Goal: Task Accomplishment & Management: Manage account settings

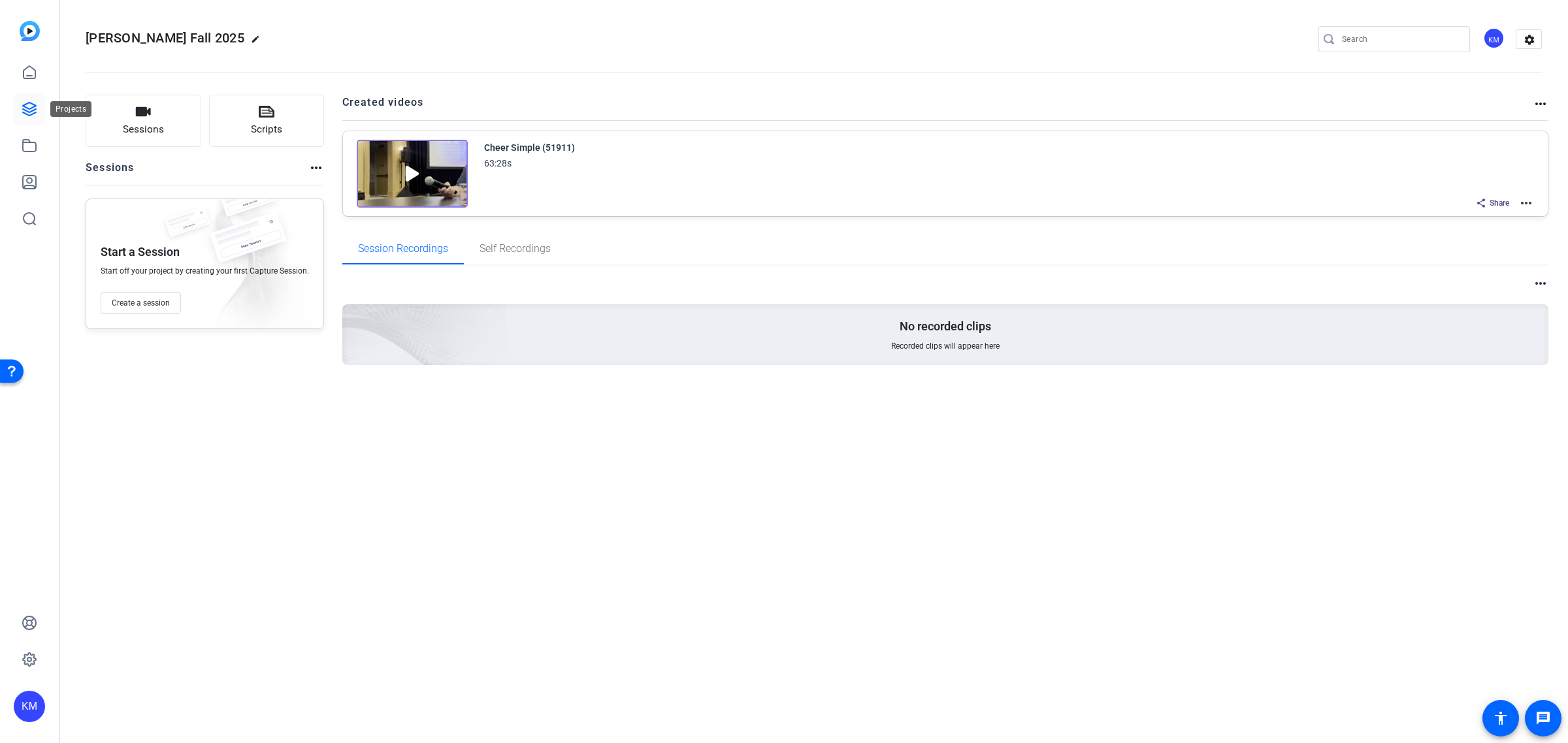
click at [35, 110] on icon at bounding box center [30, 109] width 16 height 16
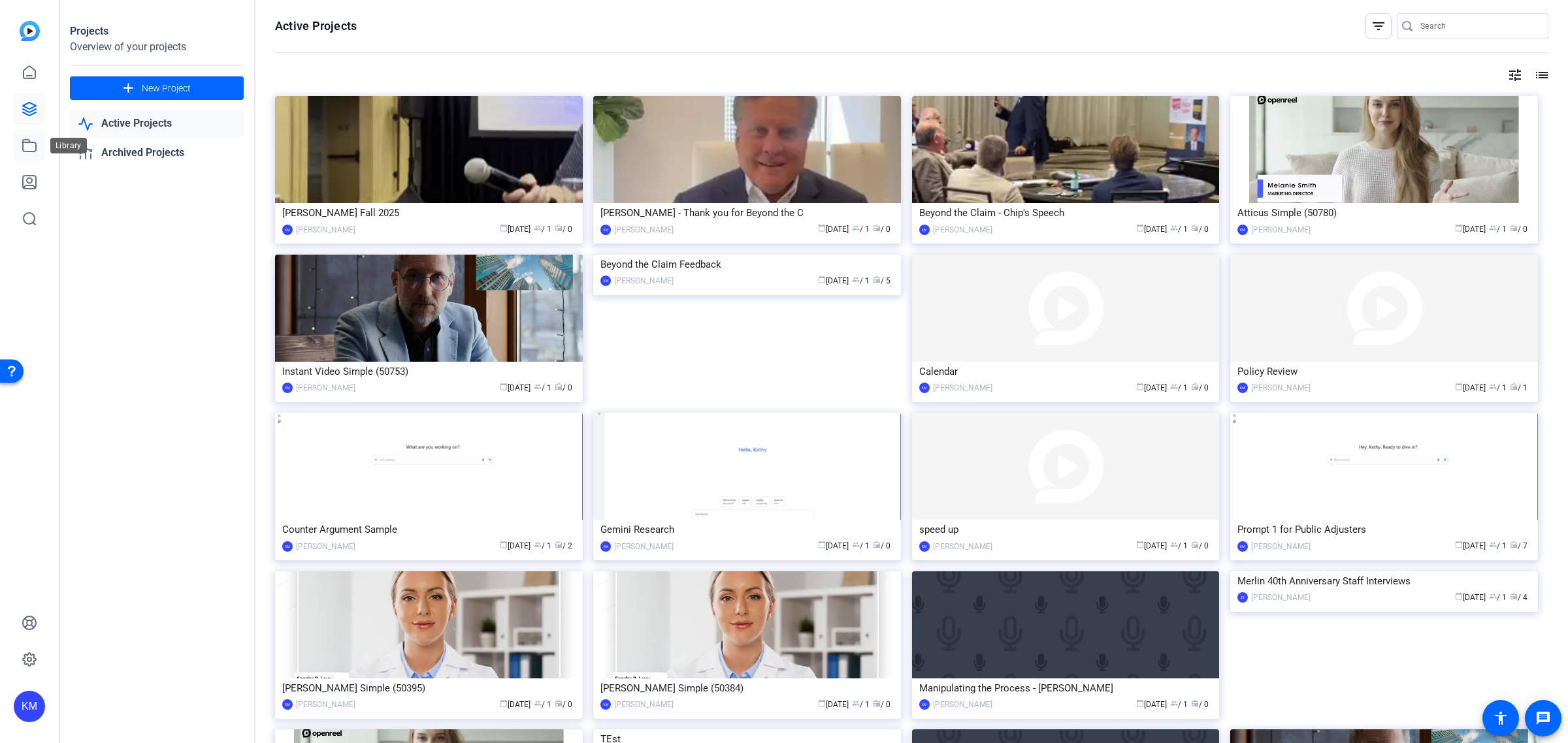
click at [27, 145] on icon at bounding box center [30, 146] width 16 height 16
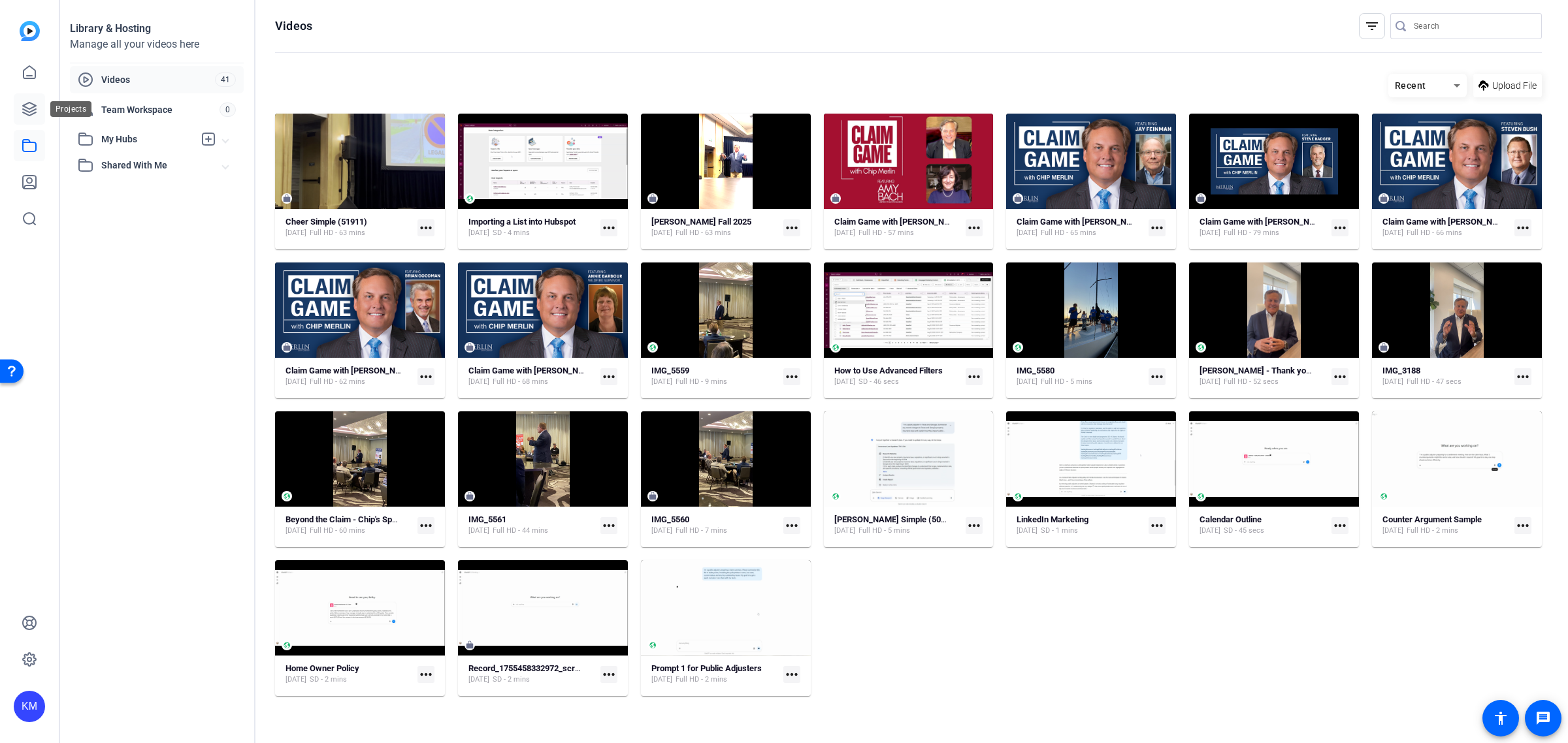
click at [34, 107] on icon at bounding box center [29, 109] width 13 height 13
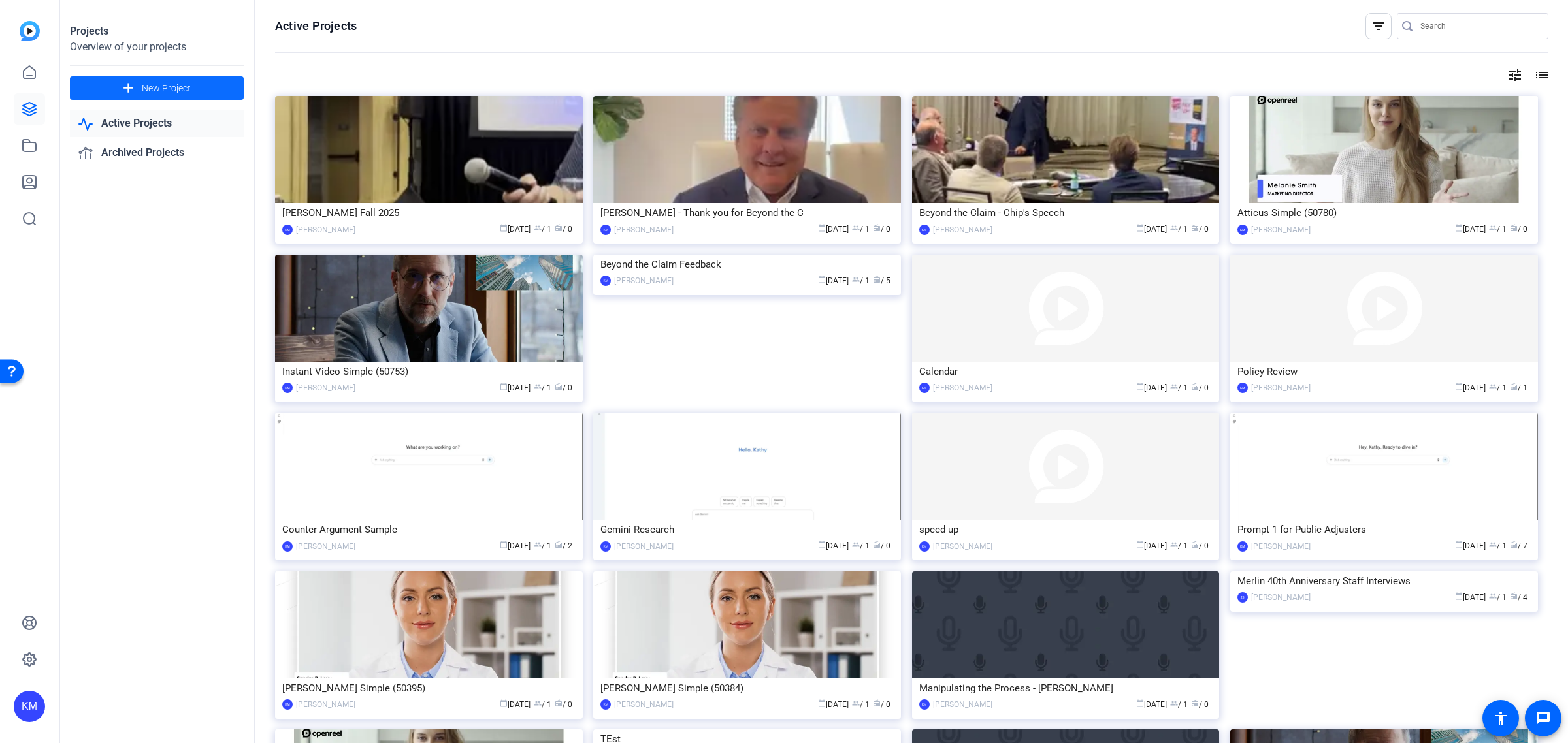
click at [158, 89] on span "New Project" at bounding box center [165, 88] width 49 height 14
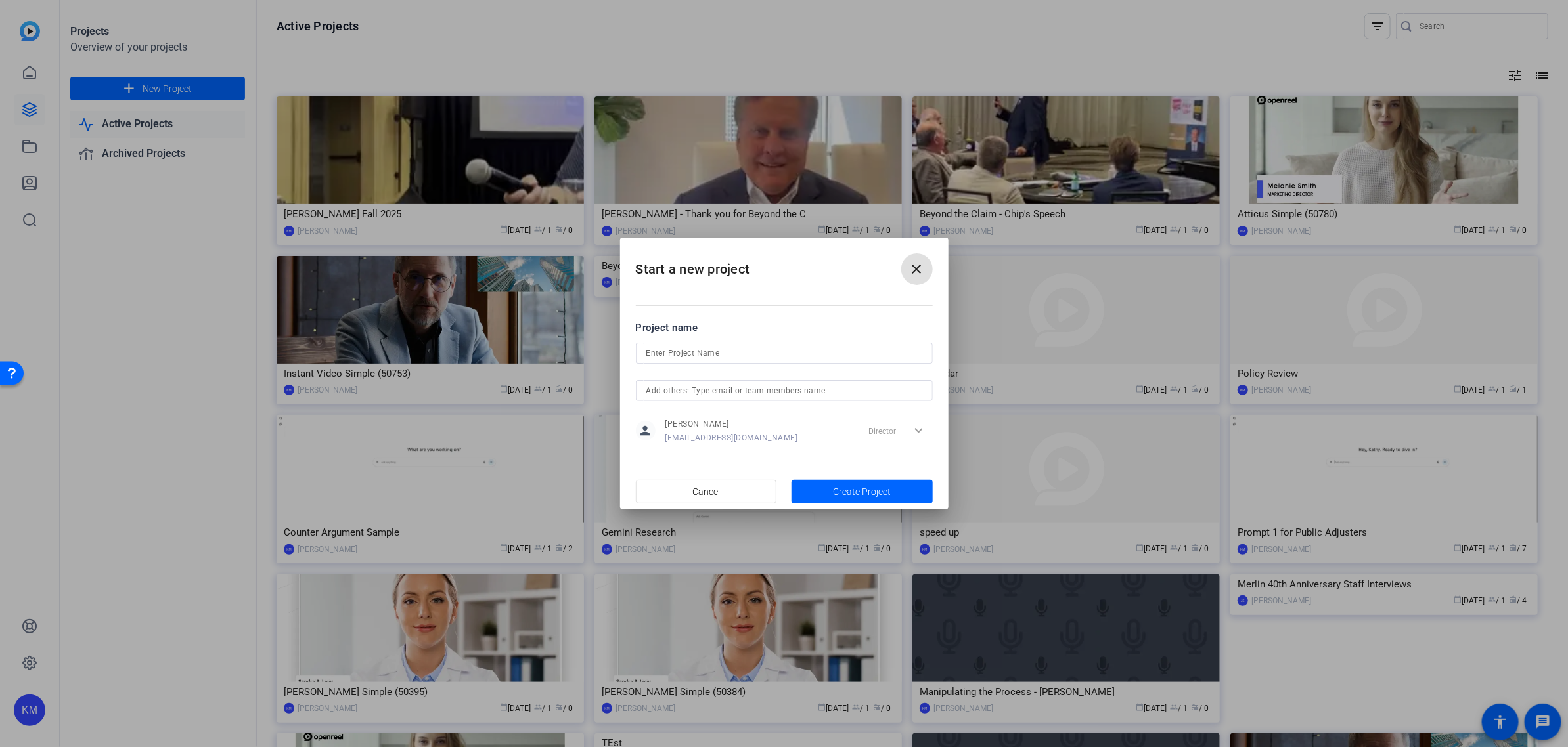
click at [819, 350] on input at bounding box center [784, 354] width 276 height 16
click at [809, 355] on input at bounding box center [784, 354] width 276 height 16
type input "C"
click at [913, 269] on mat-icon "close" at bounding box center [917, 270] width 16 height 16
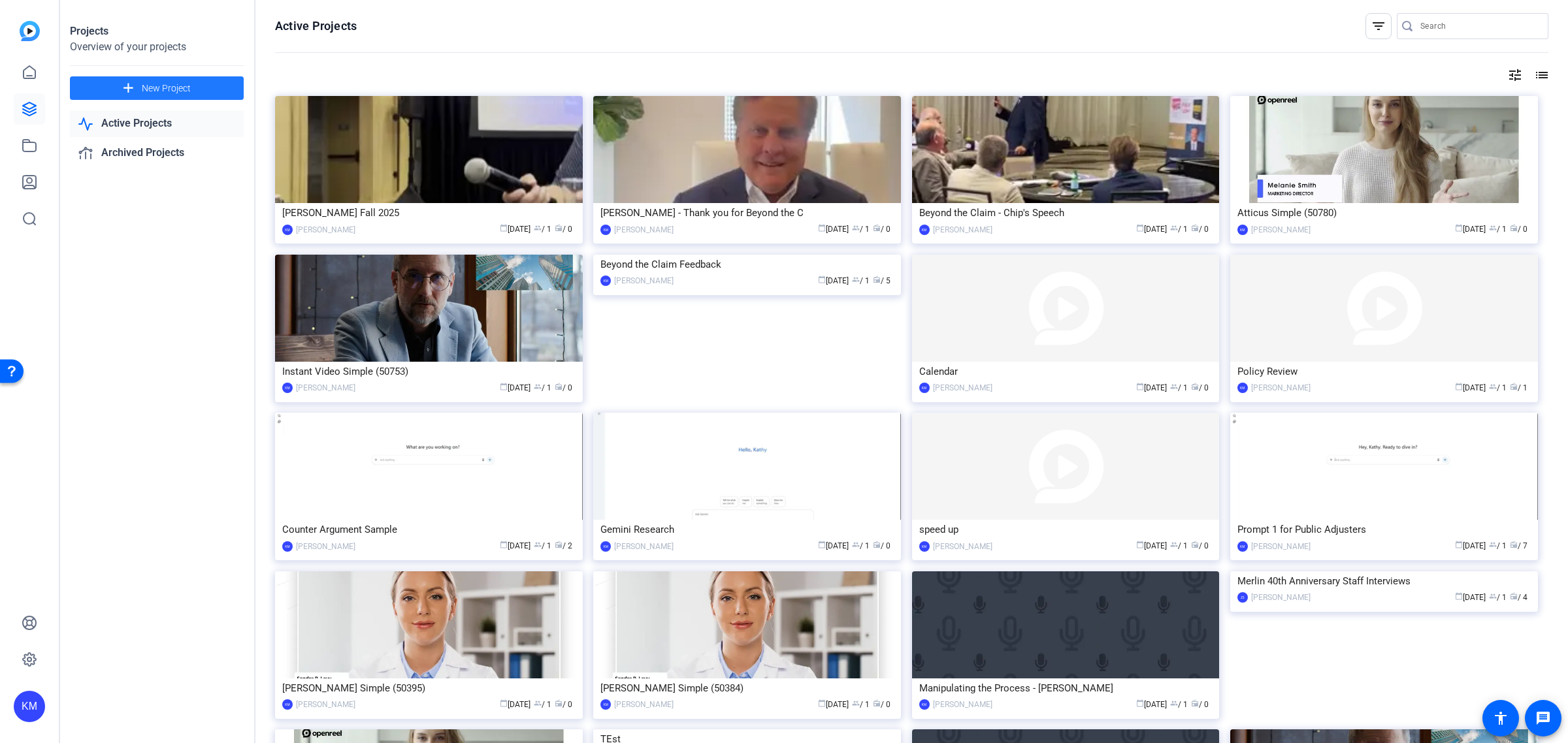
click at [173, 124] on link "Active Projects" at bounding box center [157, 123] width 174 height 27
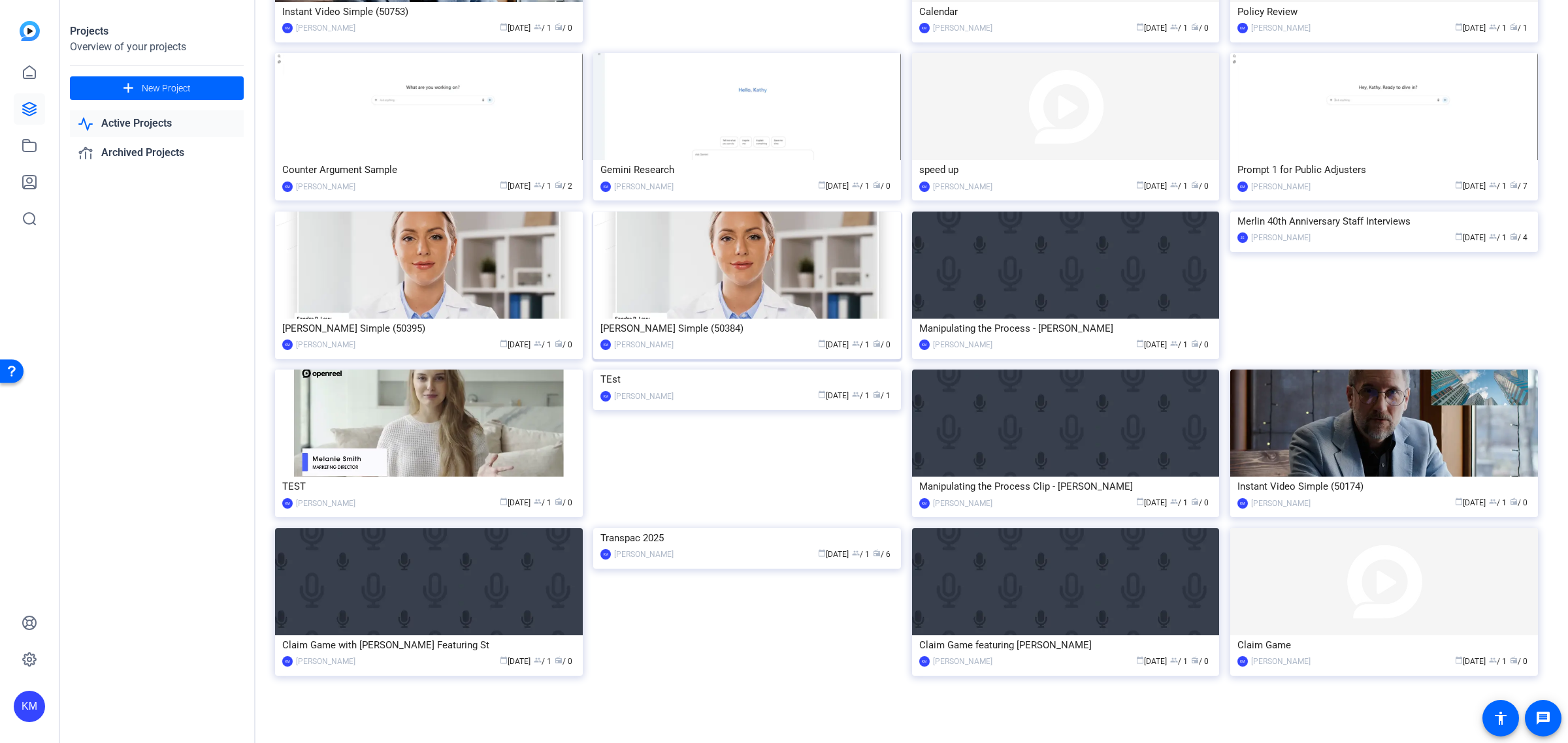
scroll to position [364, 0]
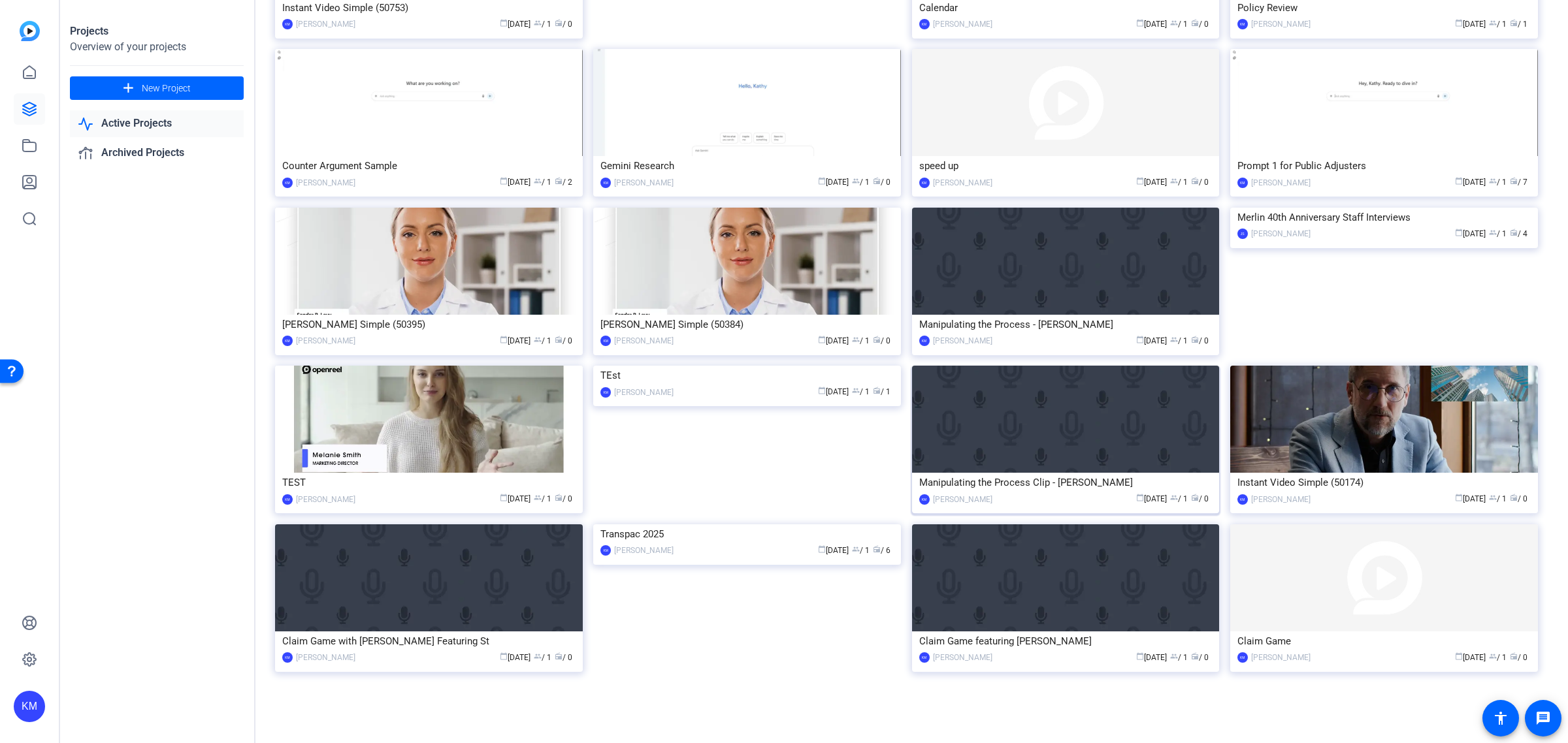
click at [1033, 402] on img at bounding box center [1065, 418] width 308 height 107
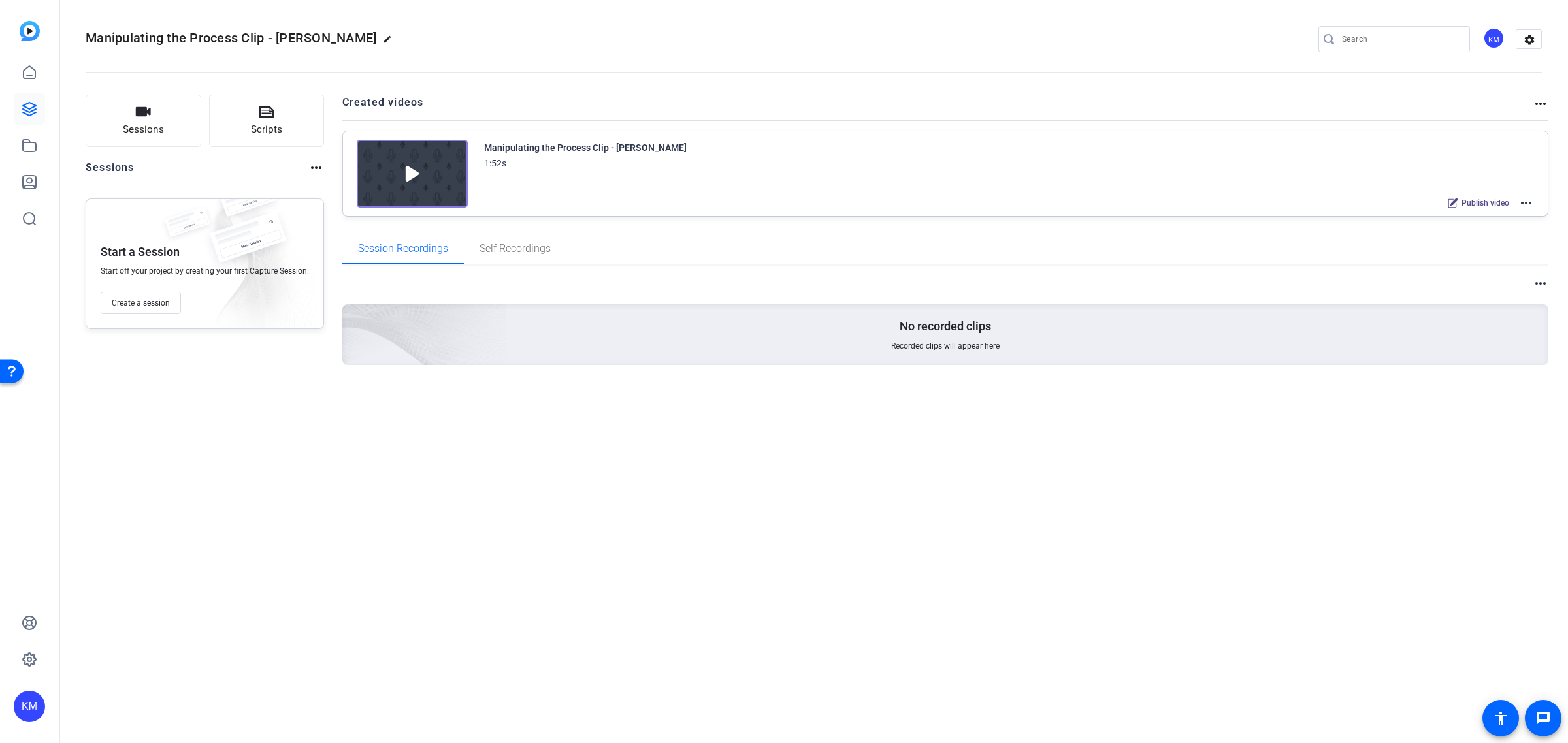
click at [407, 172] on img at bounding box center [412, 174] width 111 height 68
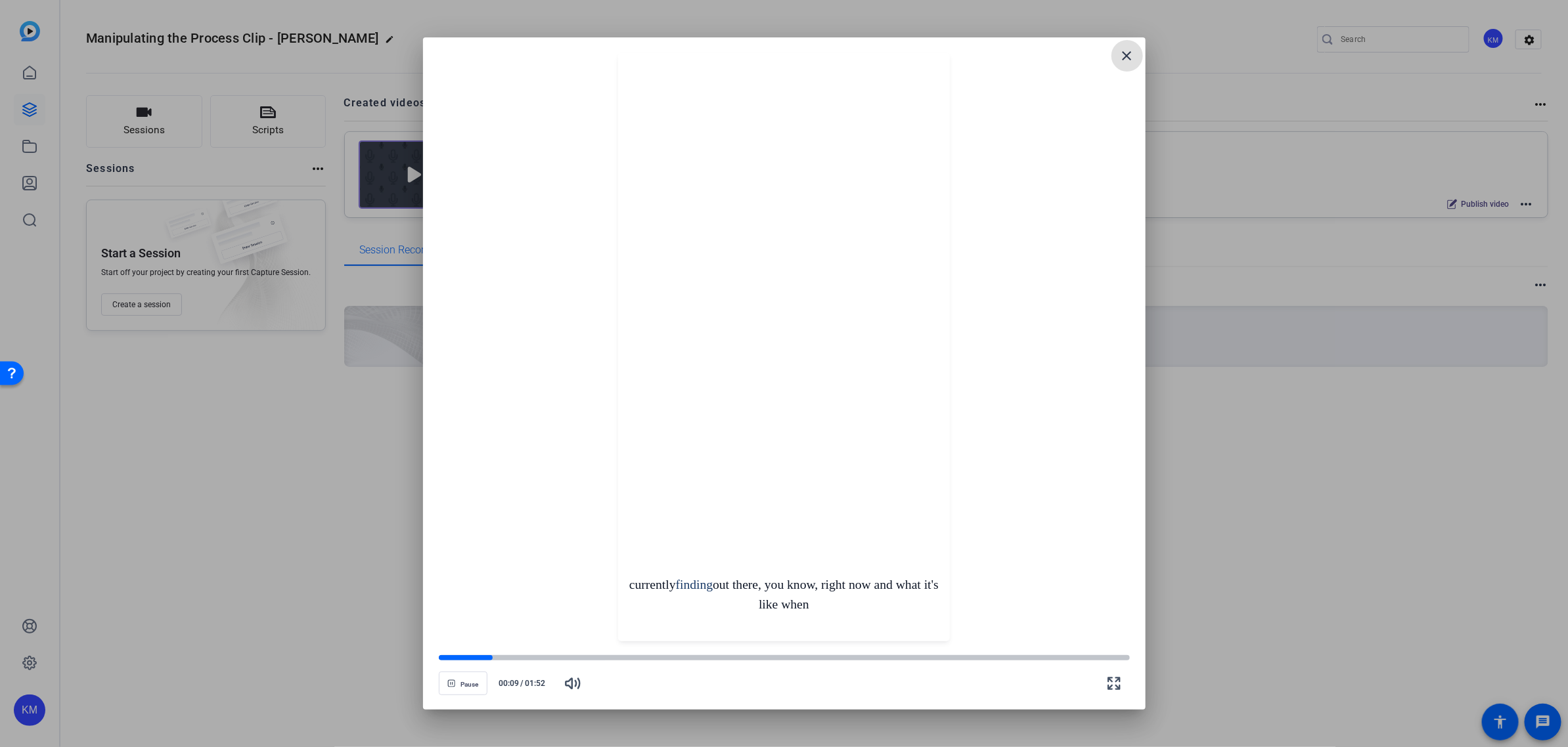
click at [1124, 53] on mat-icon "close" at bounding box center [1128, 56] width 16 height 16
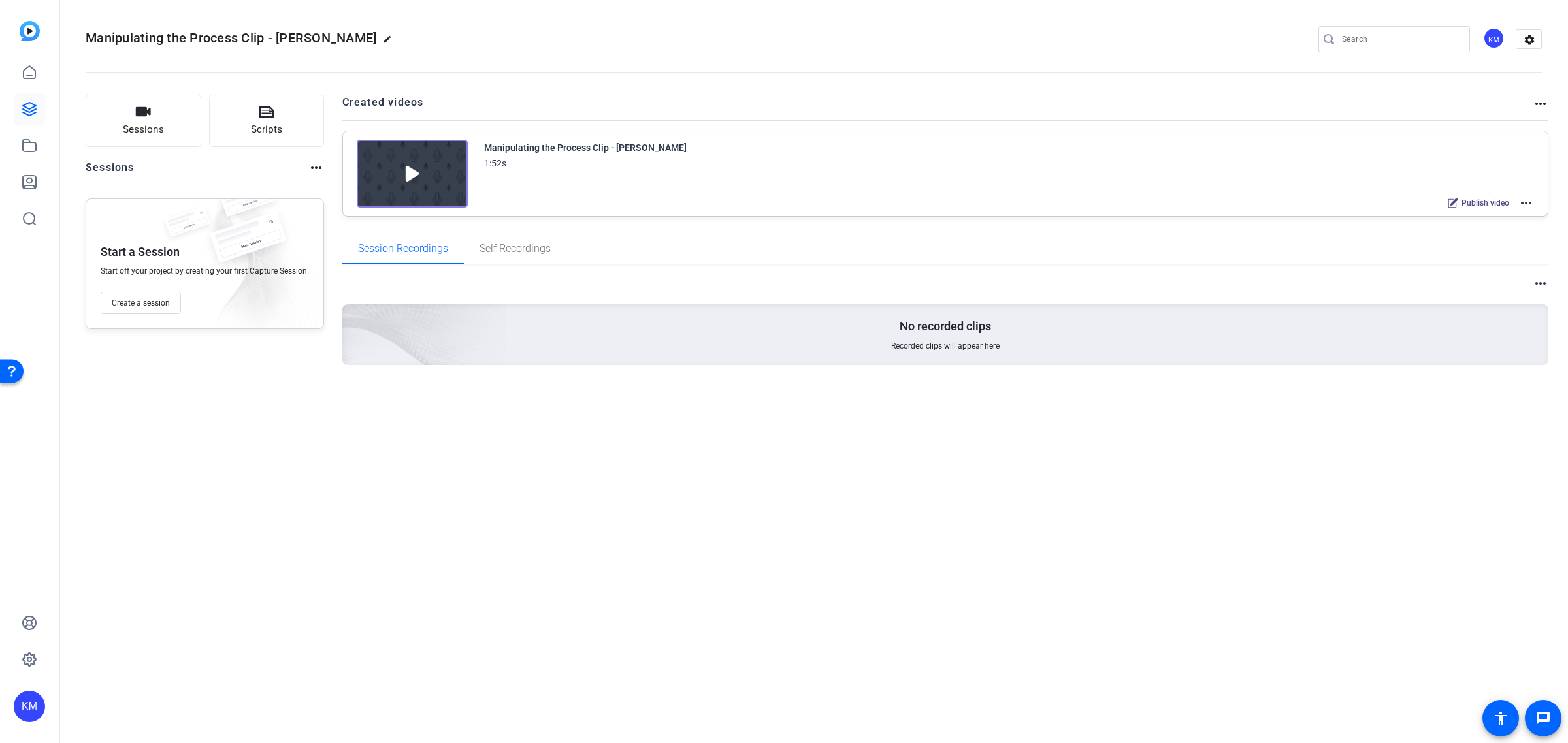
click at [1529, 201] on mat-icon "more_horiz" at bounding box center [1526, 203] width 16 height 16
click at [1486, 215] on span "Edit in Creator" at bounding box center [1477, 218] width 91 height 16
click at [31, 111] on icon at bounding box center [29, 109] width 13 height 13
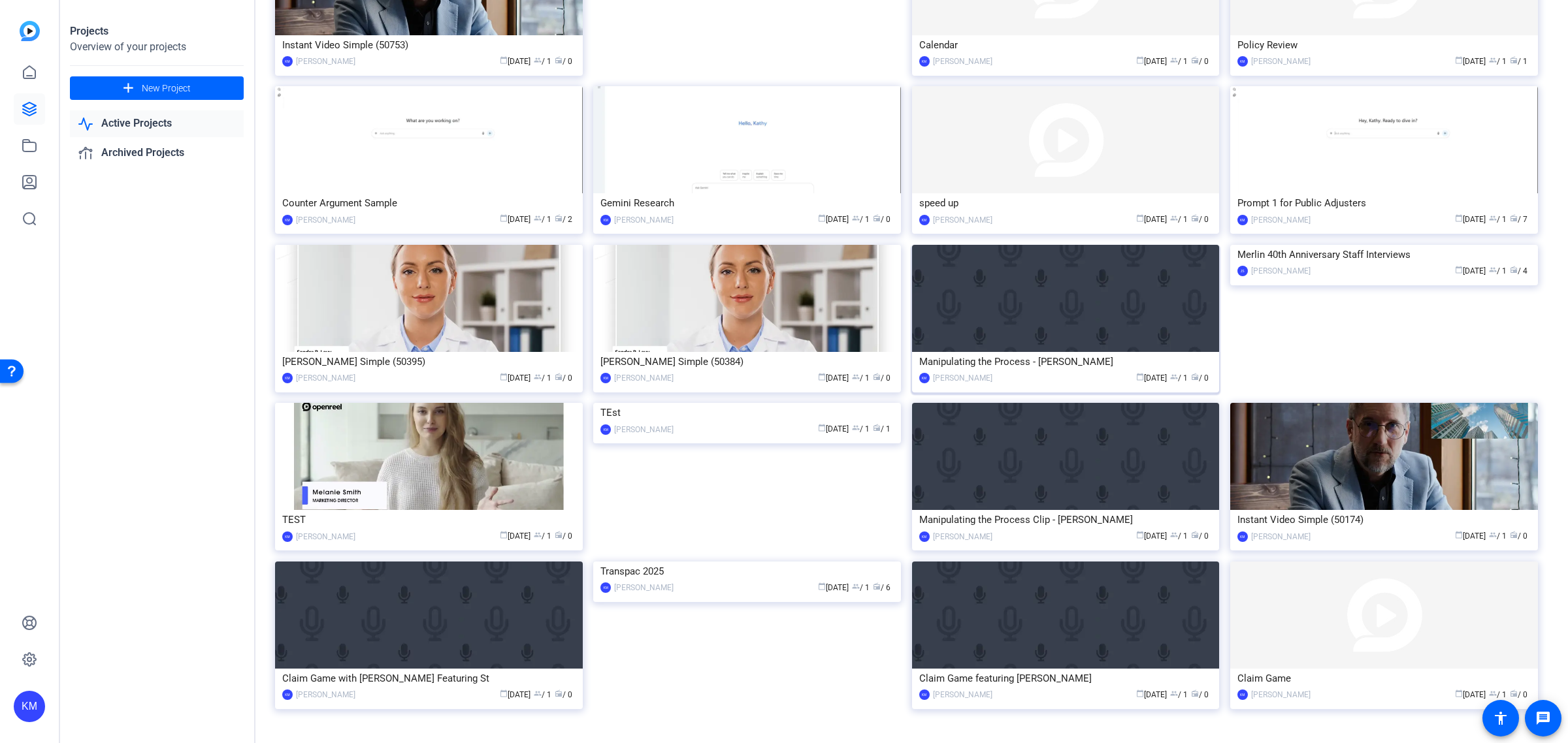
scroll to position [364, 0]
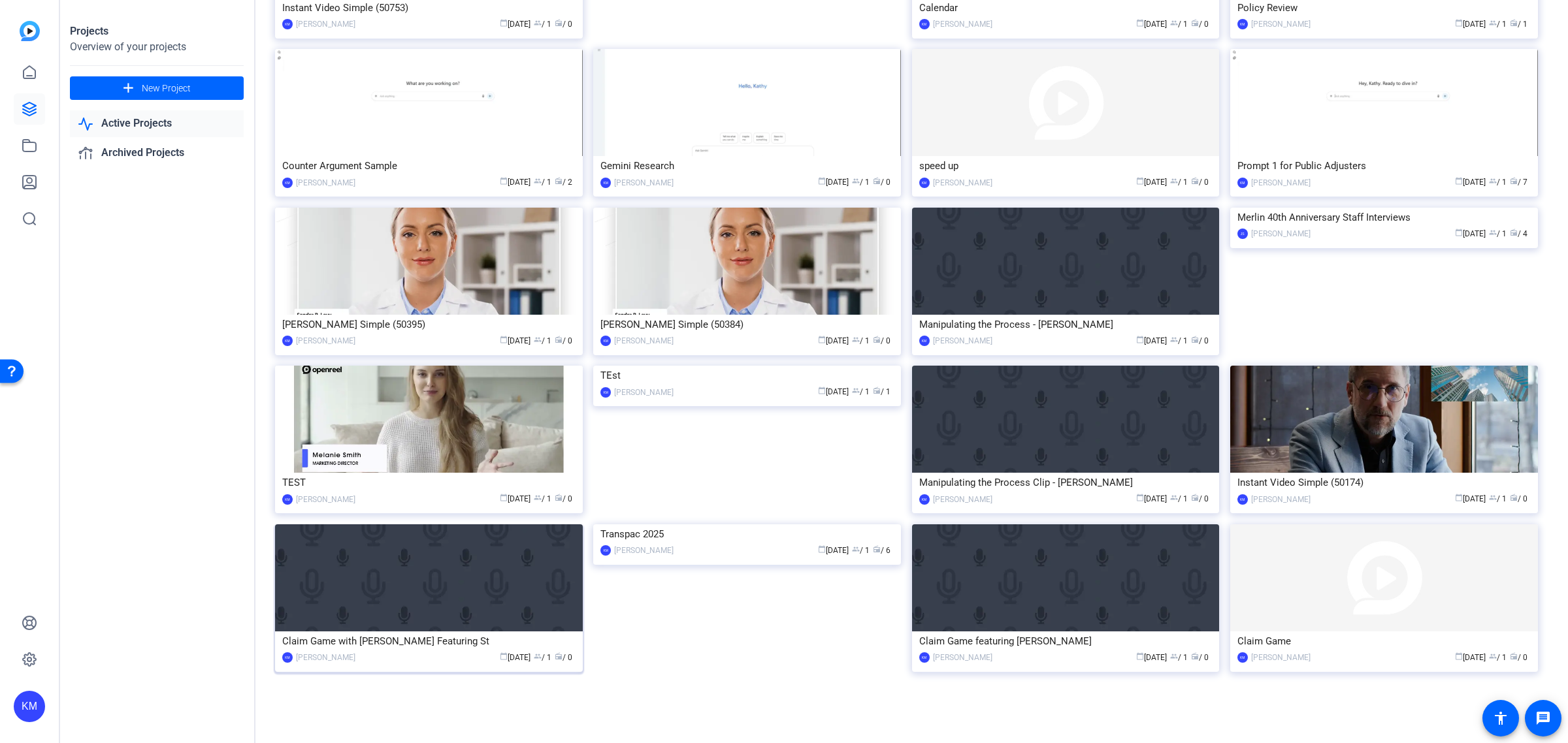
click at [477, 559] on img at bounding box center [428, 578] width 308 height 107
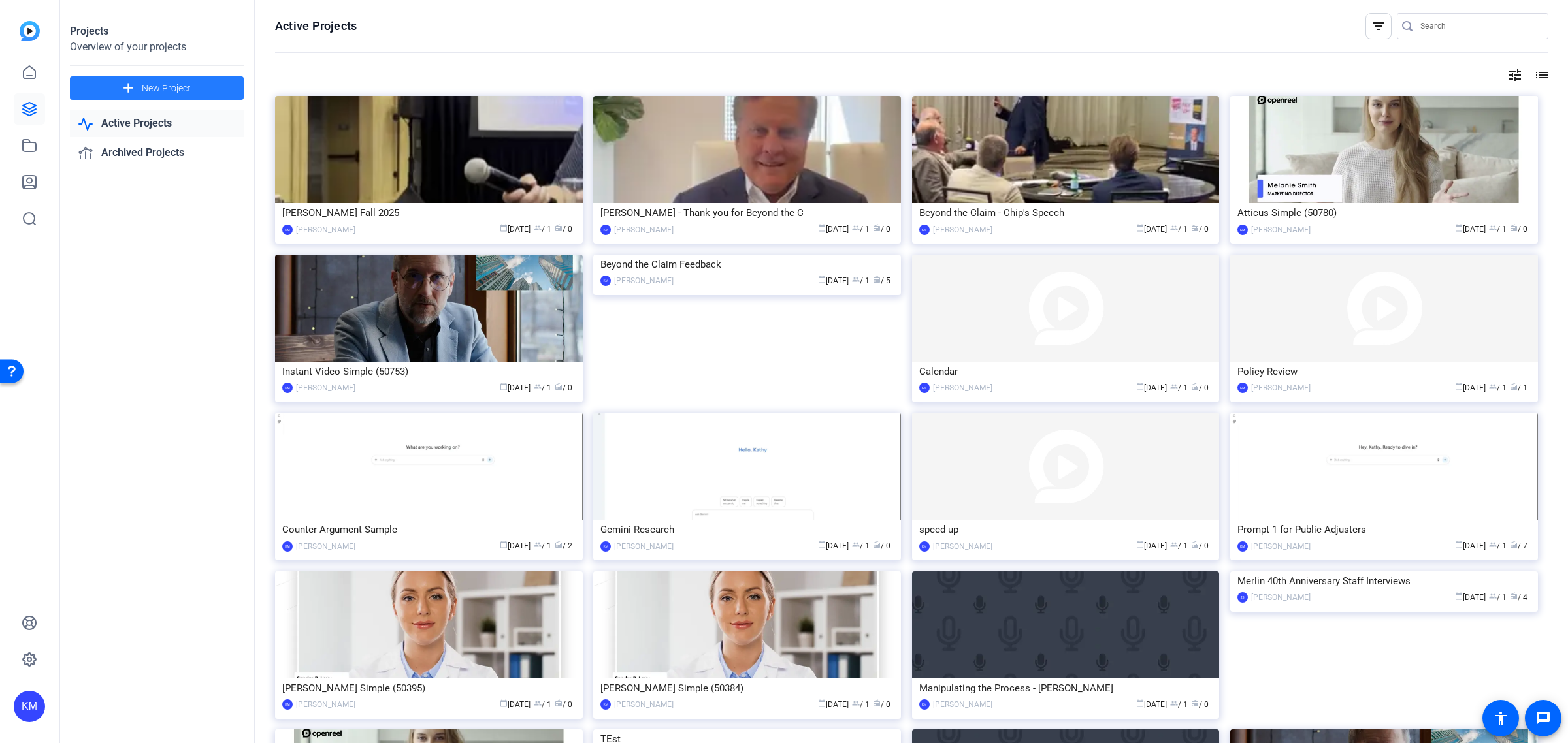
click at [183, 89] on span "New Project" at bounding box center [165, 88] width 49 height 14
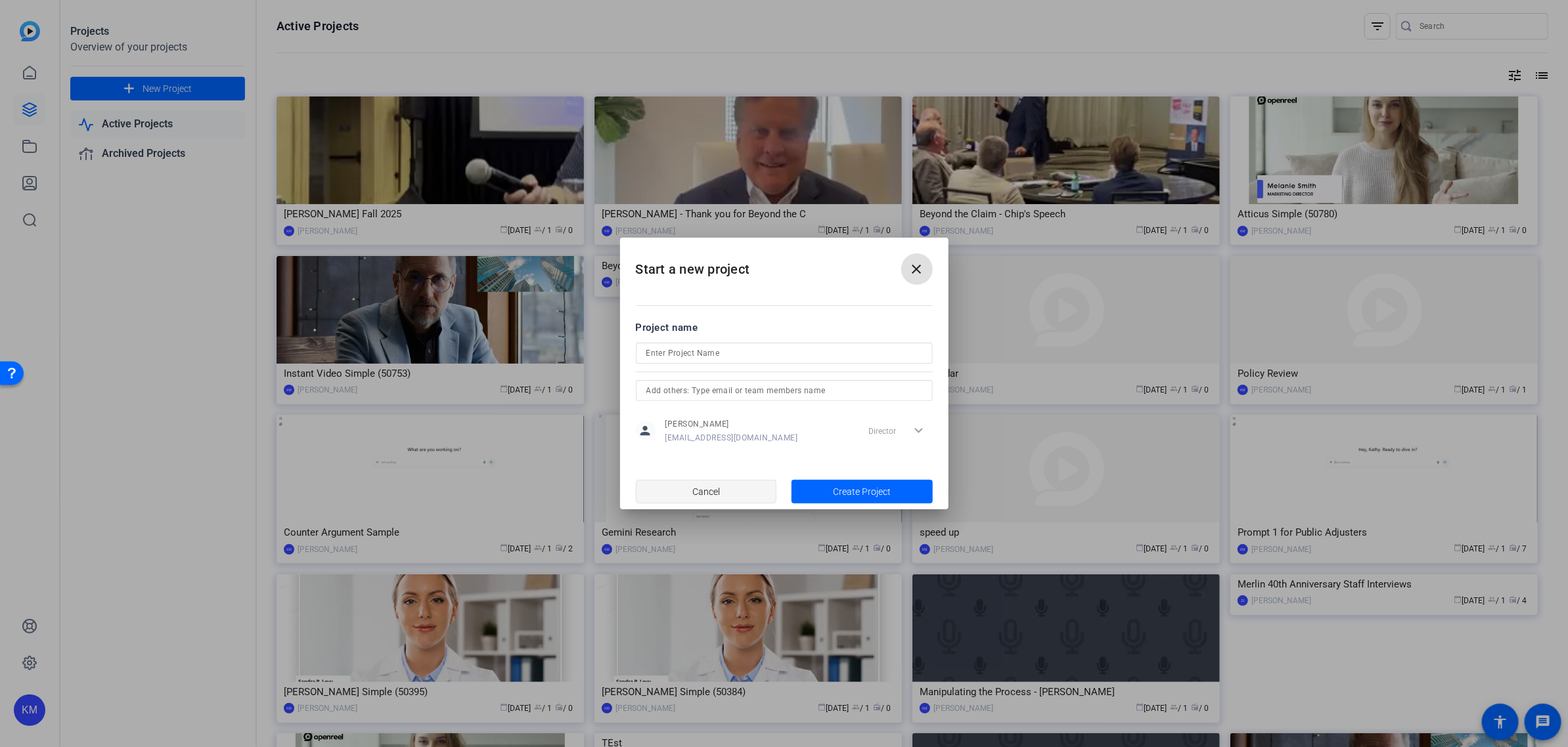
click at [724, 481] on span "button" at bounding box center [706, 492] width 140 height 31
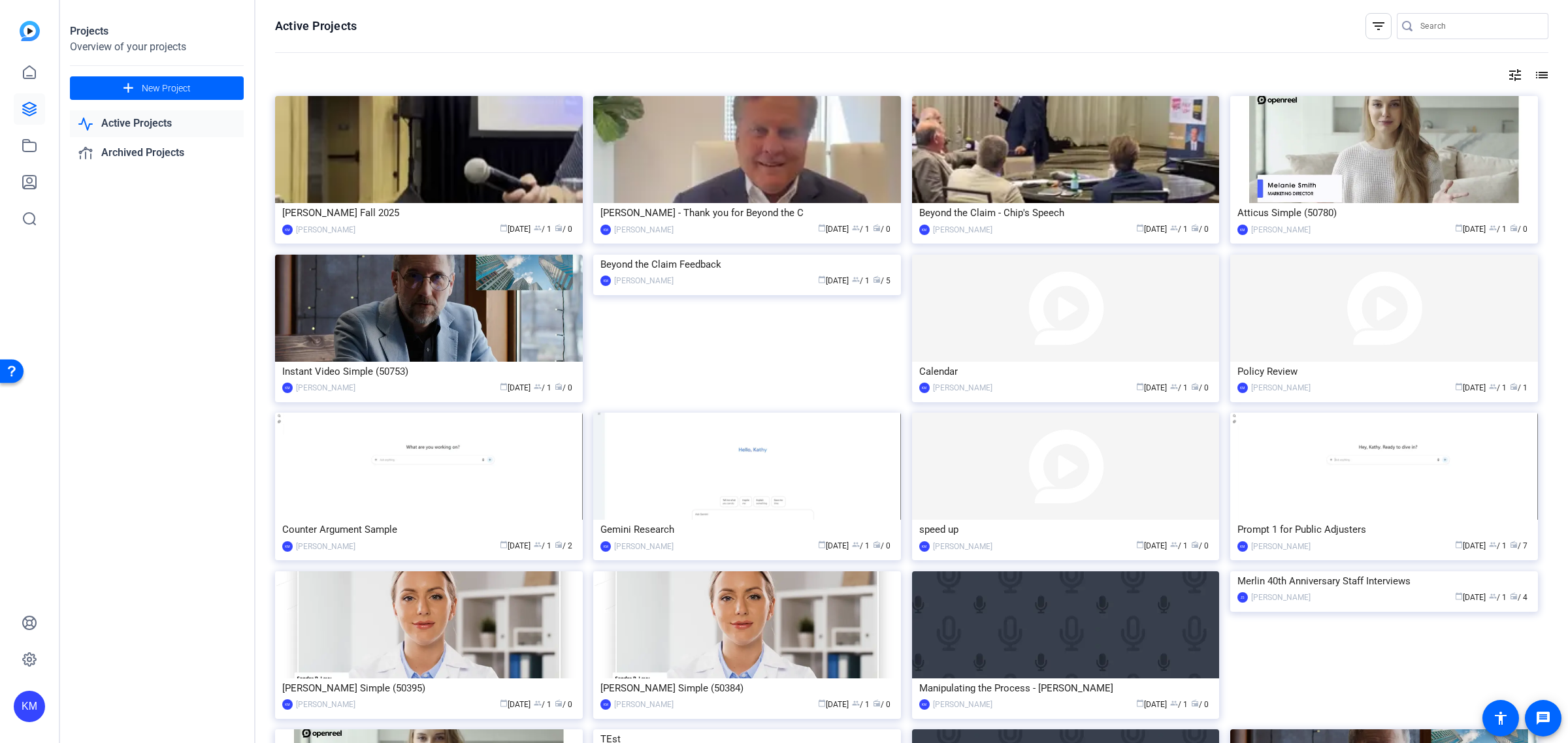
drag, startPoint x: 1019, startPoint y: 334, endPoint x: 994, endPoint y: 310, distance: 34.7
click at [994, 310] on img at bounding box center [1065, 308] width 308 height 107
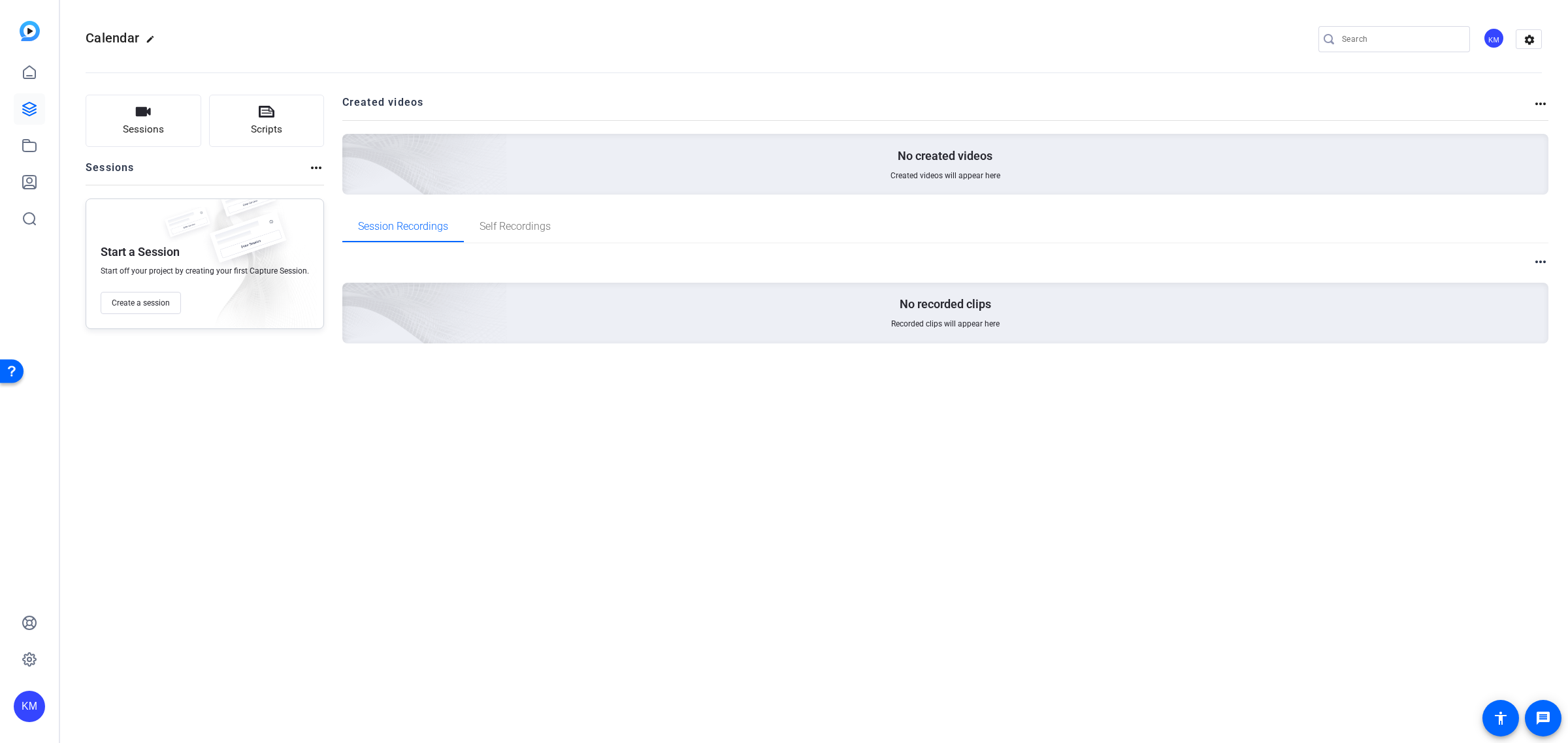
click at [1537, 103] on mat-icon "more_horiz" at bounding box center [1541, 104] width 16 height 16
click at [1533, 39] on div at bounding box center [784, 371] width 1568 height 743
click at [1533, 39] on mat-icon "settings" at bounding box center [1529, 39] width 27 height 19
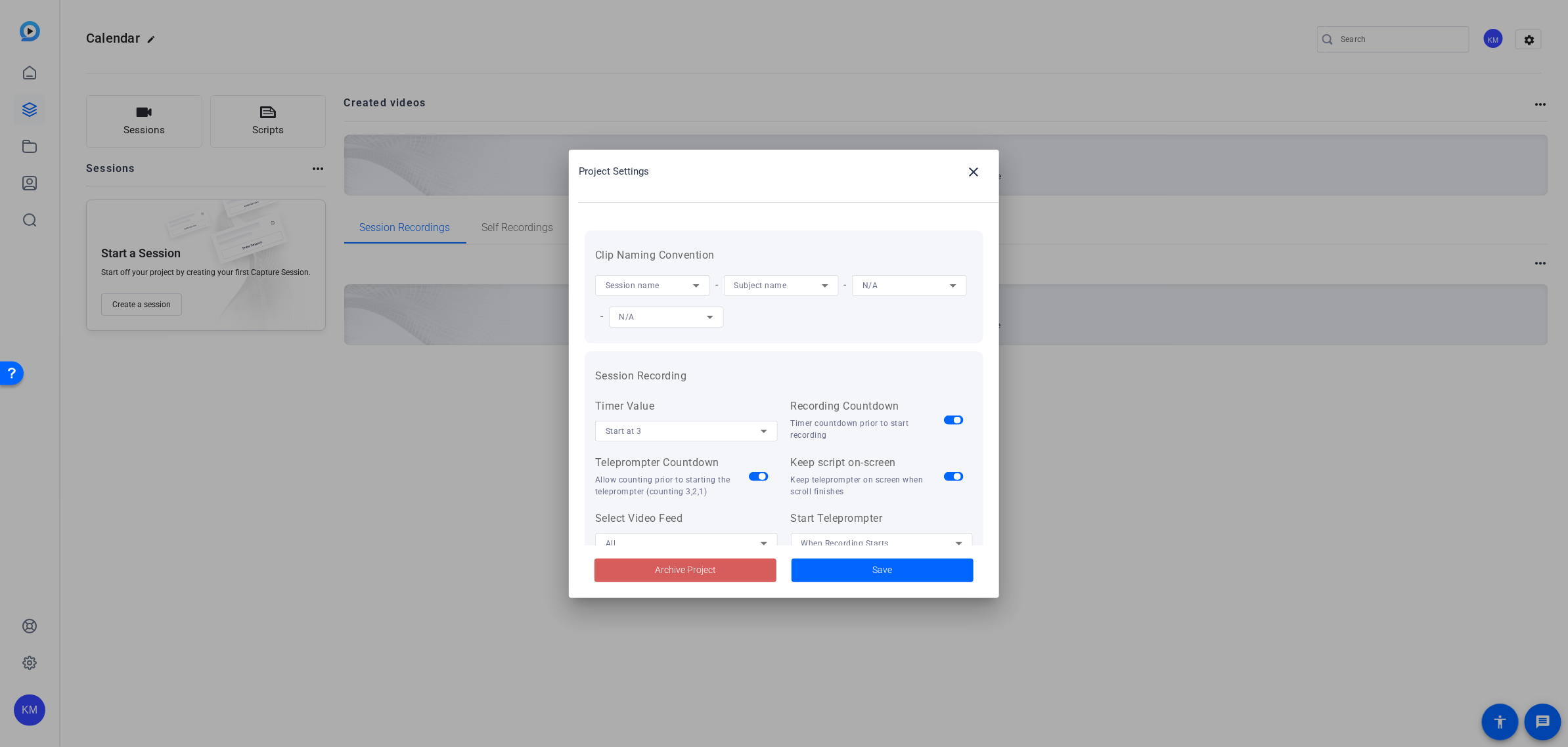
drag, startPoint x: 1163, startPoint y: 246, endPoint x: 721, endPoint y: 571, distance: 548.6
click at [721, 571] on span at bounding box center [685, 570] width 182 height 31
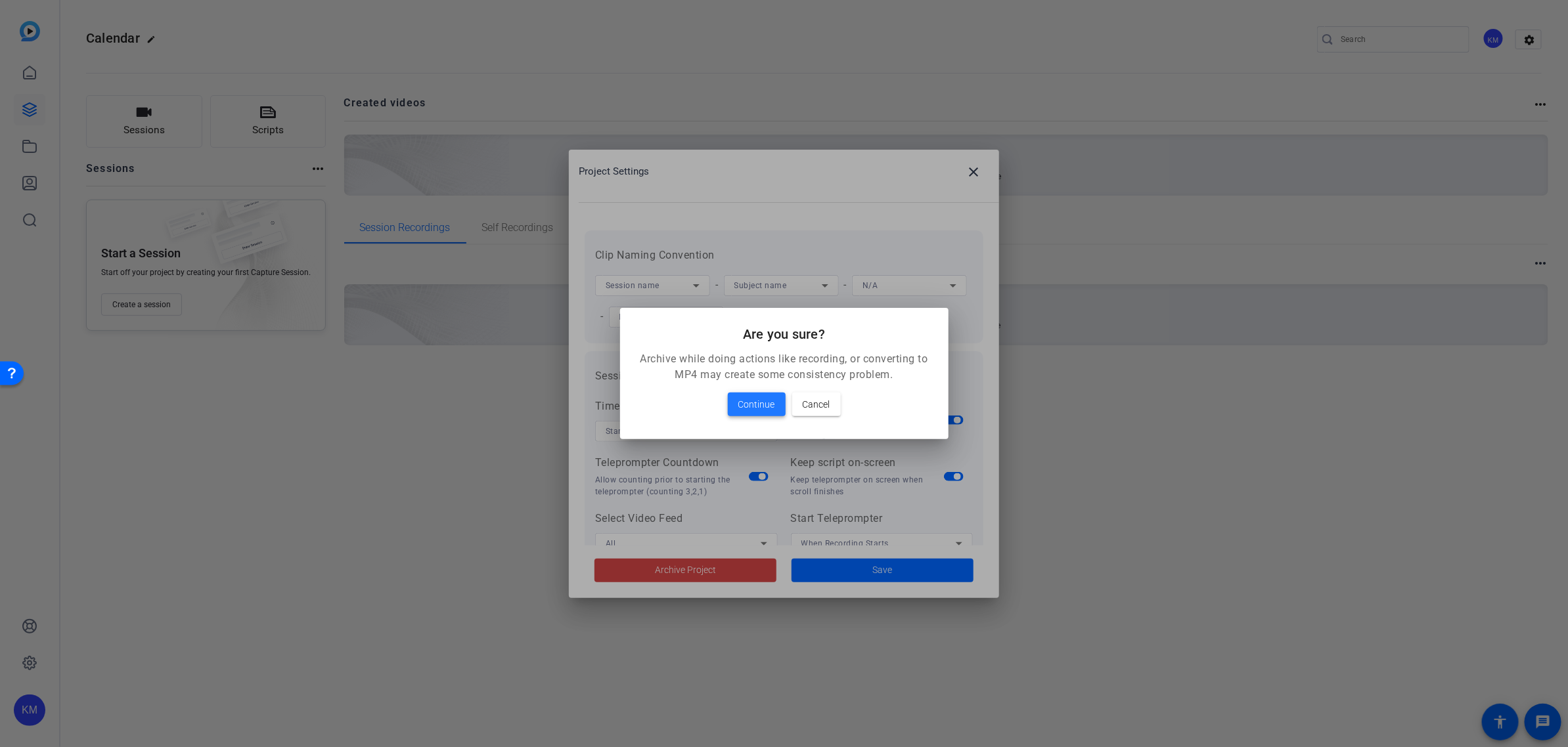
click at [750, 404] on span "Continue" at bounding box center [757, 405] width 37 height 16
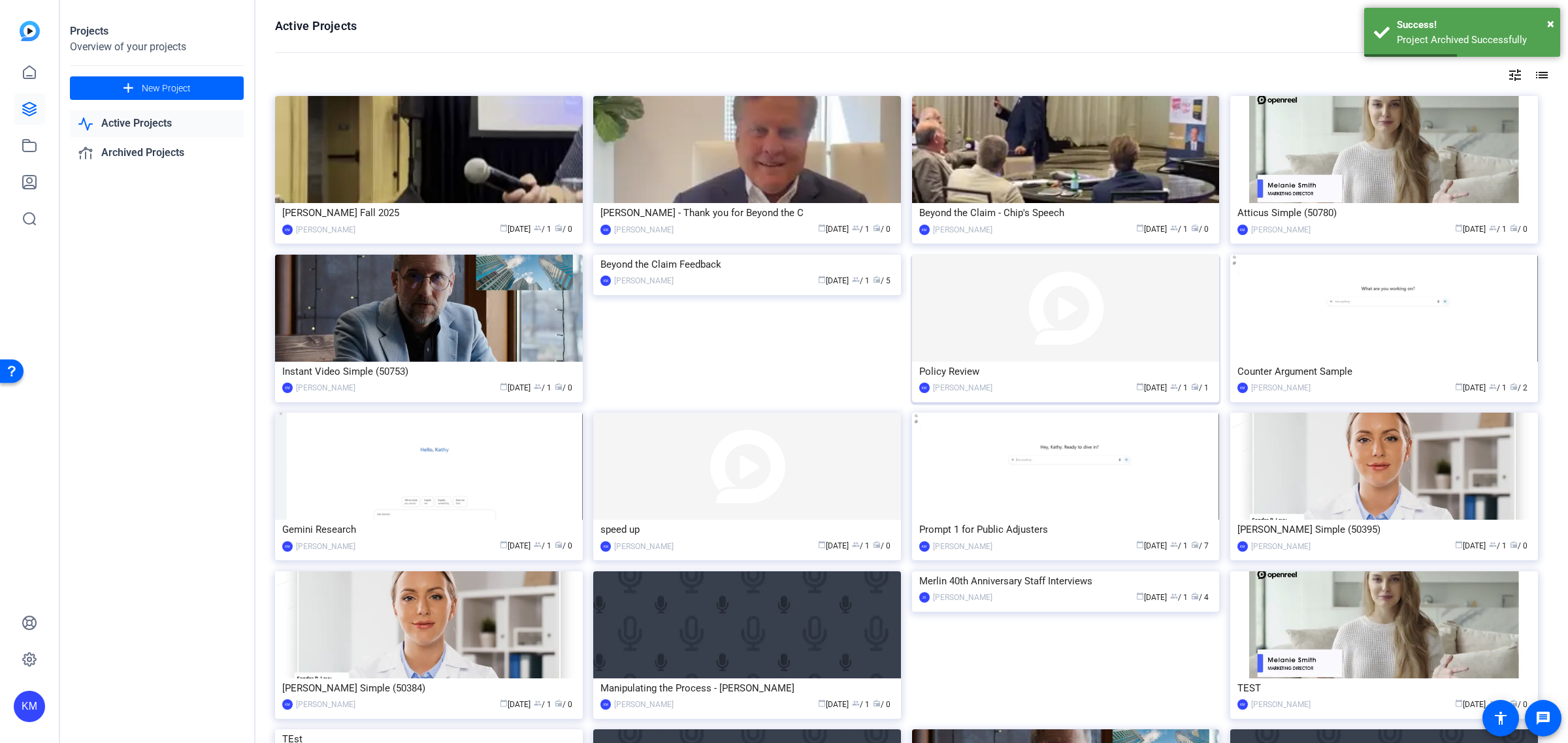
click at [1056, 292] on img at bounding box center [1065, 308] width 308 height 107
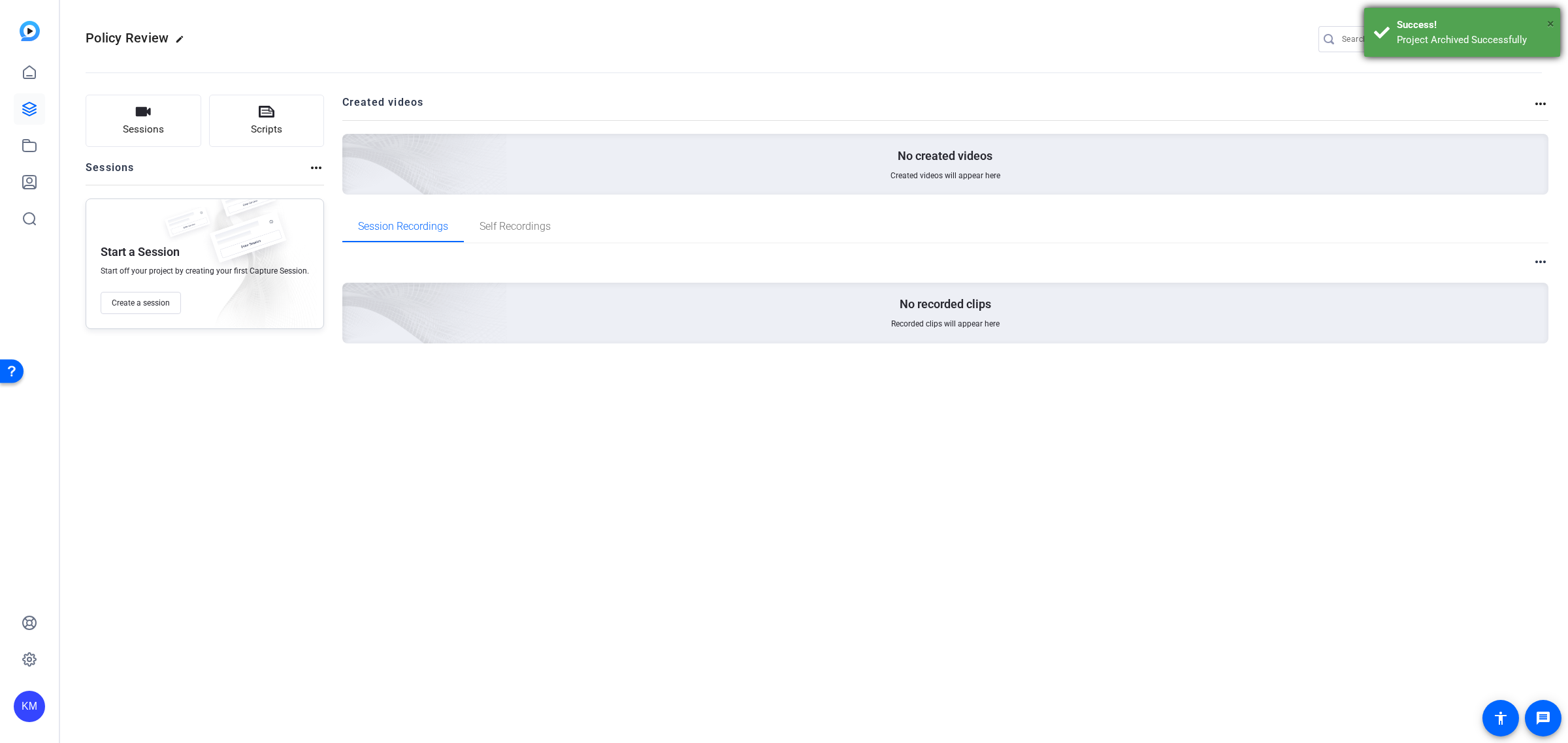
click at [1550, 23] on span "×" at bounding box center [1550, 24] width 7 height 16
click at [1526, 38] on mat-icon "settings" at bounding box center [1529, 39] width 27 height 19
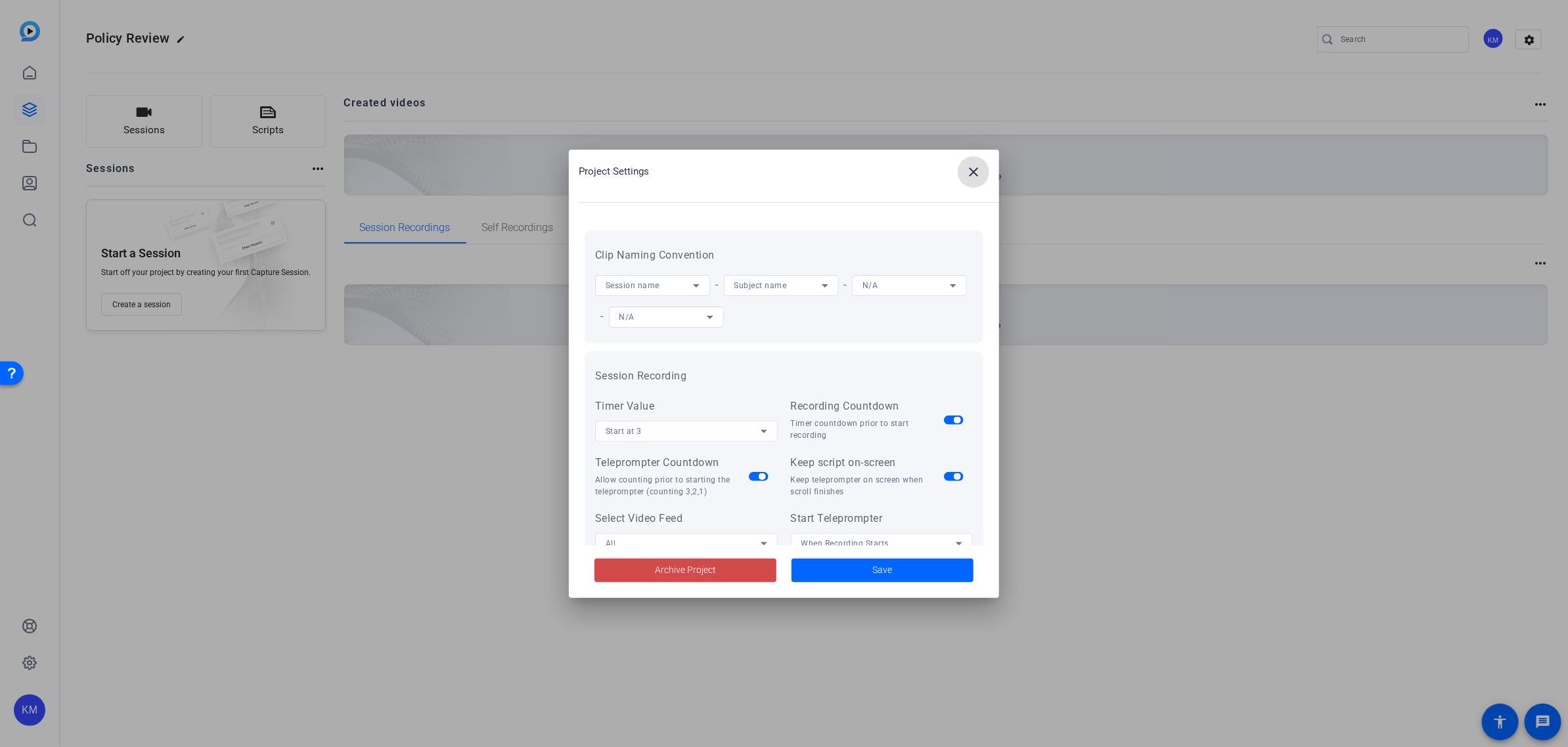
click at [726, 572] on span at bounding box center [685, 570] width 182 height 31
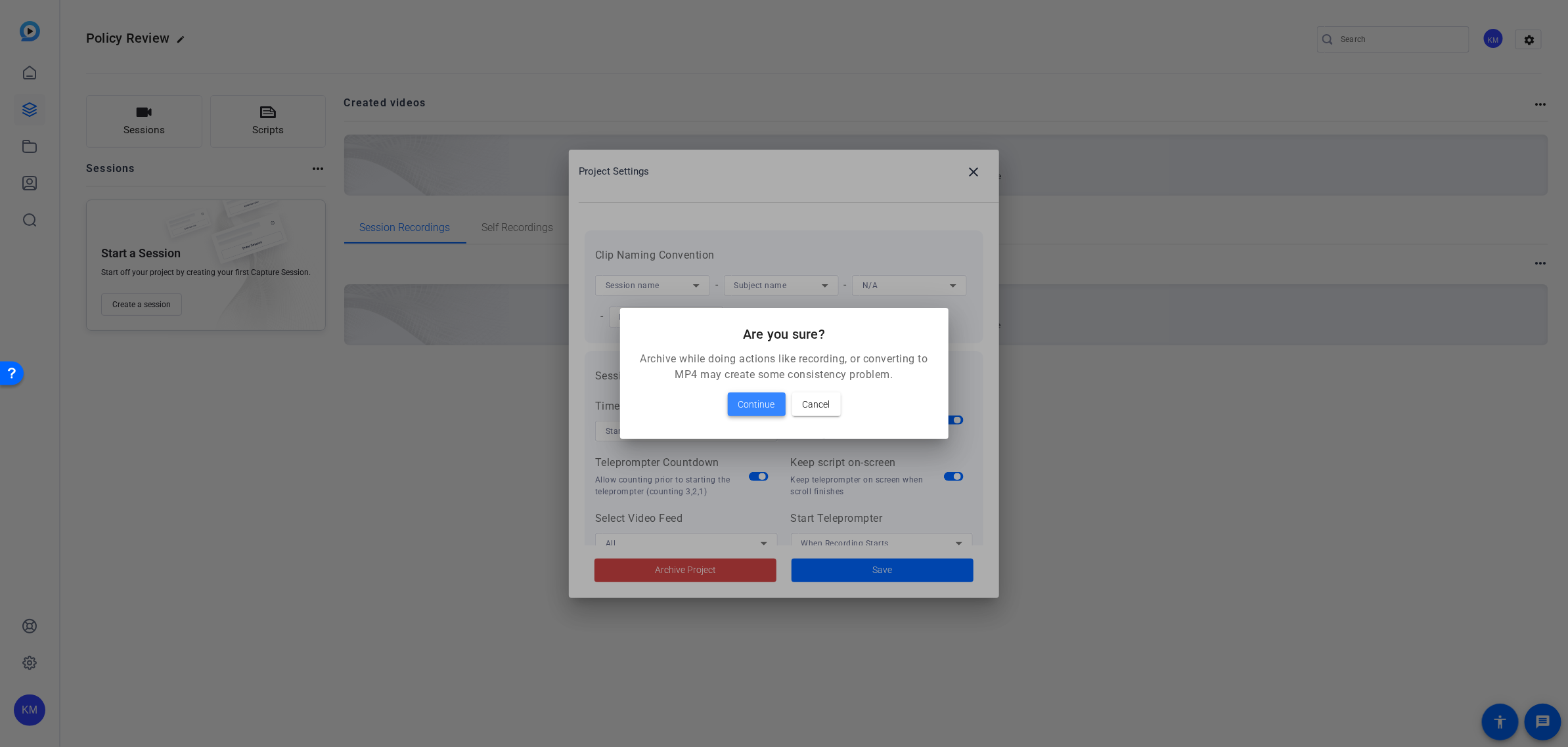
click at [750, 405] on span "Continue" at bounding box center [757, 405] width 37 height 16
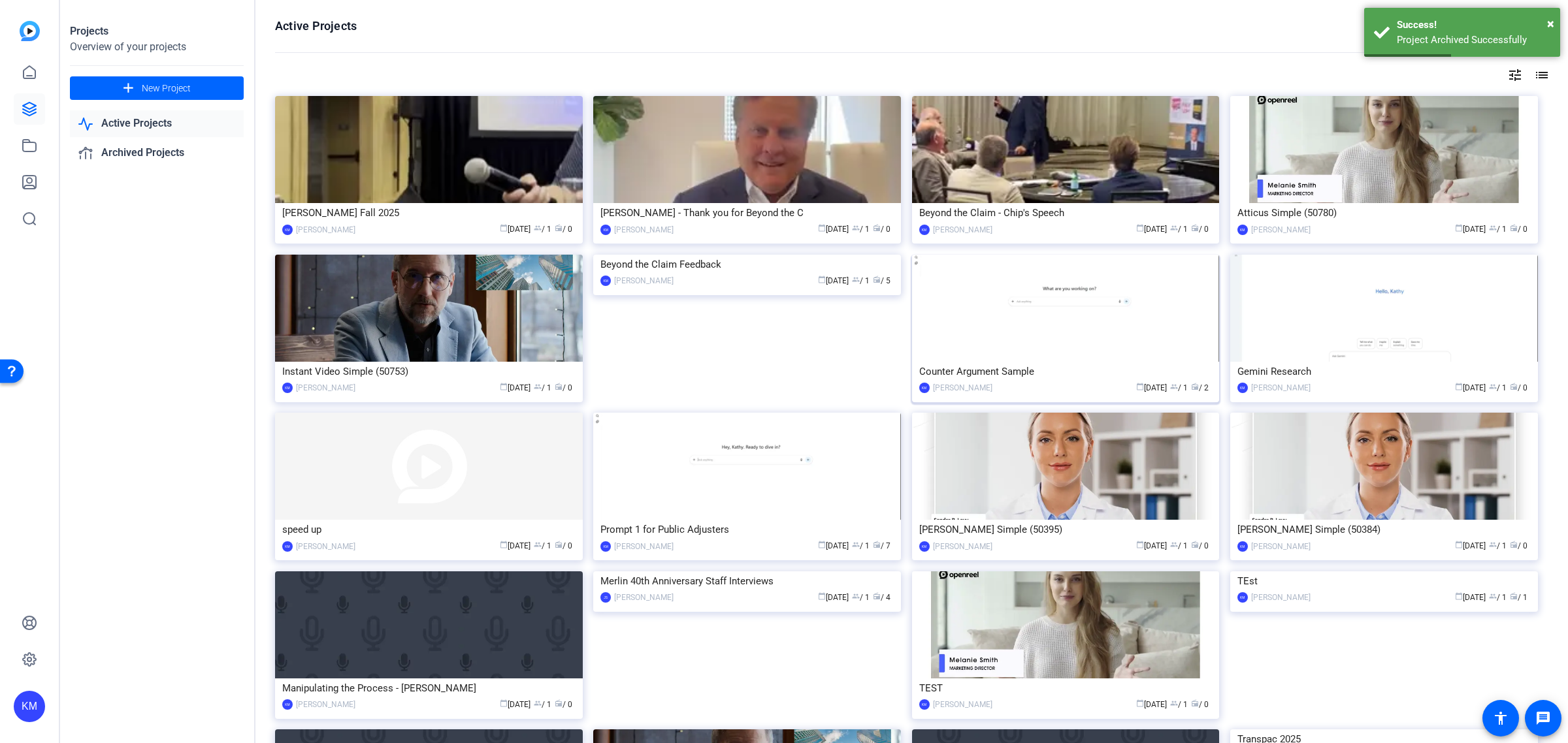
click at [1076, 325] on img at bounding box center [1065, 308] width 308 height 107
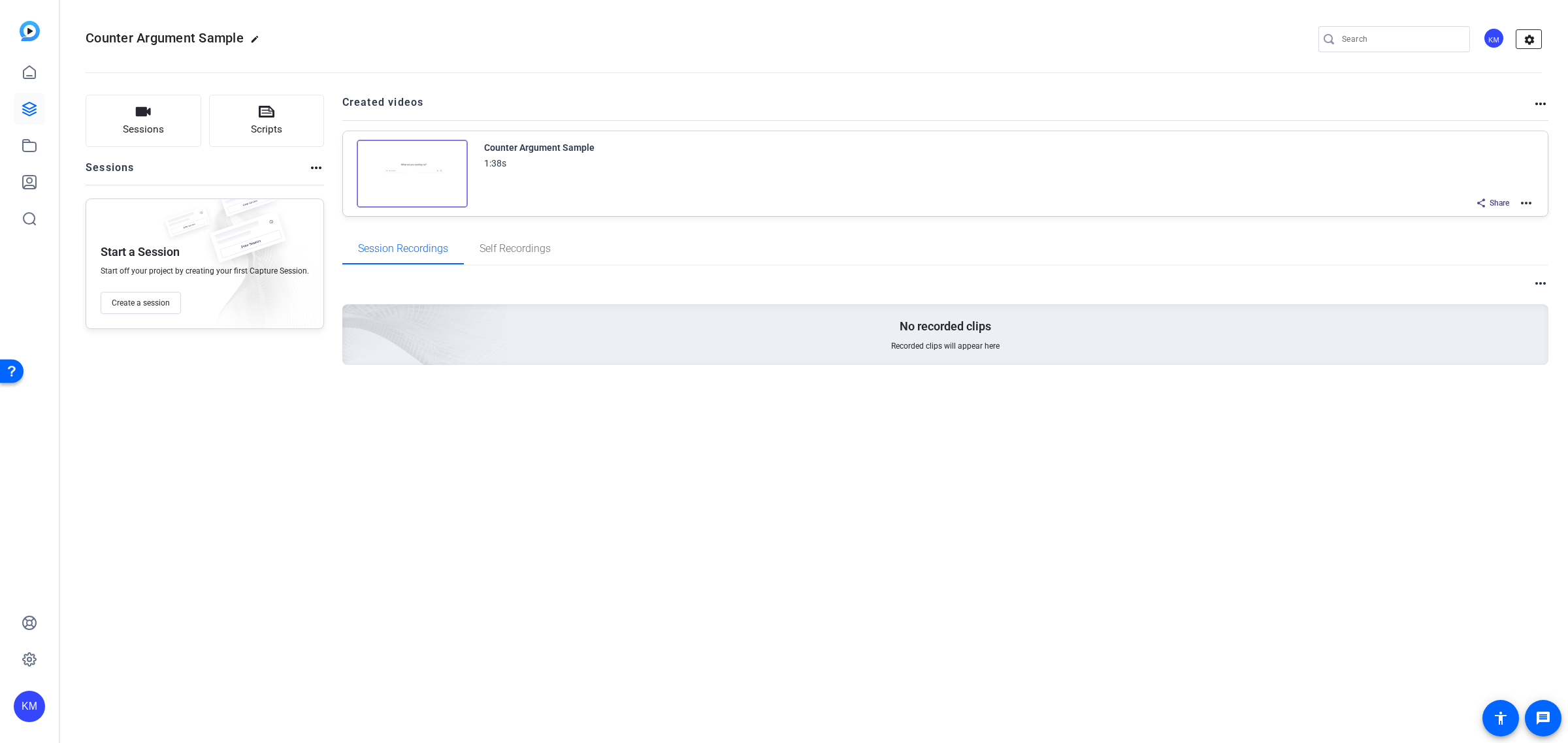
click at [1526, 39] on mat-icon "settings" at bounding box center [1529, 39] width 27 height 19
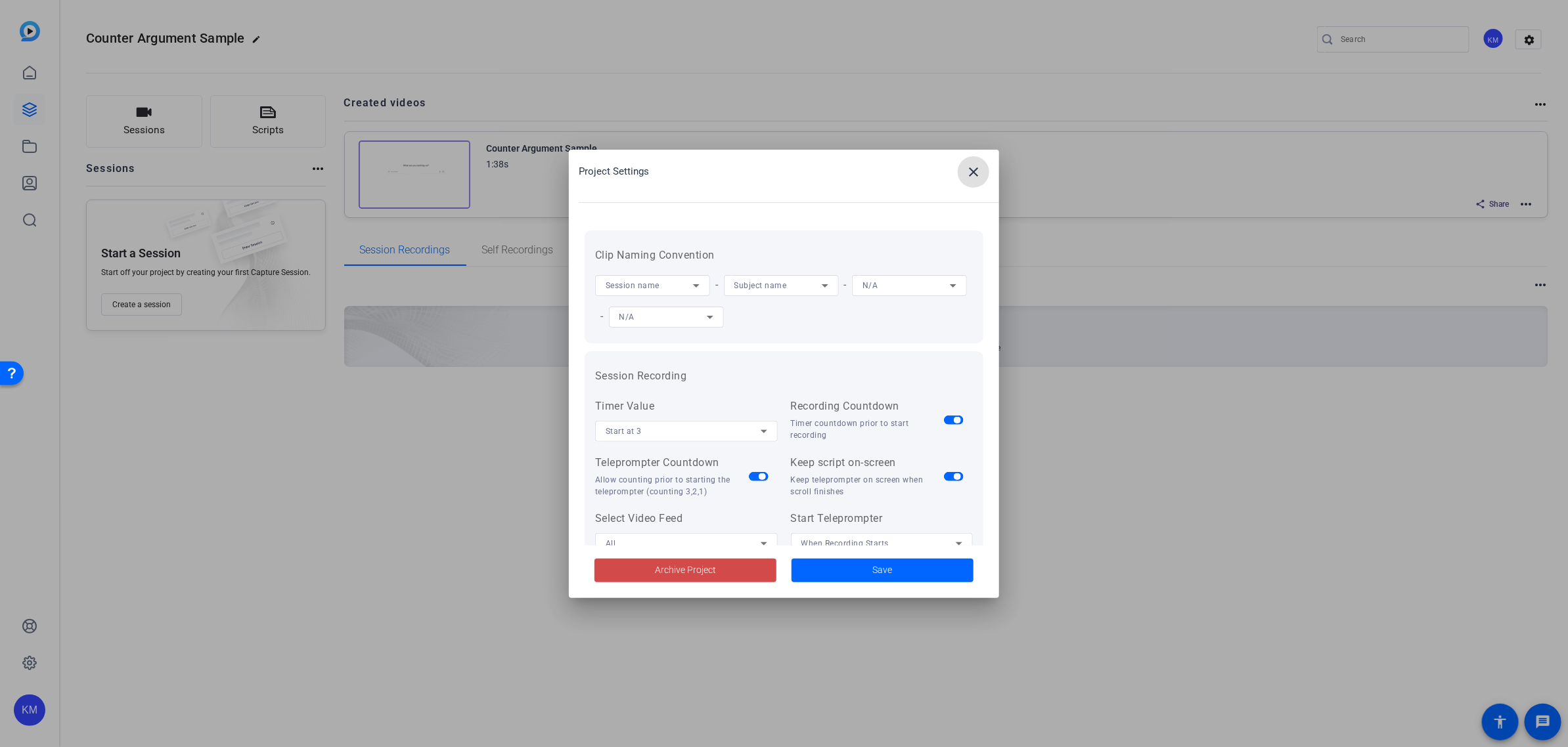
click at [727, 565] on span at bounding box center [685, 570] width 182 height 31
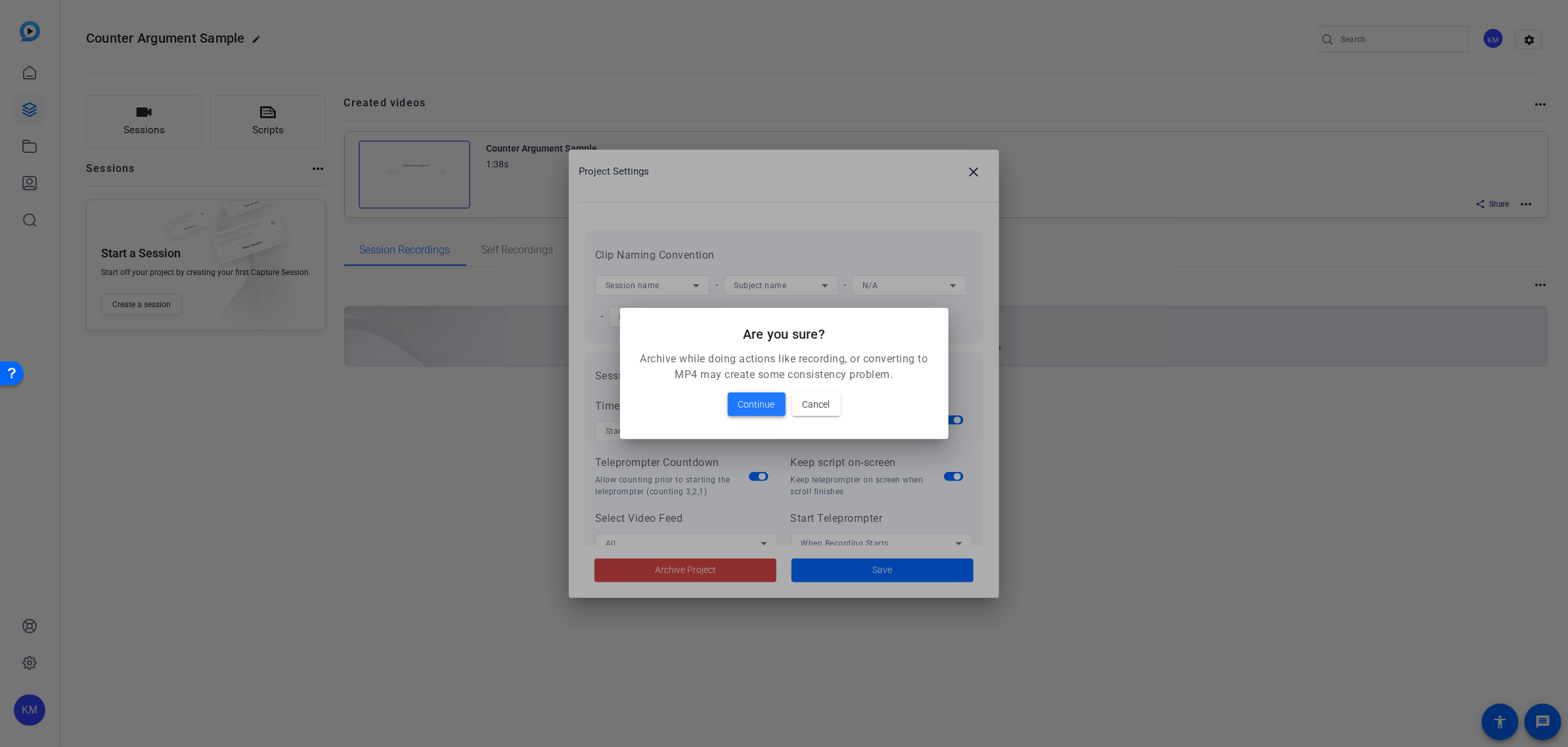
click at [754, 397] on span "Continue" at bounding box center [757, 405] width 37 height 16
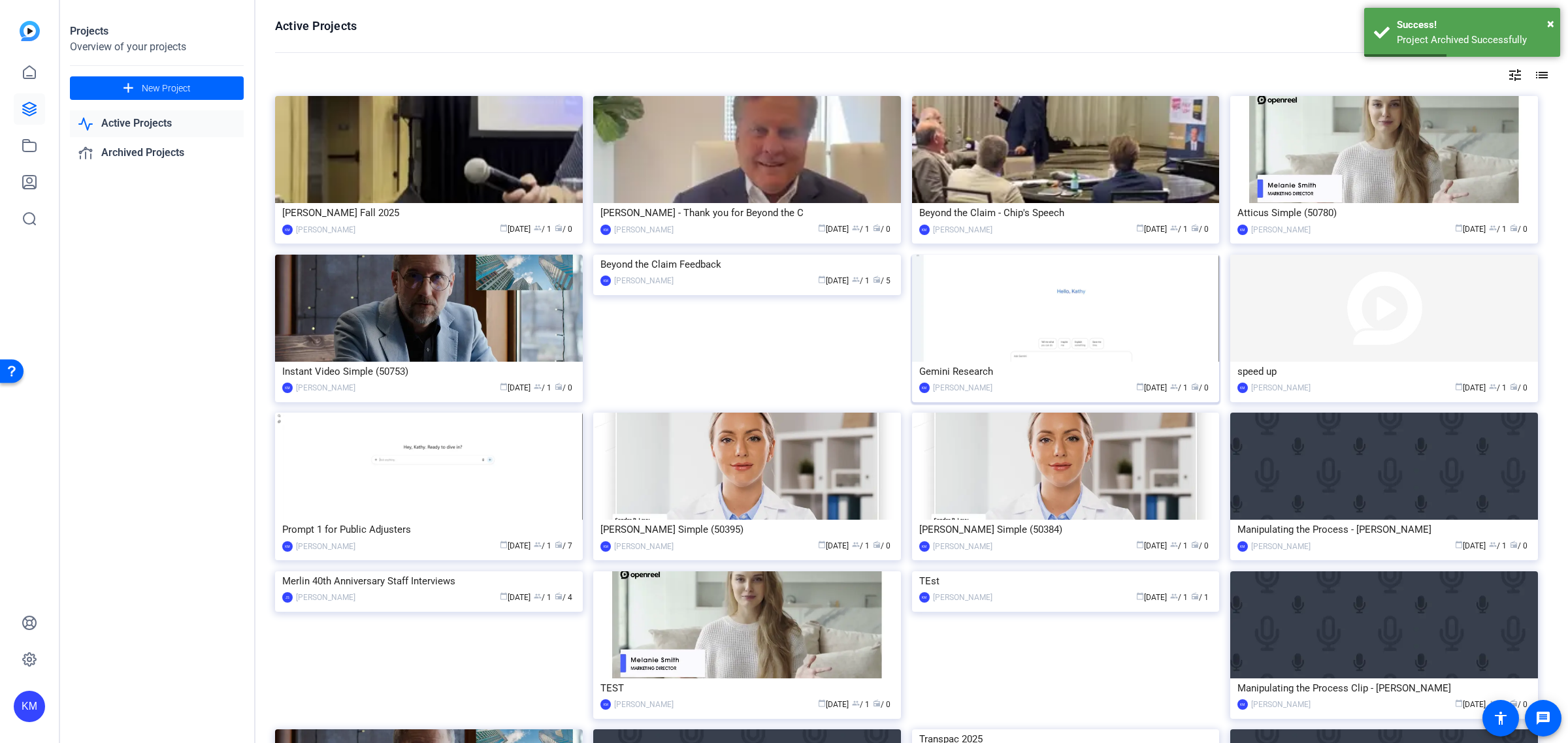
click at [1164, 295] on img at bounding box center [1065, 308] width 308 height 107
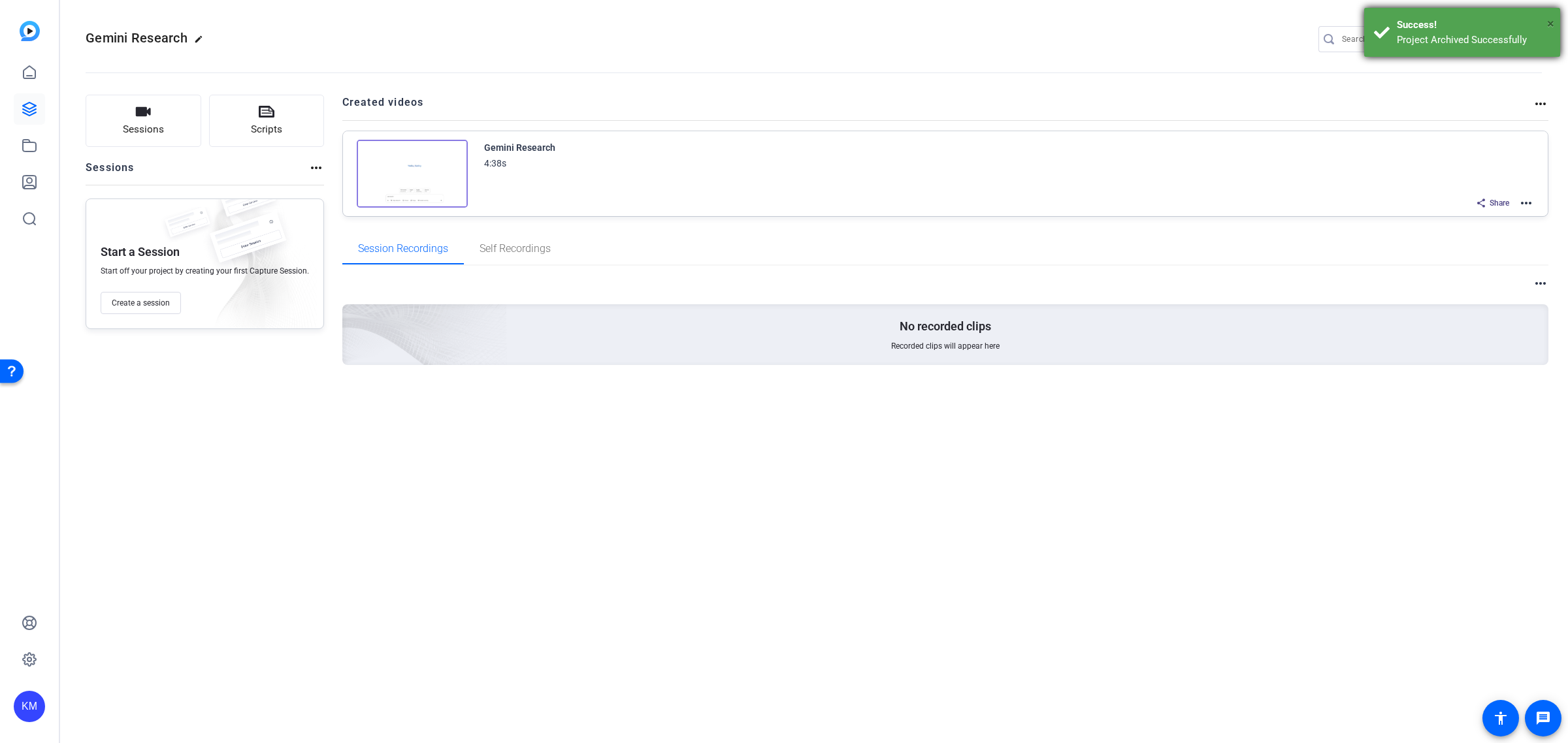
click at [1551, 23] on span "×" at bounding box center [1550, 24] width 7 height 16
click at [1529, 33] on mat-icon "settings" at bounding box center [1529, 39] width 27 height 19
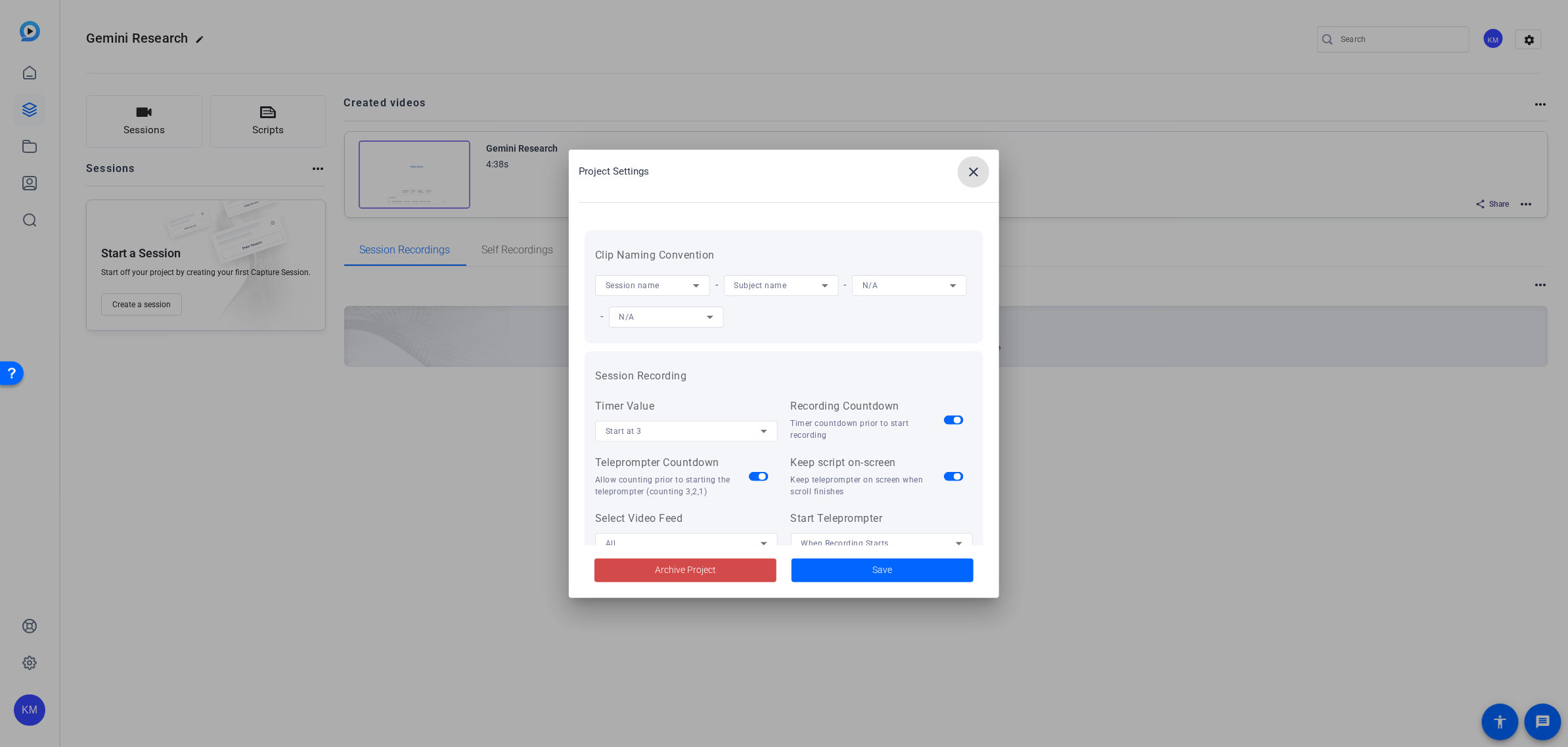
click at [726, 564] on span at bounding box center [685, 570] width 182 height 31
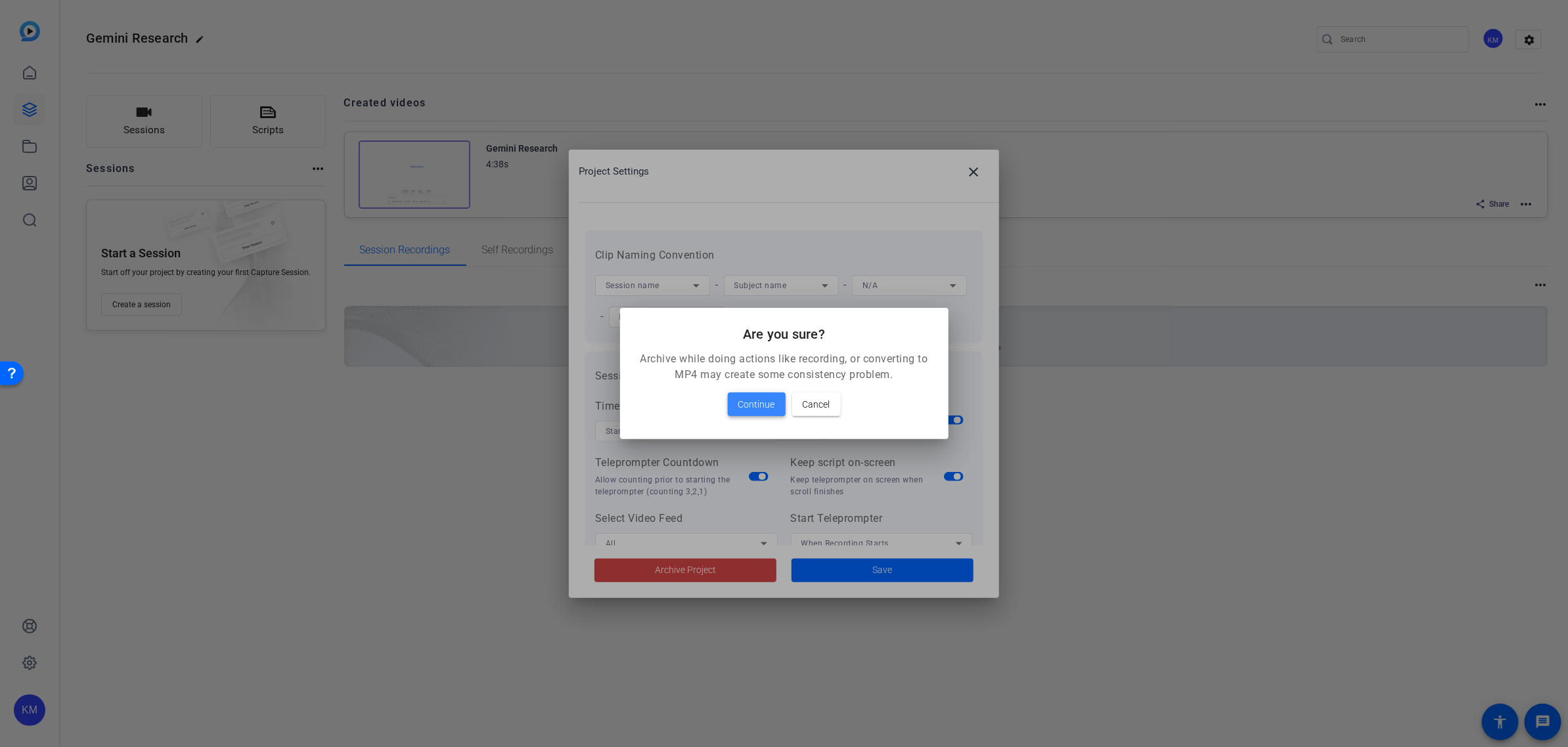
click at [747, 409] on span "Continue" at bounding box center [757, 405] width 37 height 16
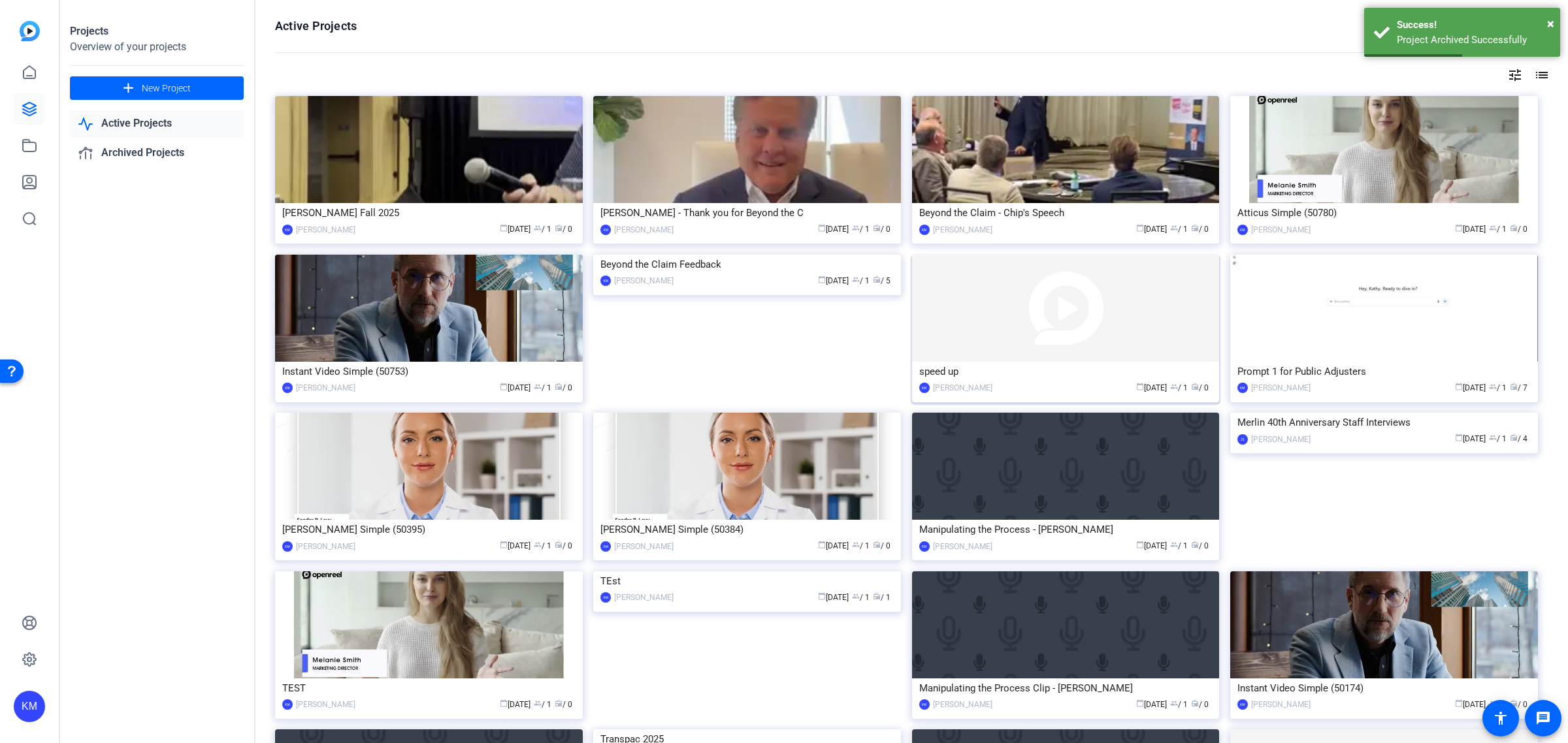
click at [1061, 333] on img at bounding box center [1065, 308] width 308 height 107
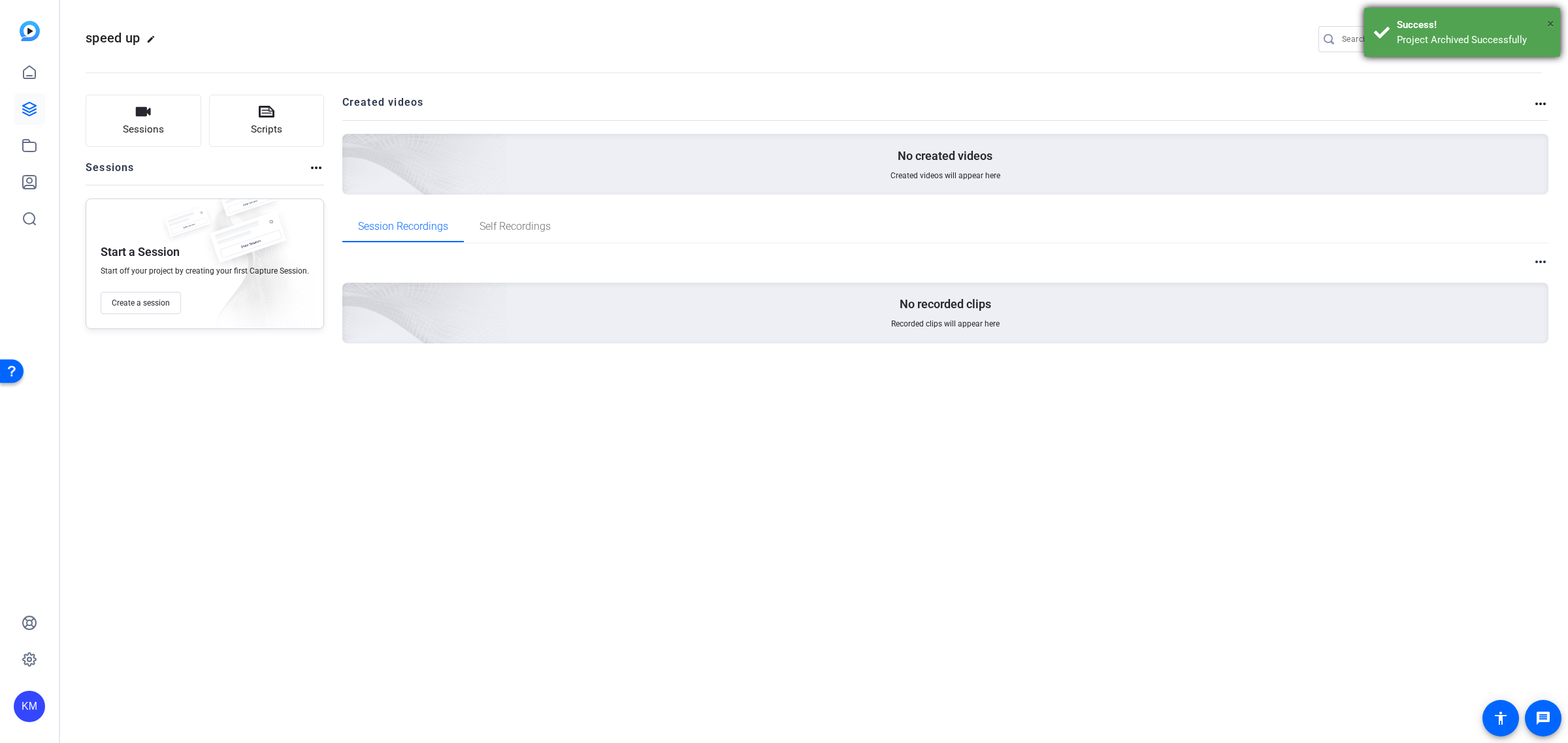
click at [1552, 20] on span "×" at bounding box center [1550, 24] width 7 height 16
click at [1529, 38] on mat-icon "settings" at bounding box center [1529, 39] width 27 height 19
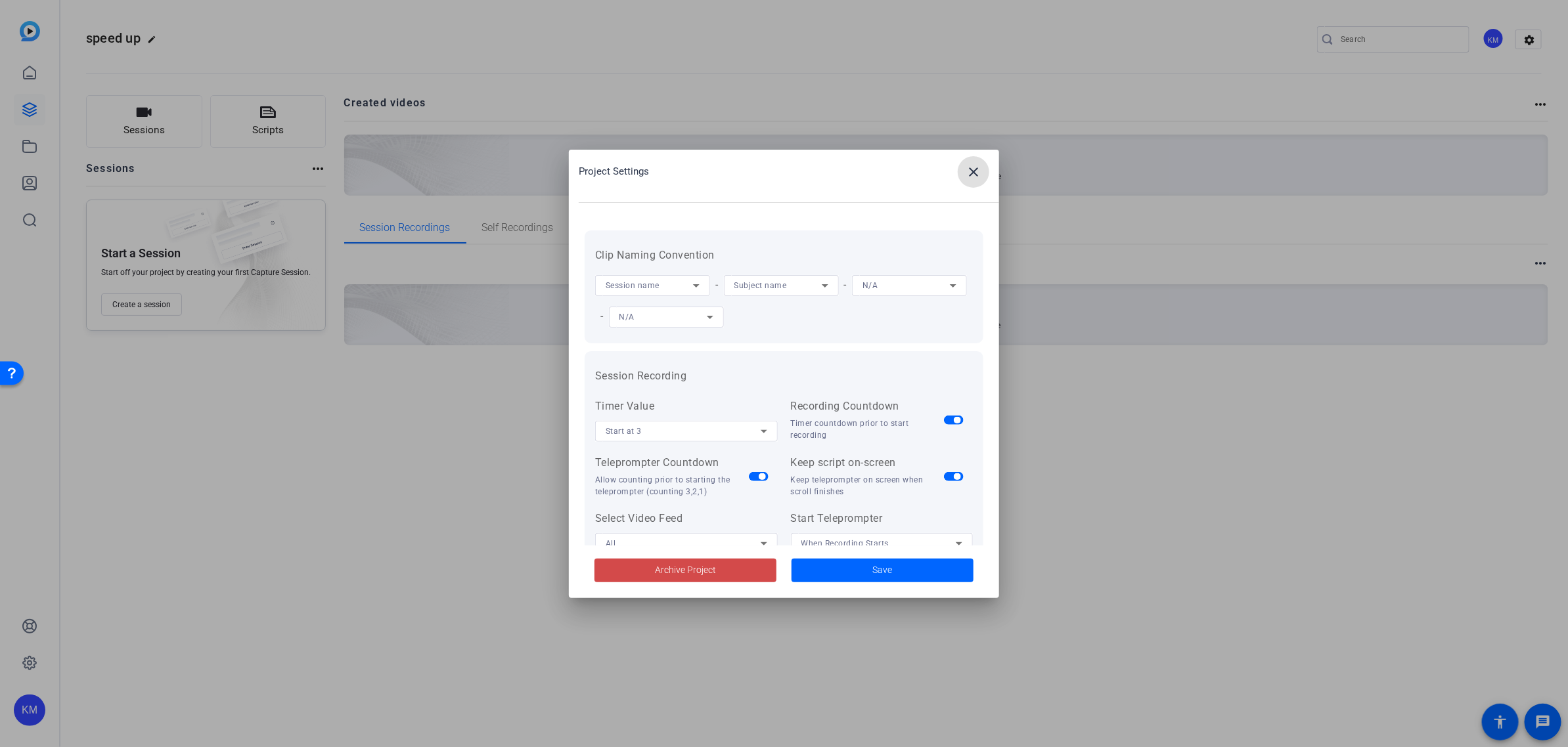
click at [726, 564] on span at bounding box center [685, 570] width 182 height 31
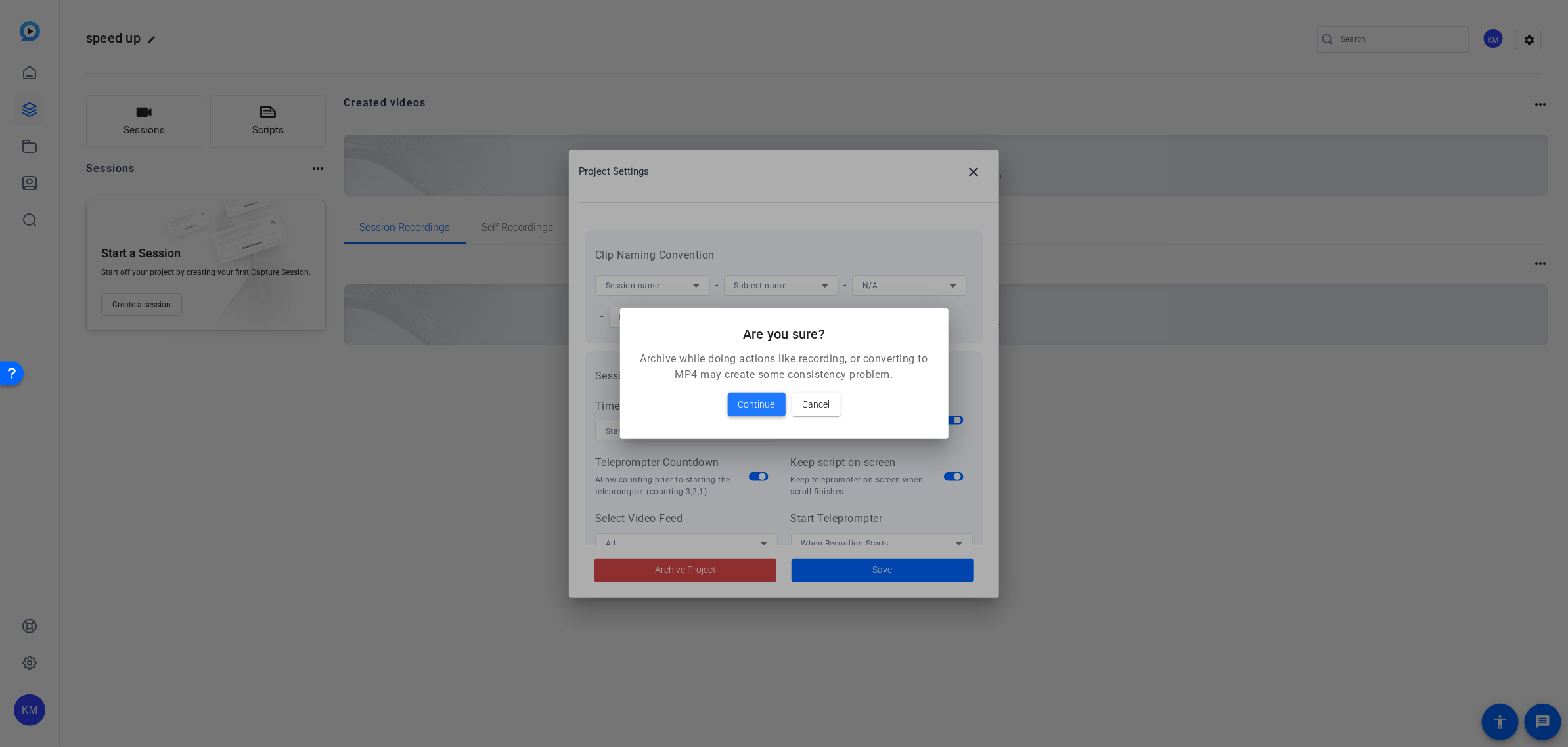
click at [761, 405] on span "Continue" at bounding box center [757, 405] width 37 height 16
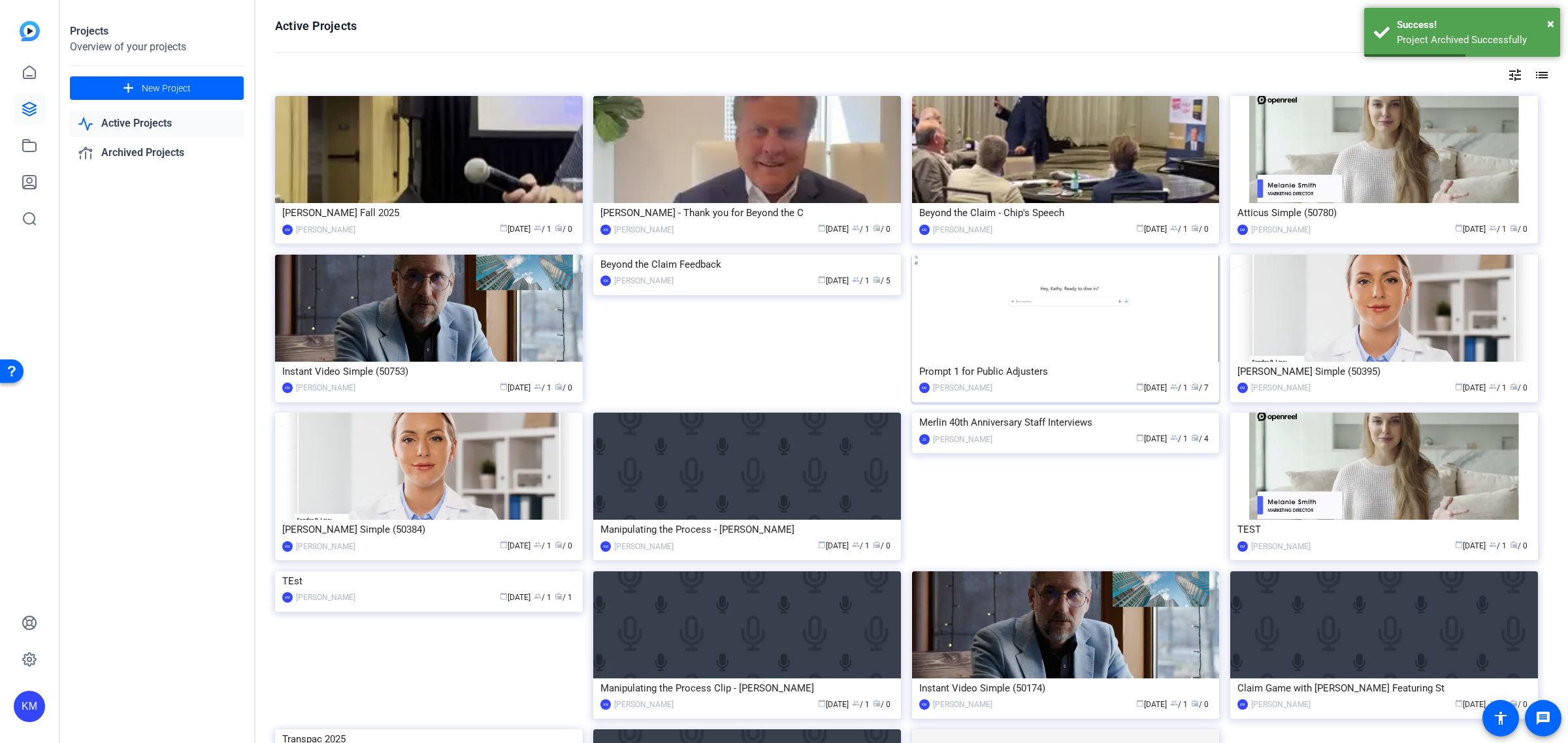
click at [1099, 292] on img at bounding box center [1065, 308] width 308 height 107
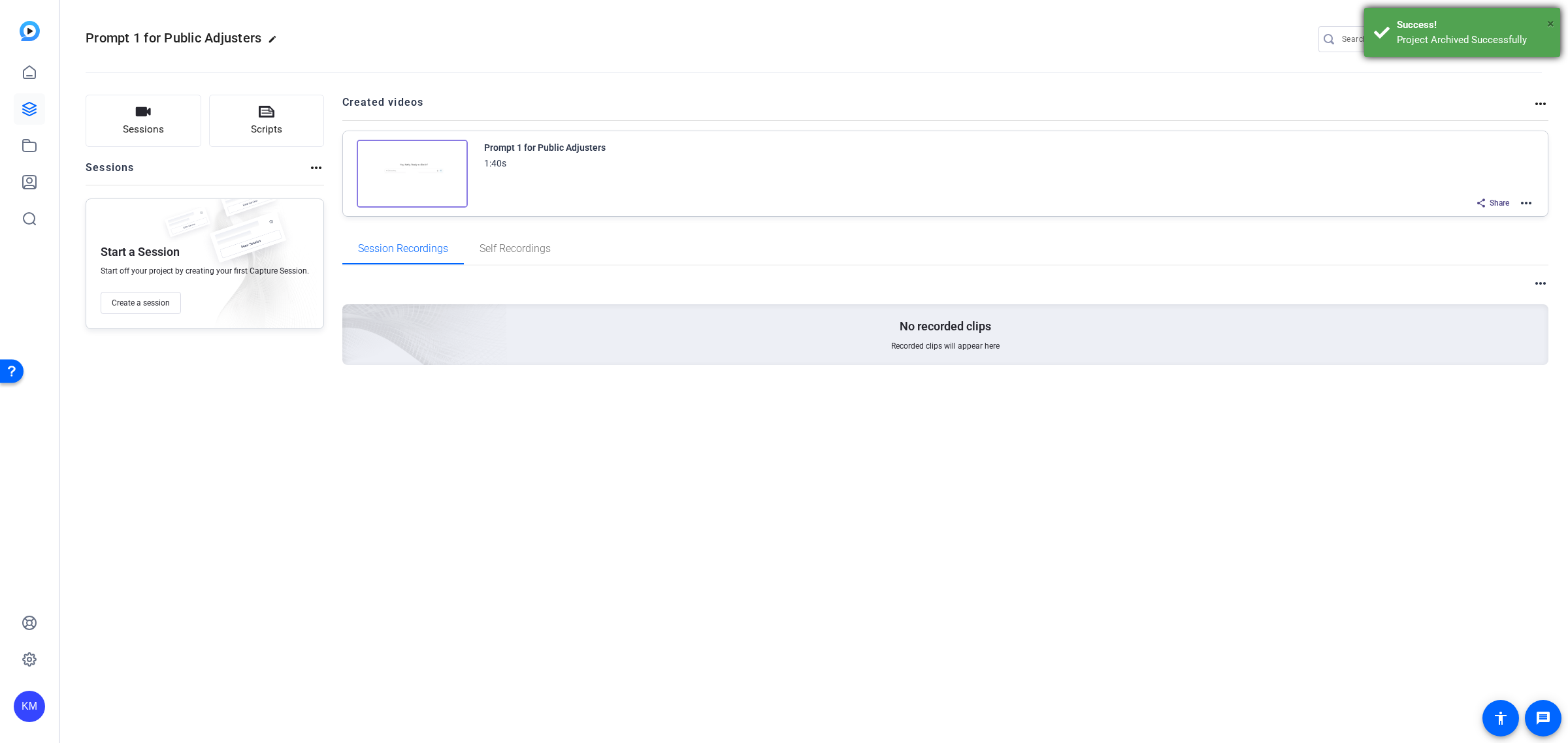
click at [1547, 24] on span "×" at bounding box center [1550, 24] width 7 height 16
click at [1522, 40] on mat-icon "settings" at bounding box center [1529, 39] width 27 height 19
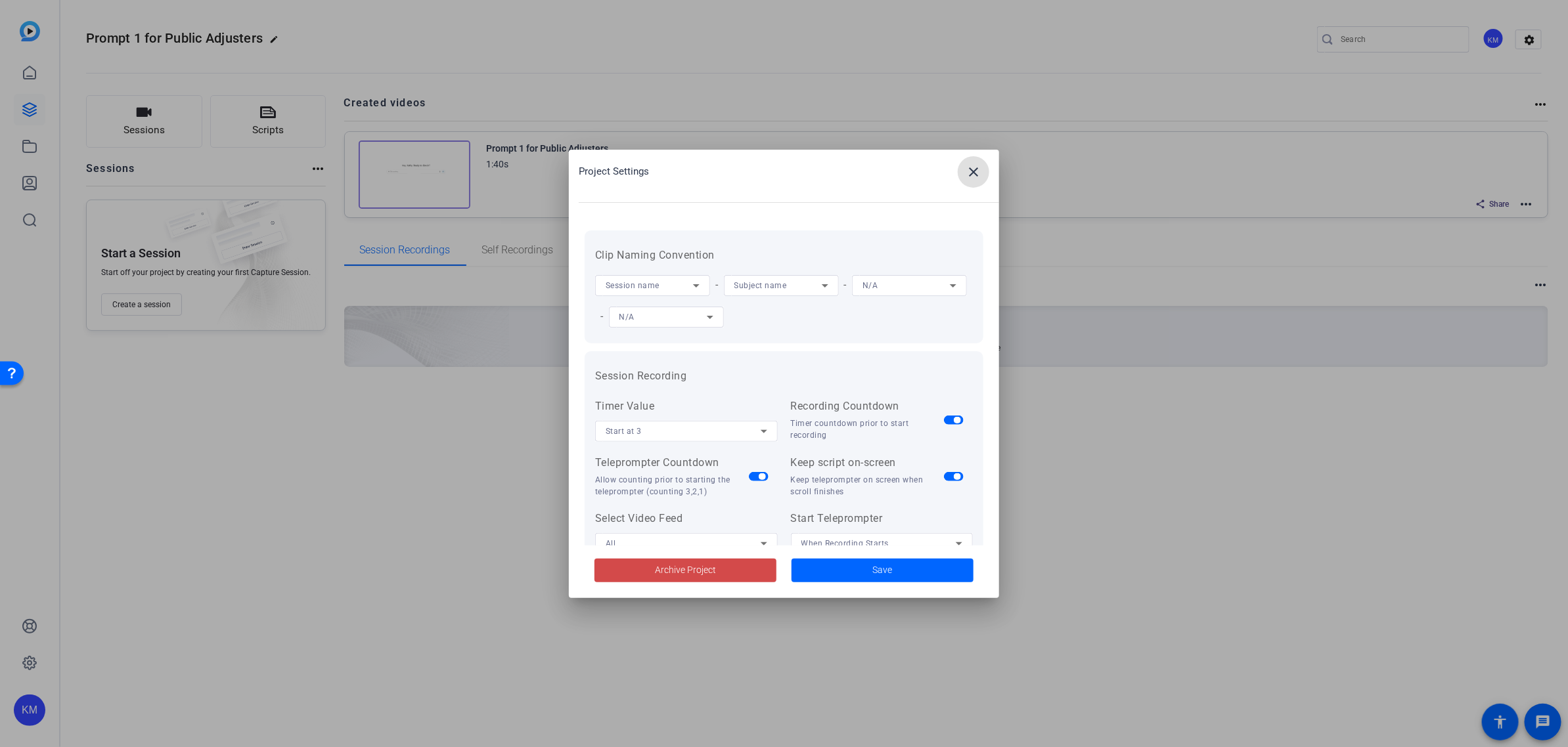
click at [703, 576] on span "Archive Project" at bounding box center [686, 570] width 61 height 14
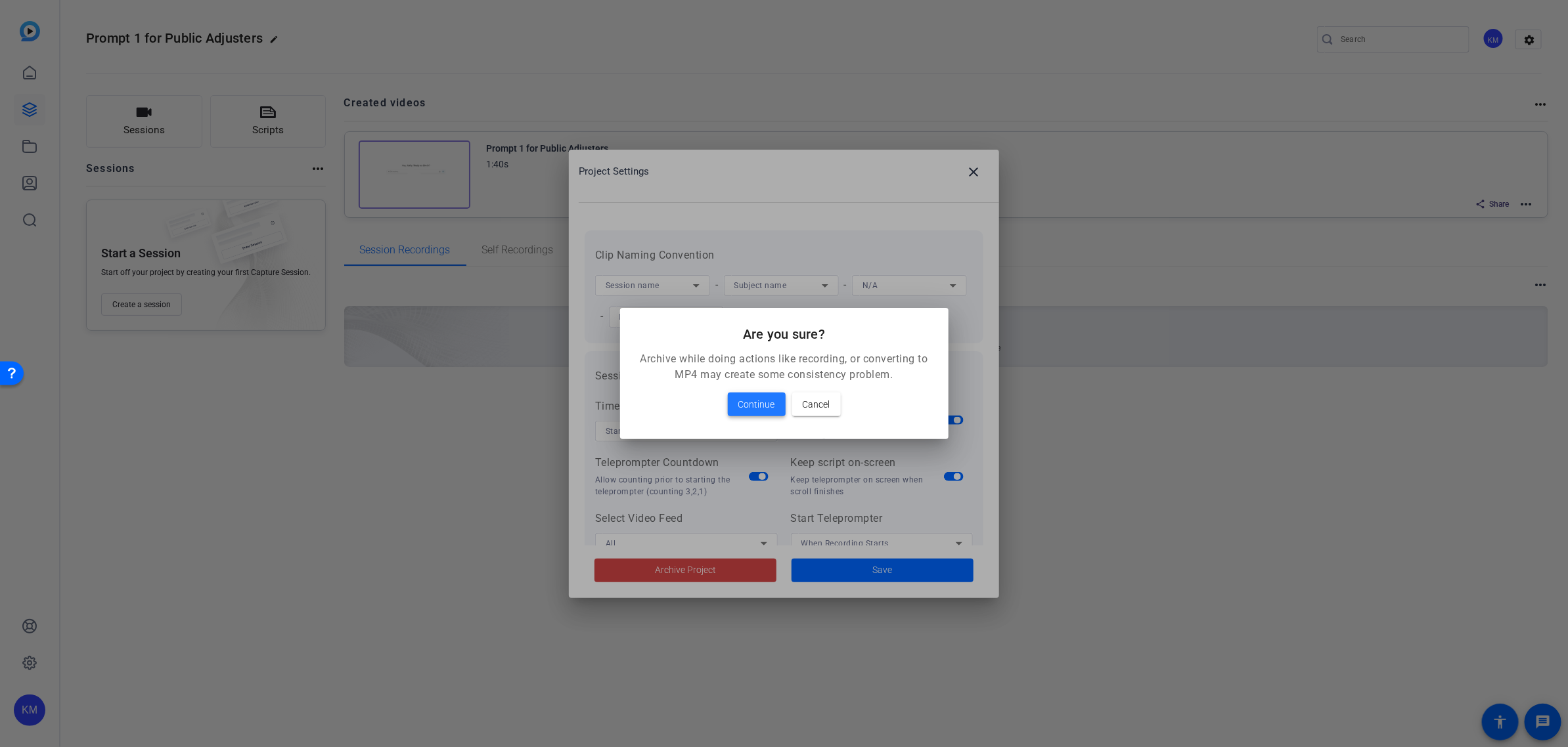
click at [760, 404] on span "Continue" at bounding box center [757, 405] width 37 height 16
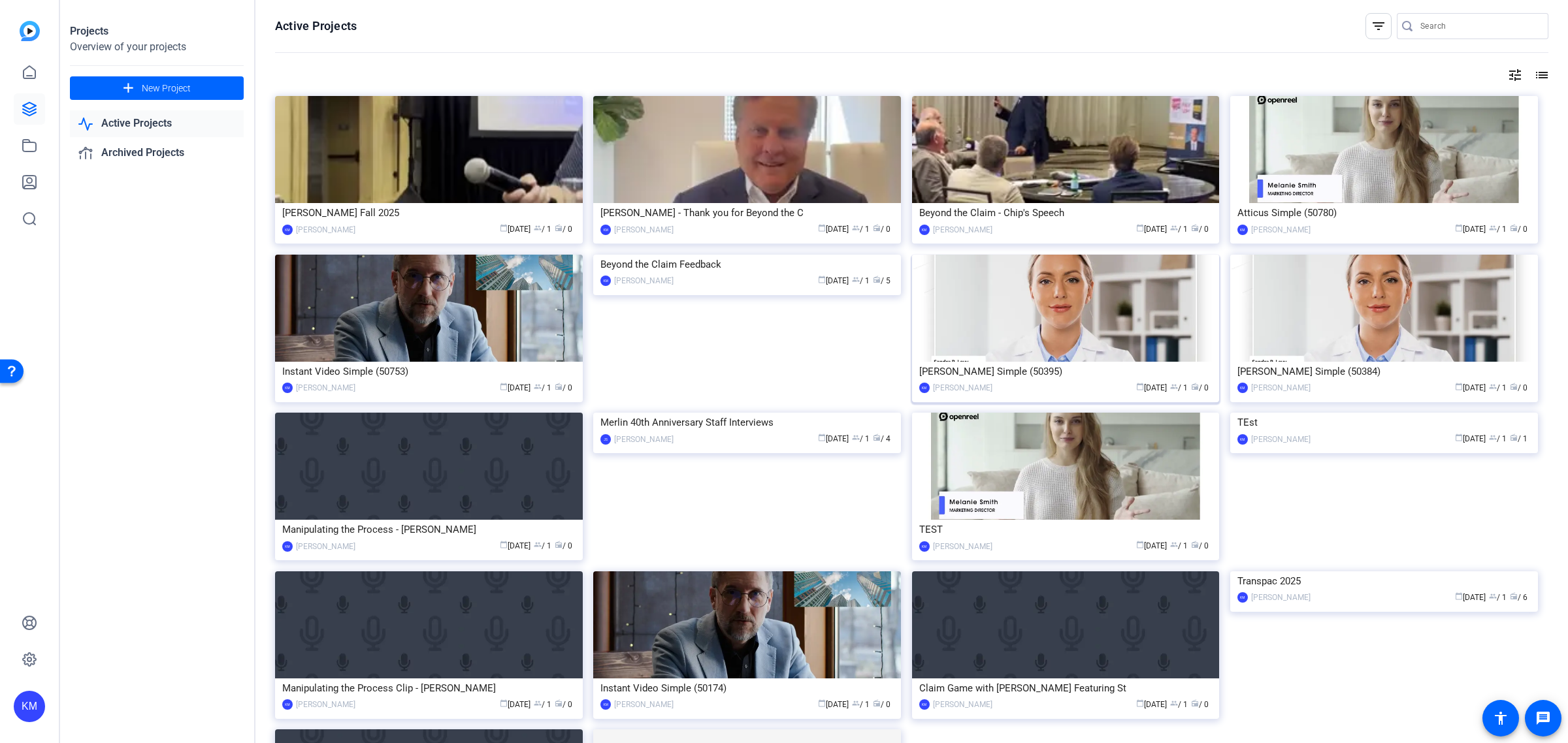
click at [1129, 311] on img at bounding box center [1065, 308] width 308 height 107
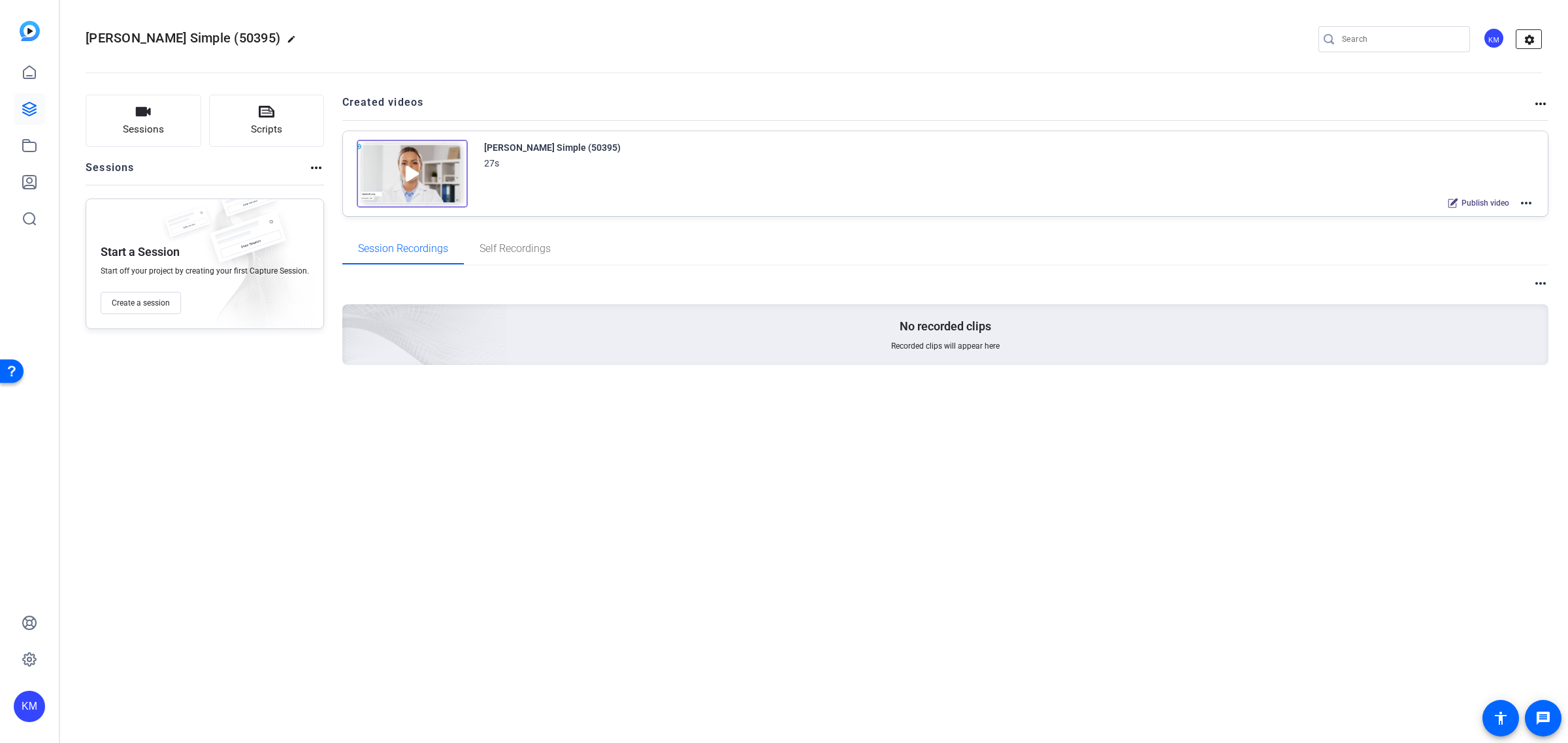
click at [1525, 39] on mat-icon "settings" at bounding box center [1529, 39] width 27 height 19
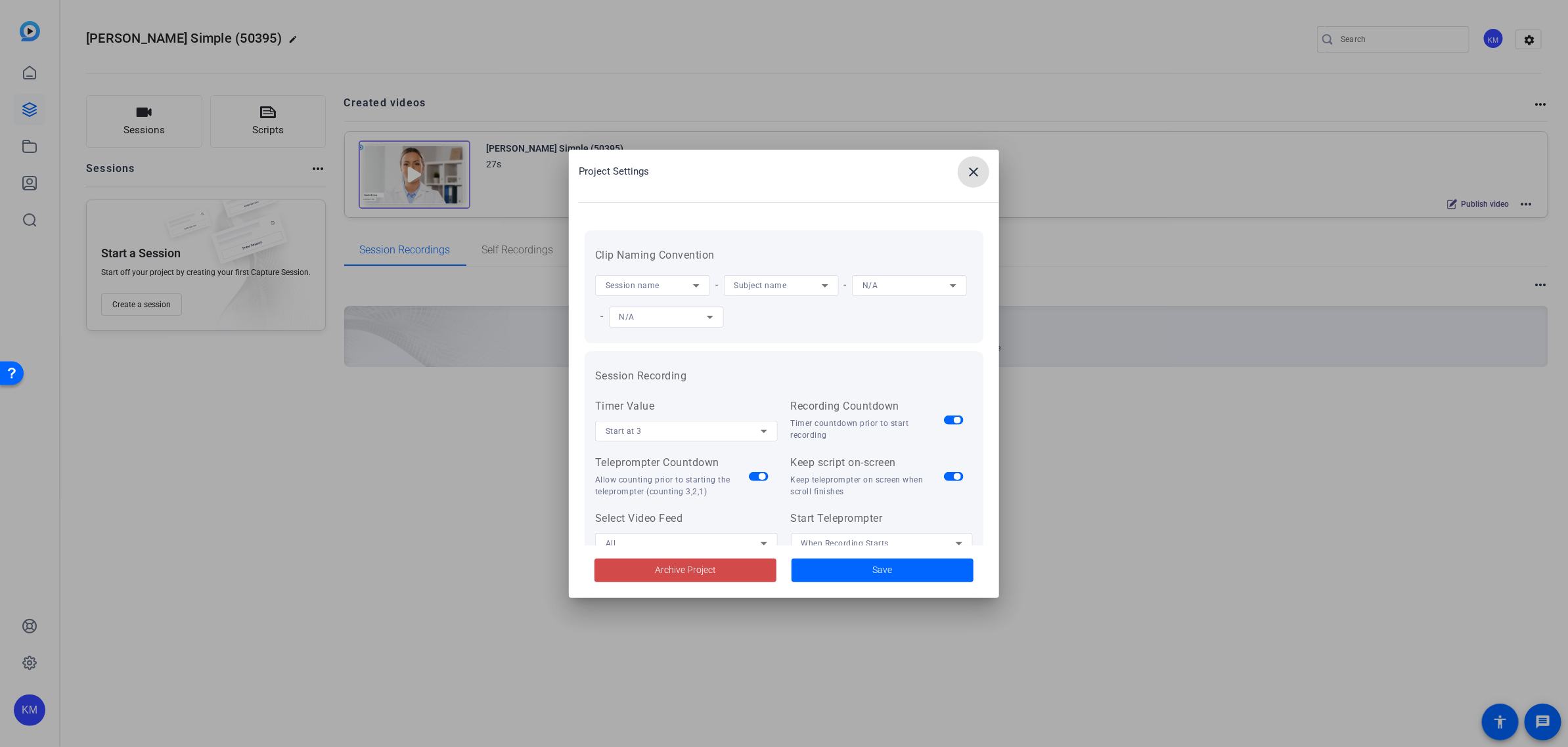
click at [637, 569] on span at bounding box center [685, 570] width 182 height 31
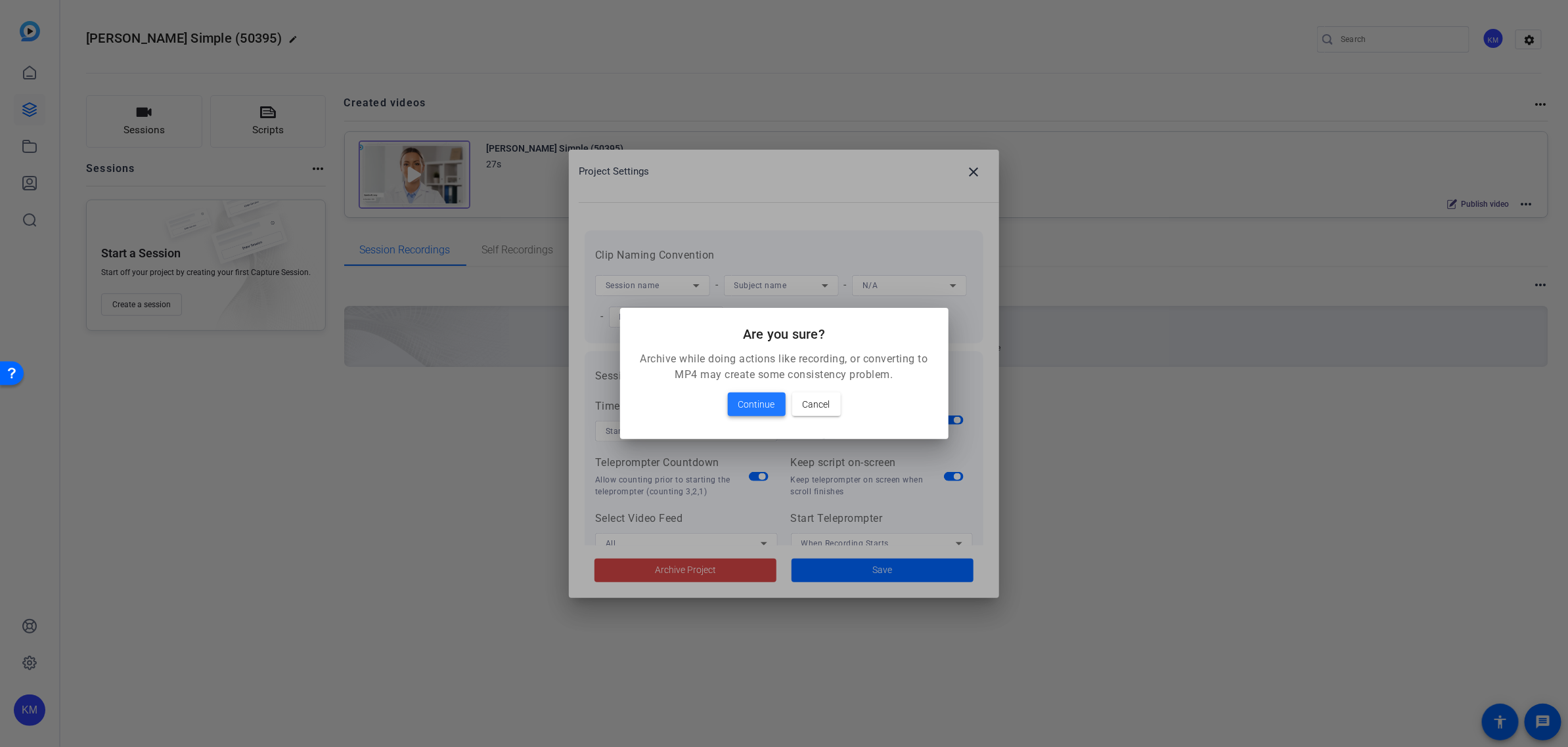
click at [743, 402] on span "Continue" at bounding box center [757, 405] width 37 height 16
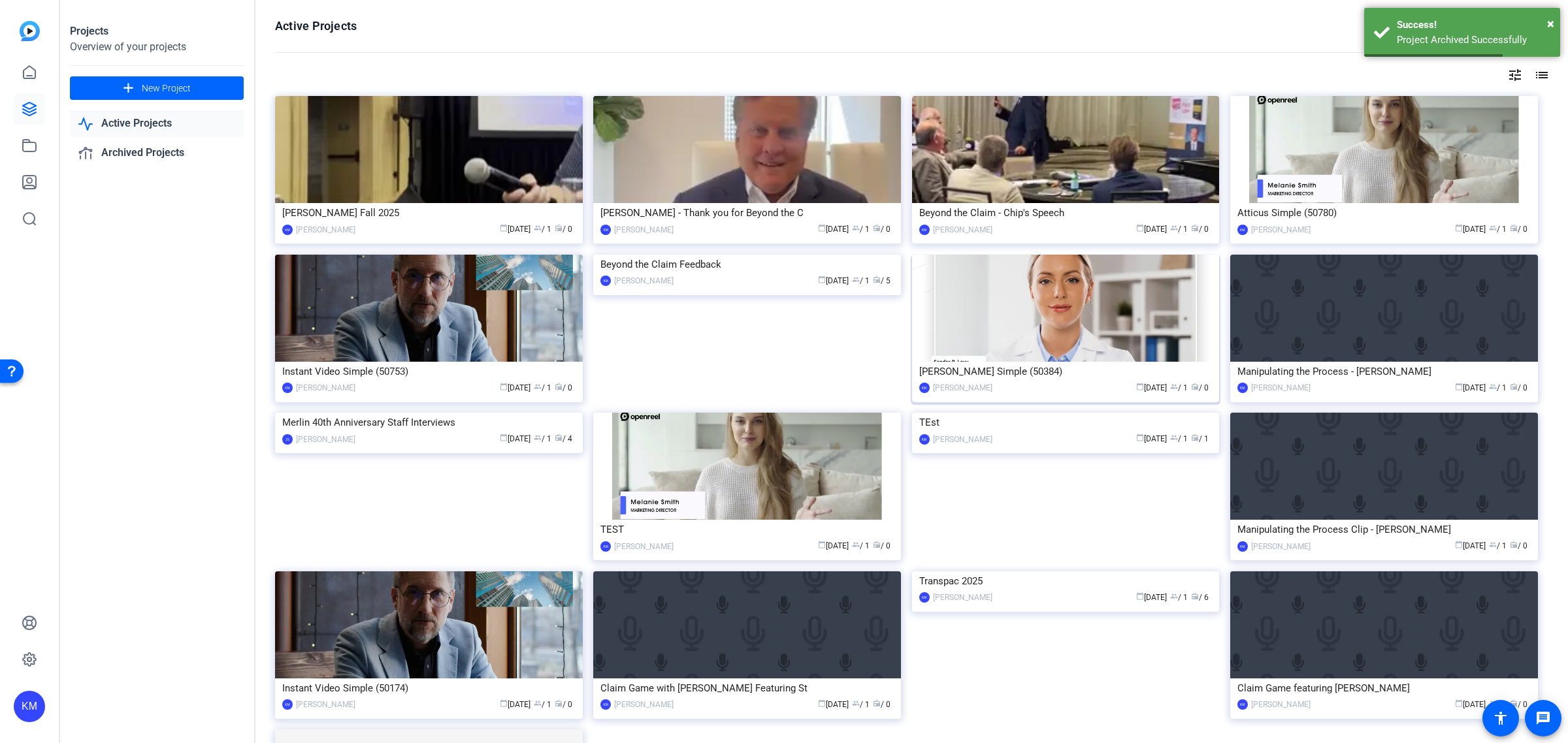
click at [1101, 348] on img at bounding box center [1065, 308] width 308 height 107
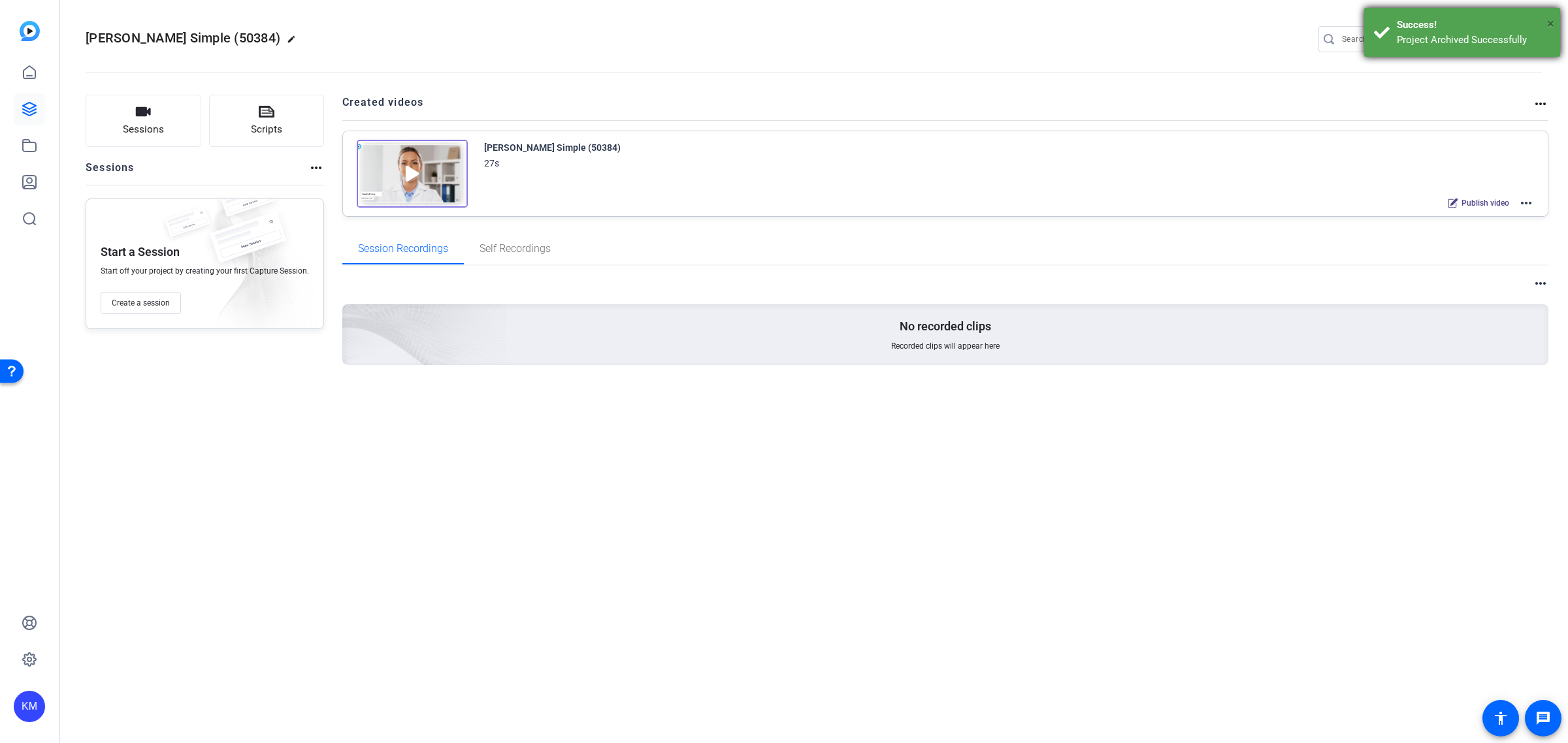
click at [1550, 27] on span "×" at bounding box center [1550, 24] width 7 height 16
click at [1525, 43] on mat-icon "settings" at bounding box center [1529, 39] width 27 height 19
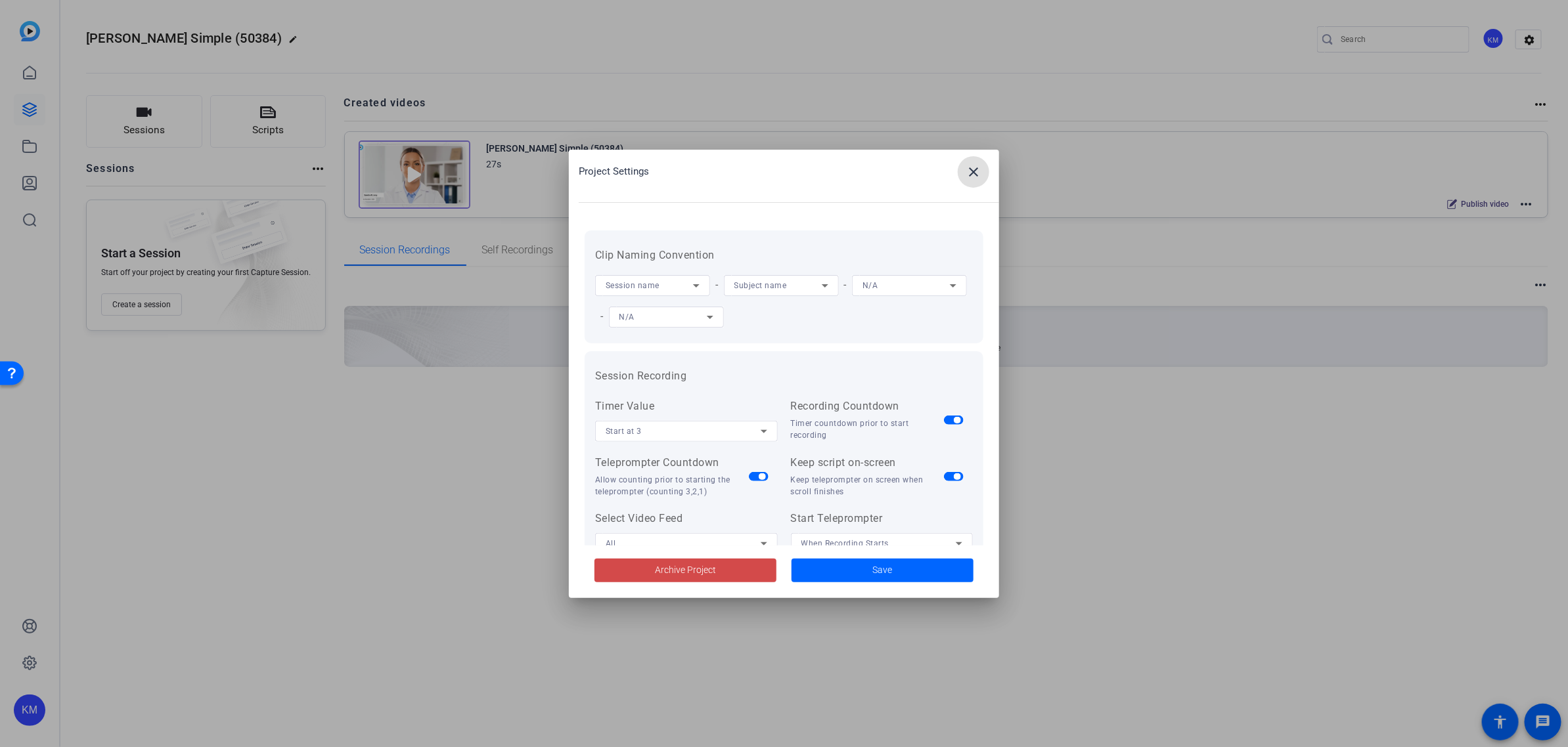
click at [730, 576] on span at bounding box center [685, 570] width 182 height 31
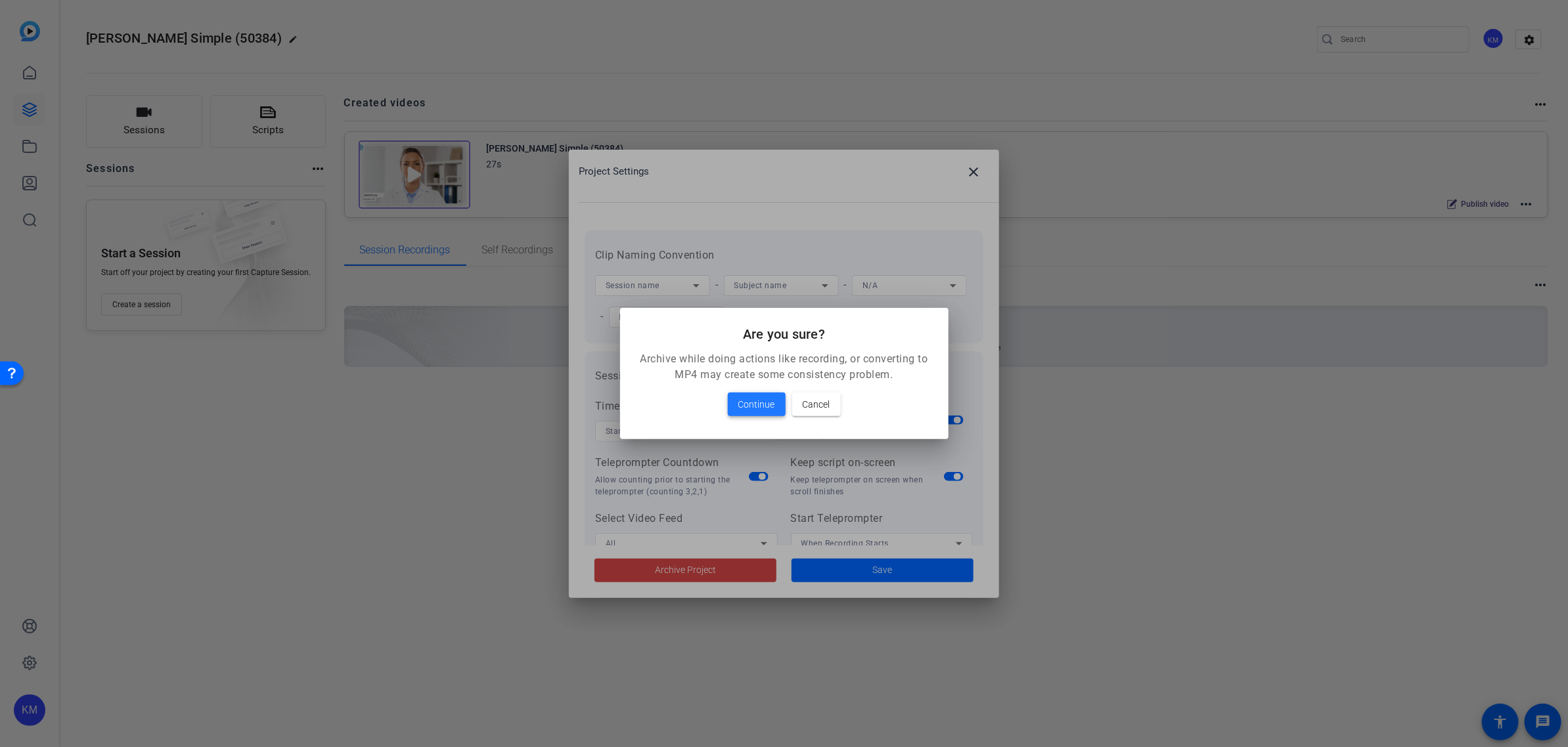
click at [750, 402] on span "Continue" at bounding box center [757, 405] width 37 height 16
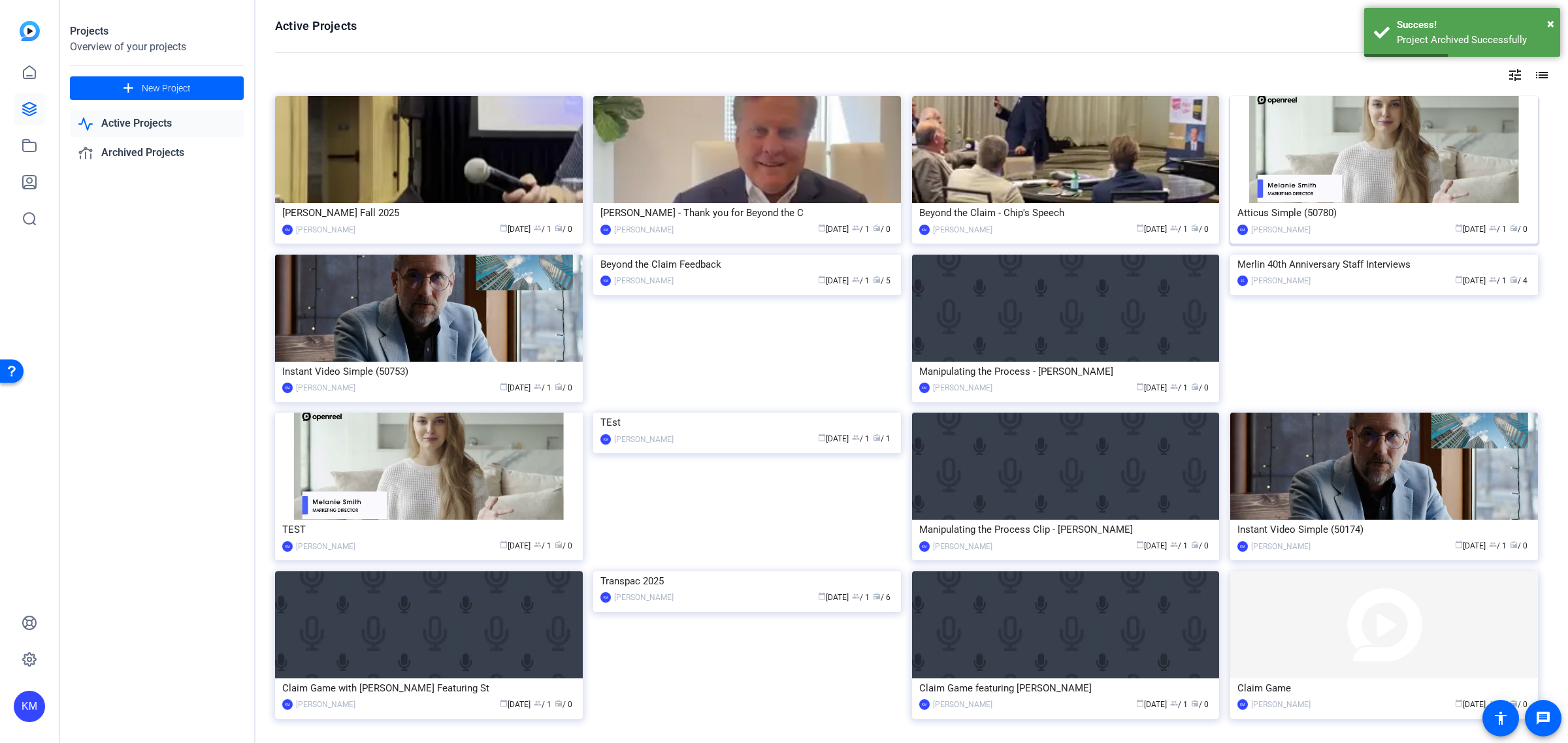
click at [1434, 159] on img at bounding box center [1383, 149] width 308 height 107
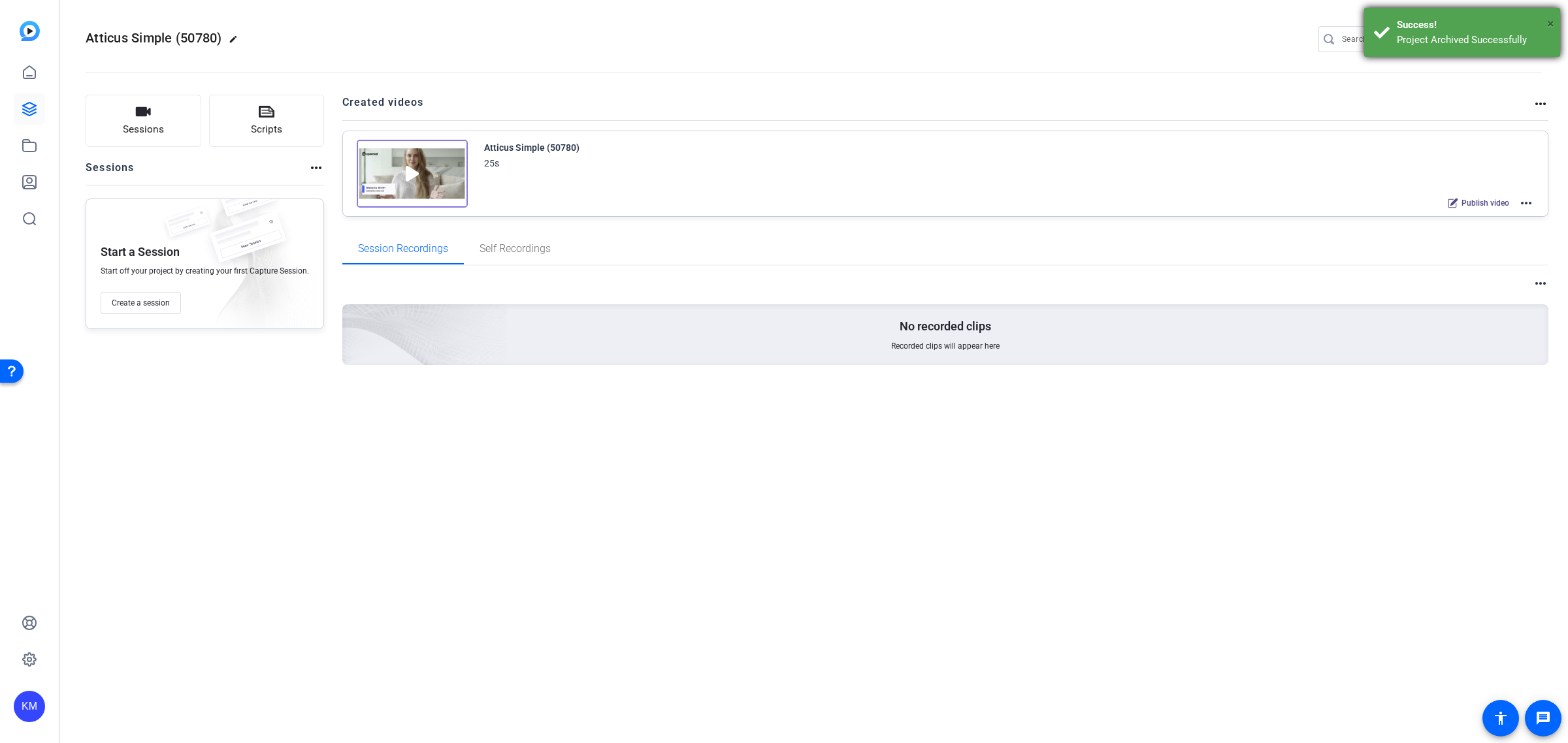
click at [1550, 22] on span "×" at bounding box center [1550, 24] width 7 height 16
click at [1532, 37] on mat-icon "settings" at bounding box center [1529, 39] width 27 height 19
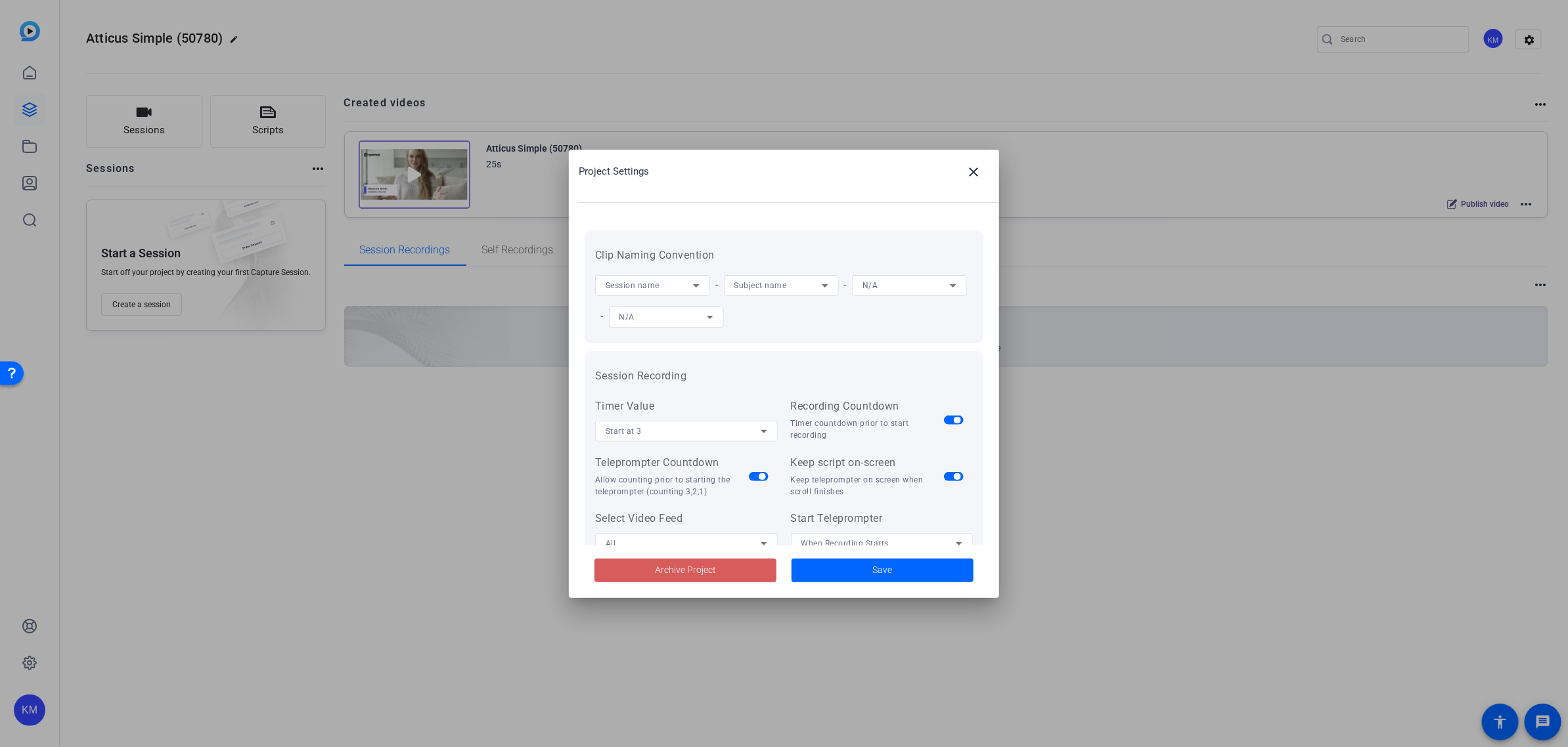
click at [720, 575] on span at bounding box center [685, 570] width 182 height 31
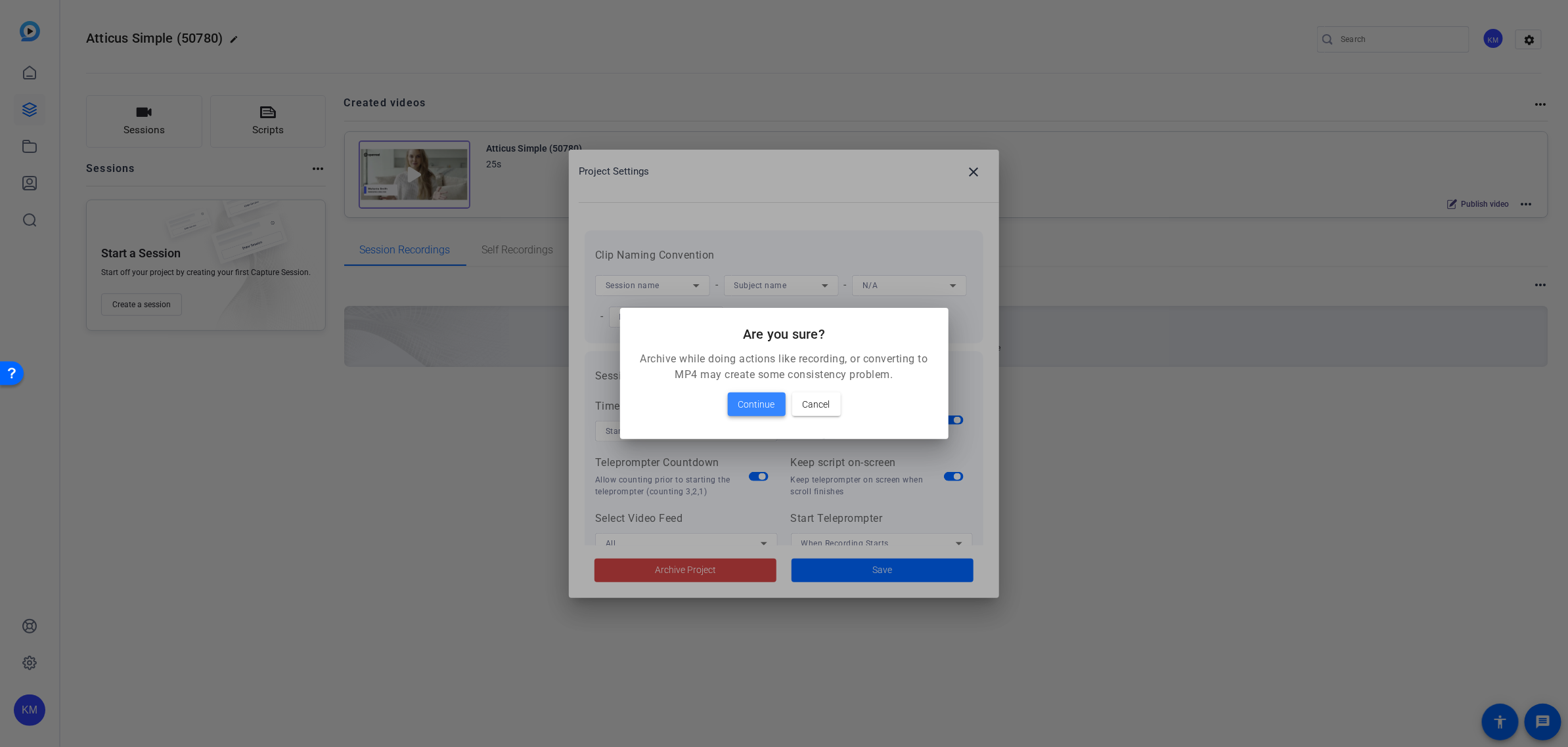
click at [766, 405] on span "Continue" at bounding box center [757, 405] width 37 height 16
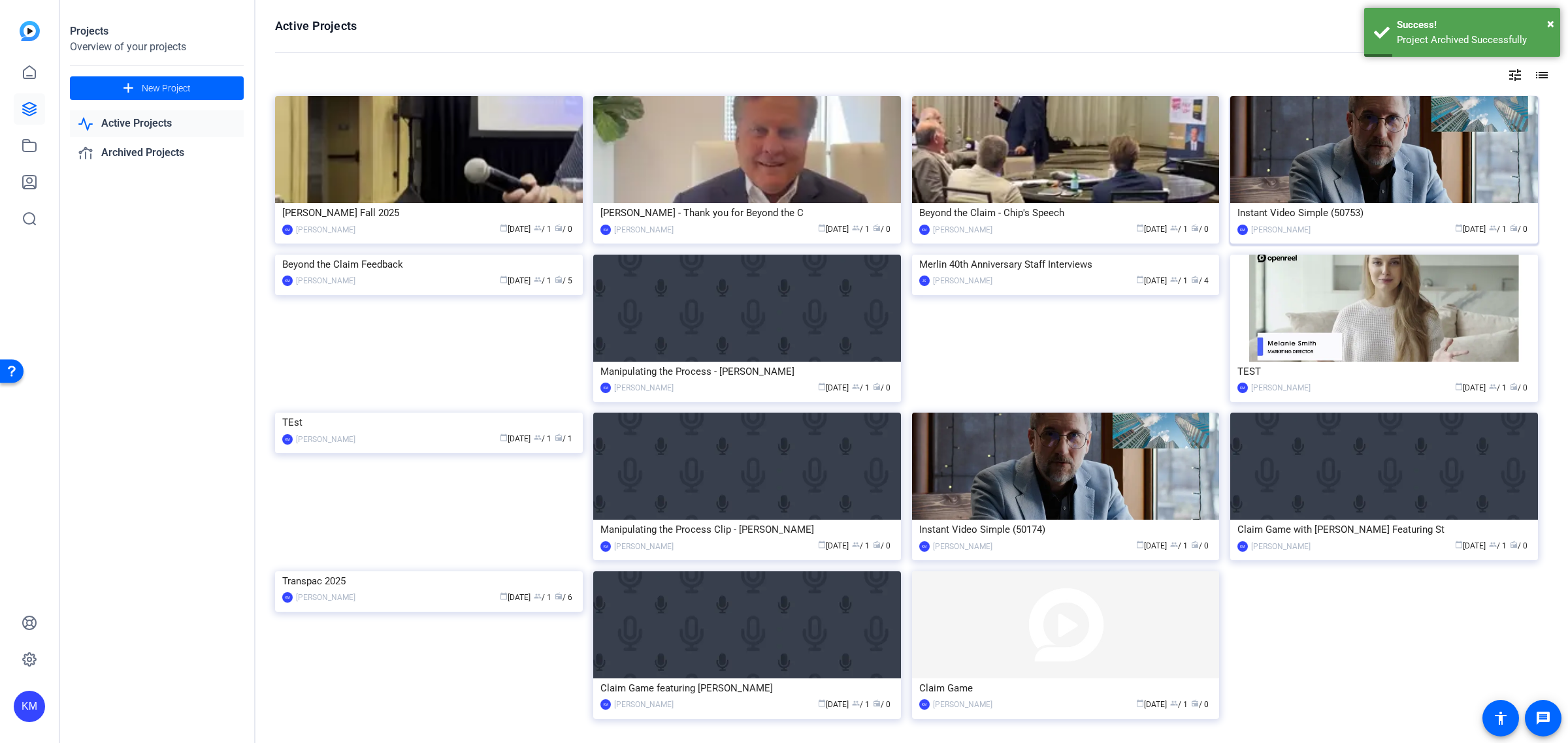
click at [1378, 183] on img at bounding box center [1383, 149] width 308 height 107
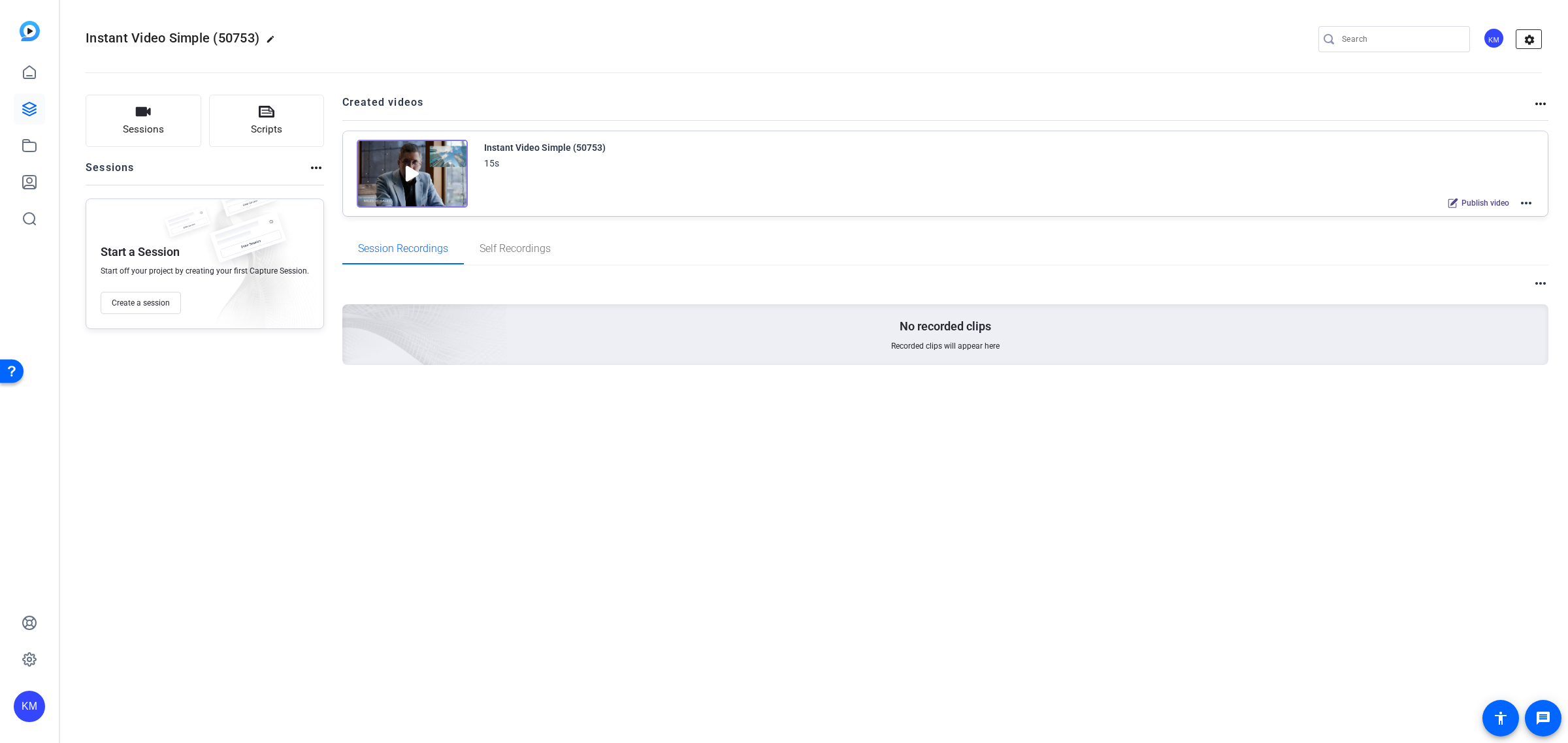
click at [1526, 33] on mat-icon "settings" at bounding box center [1529, 39] width 27 height 19
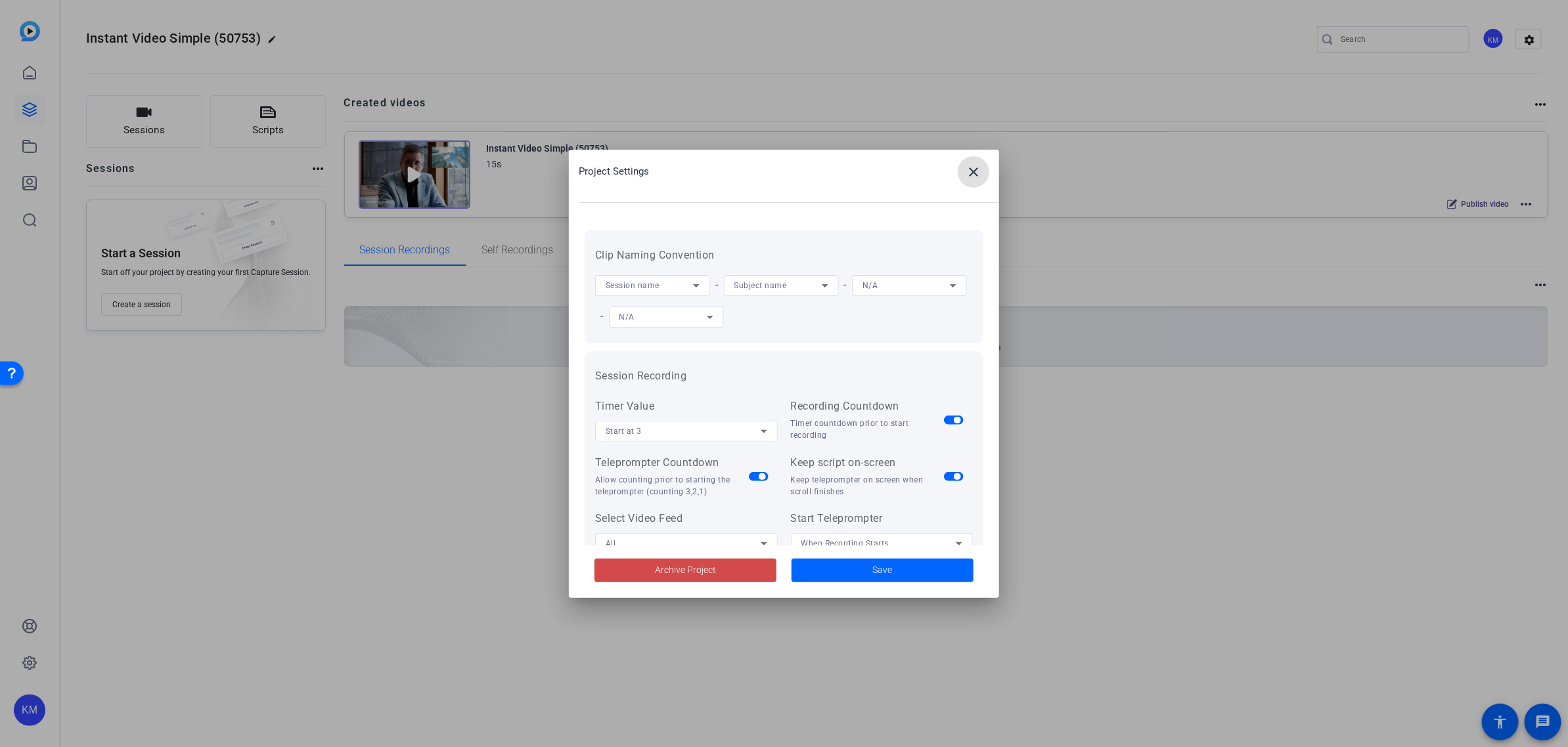
click at [708, 564] on span "Archive Project" at bounding box center [686, 570] width 61 height 14
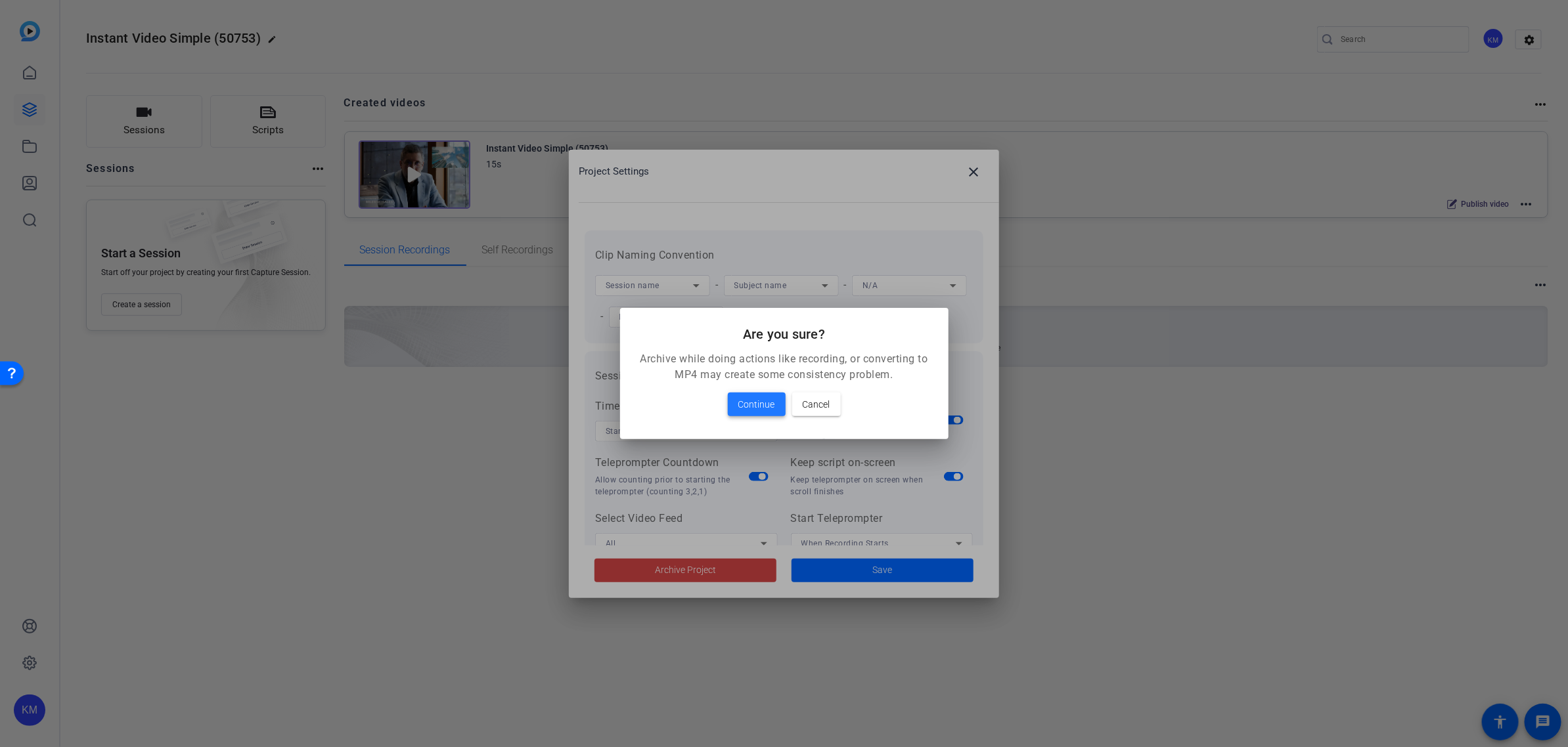
click at [761, 399] on span "Continue" at bounding box center [757, 405] width 37 height 16
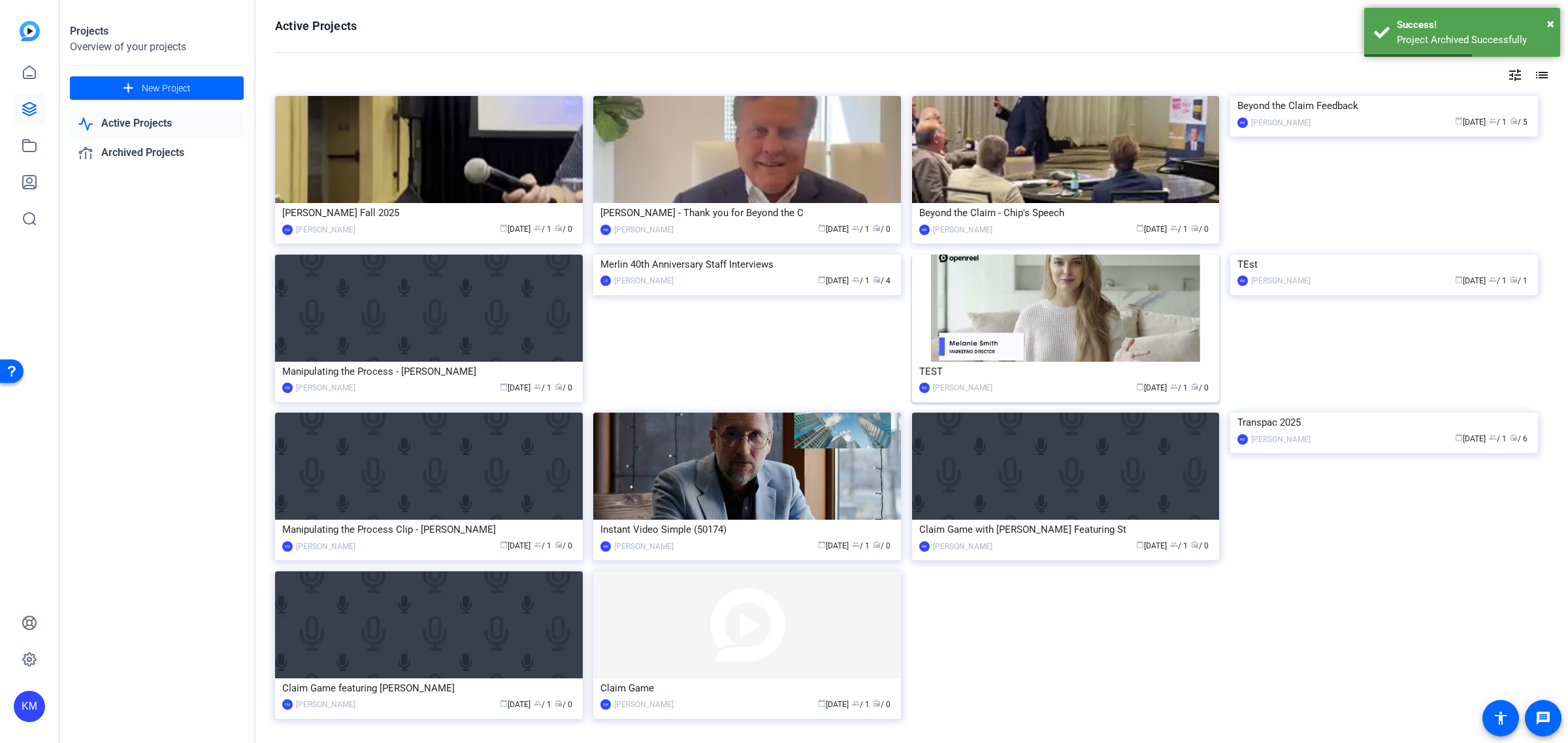
click at [1108, 314] on img at bounding box center [1065, 308] width 308 height 107
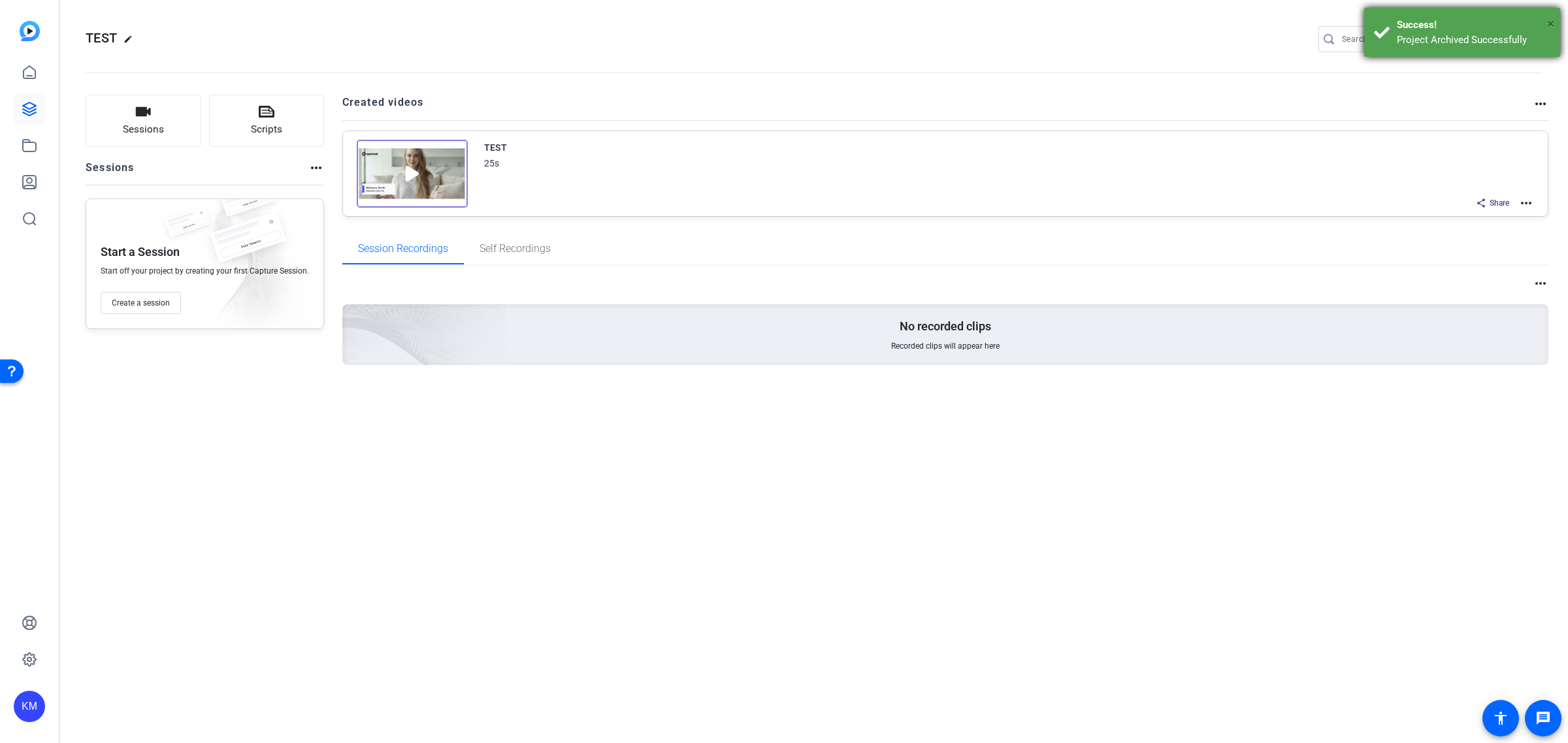
click at [1554, 17] on span "×" at bounding box center [1550, 24] width 7 height 16
click at [1530, 39] on mat-icon "settings" at bounding box center [1529, 39] width 27 height 19
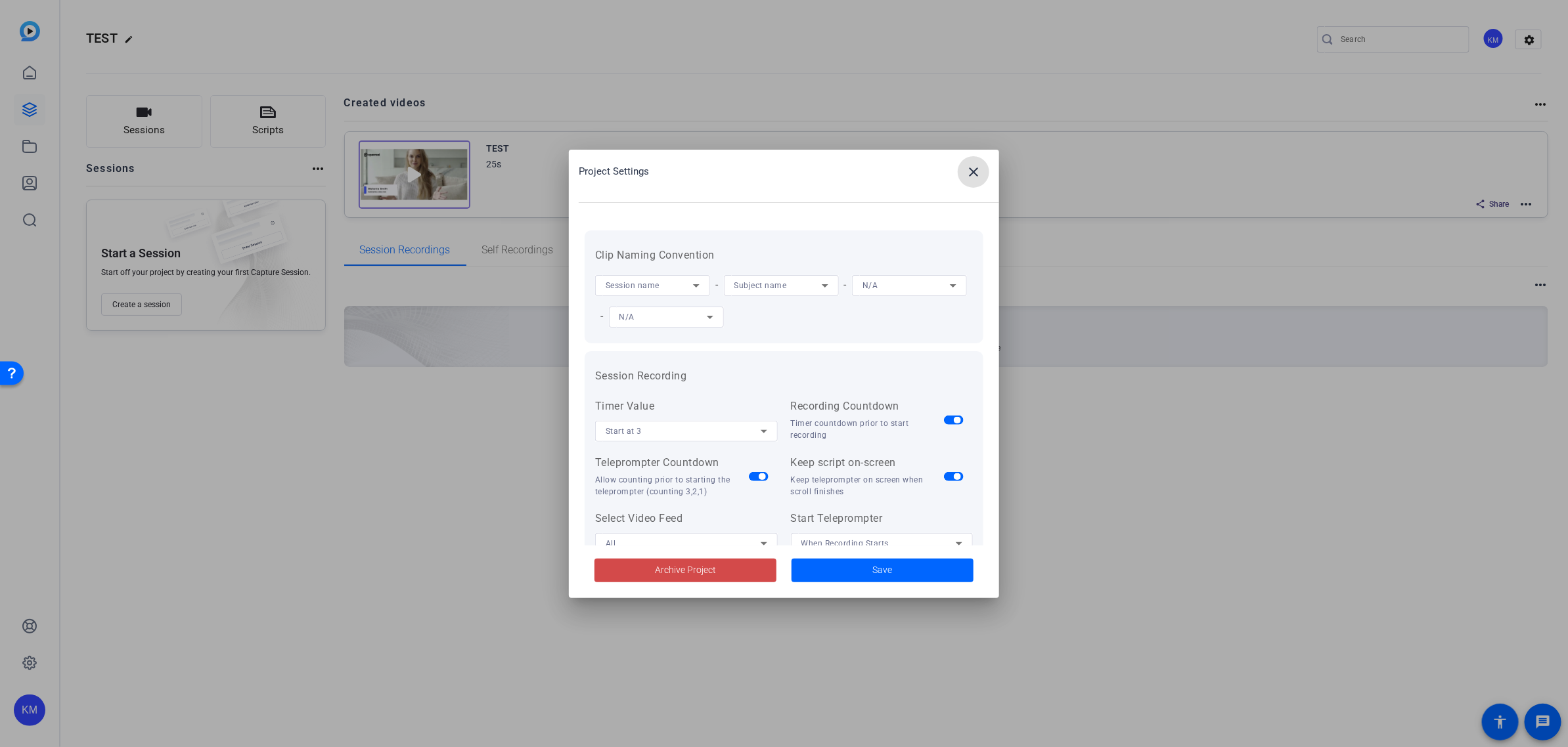
click at [683, 581] on span at bounding box center [685, 570] width 182 height 31
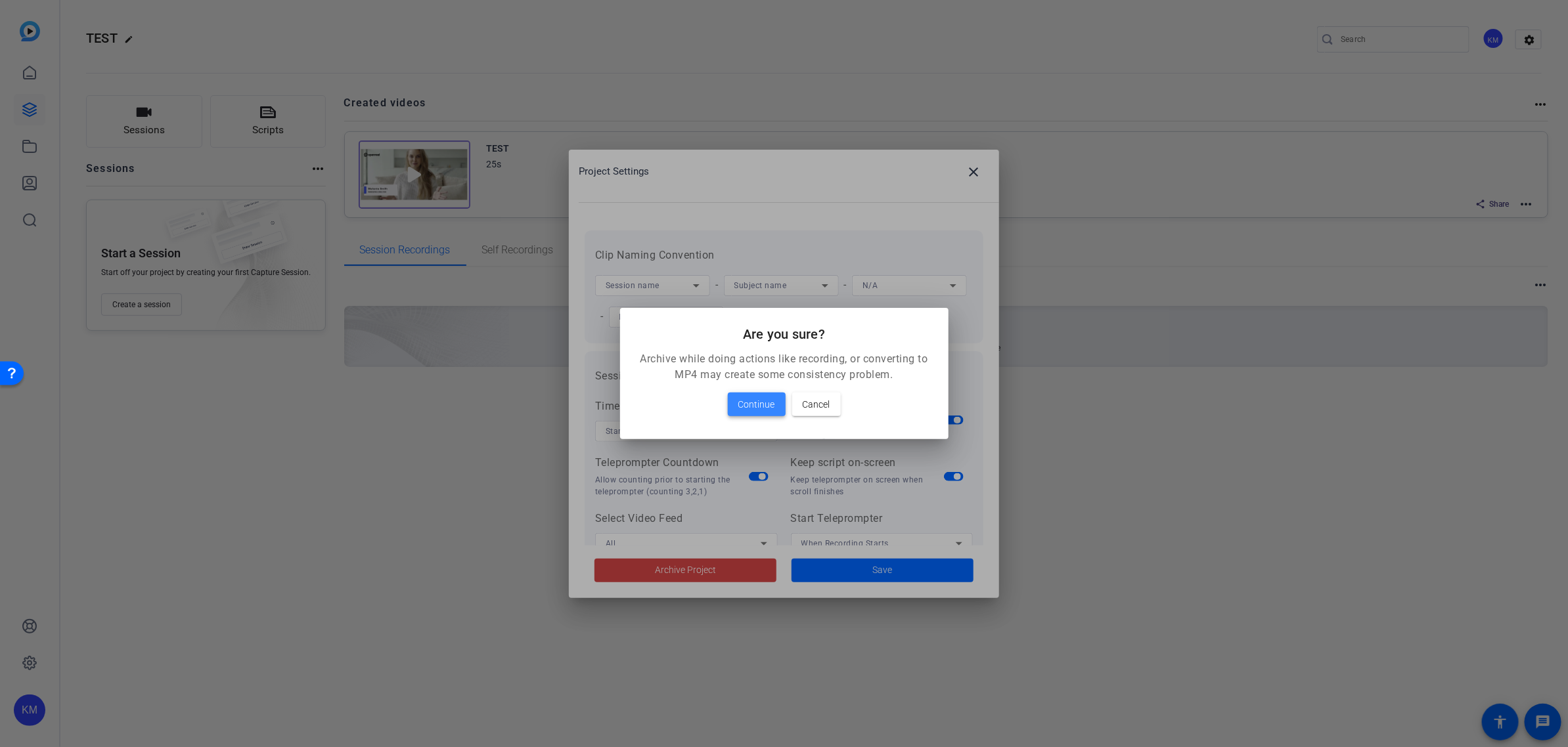
click at [765, 392] on span at bounding box center [757, 404] width 58 height 31
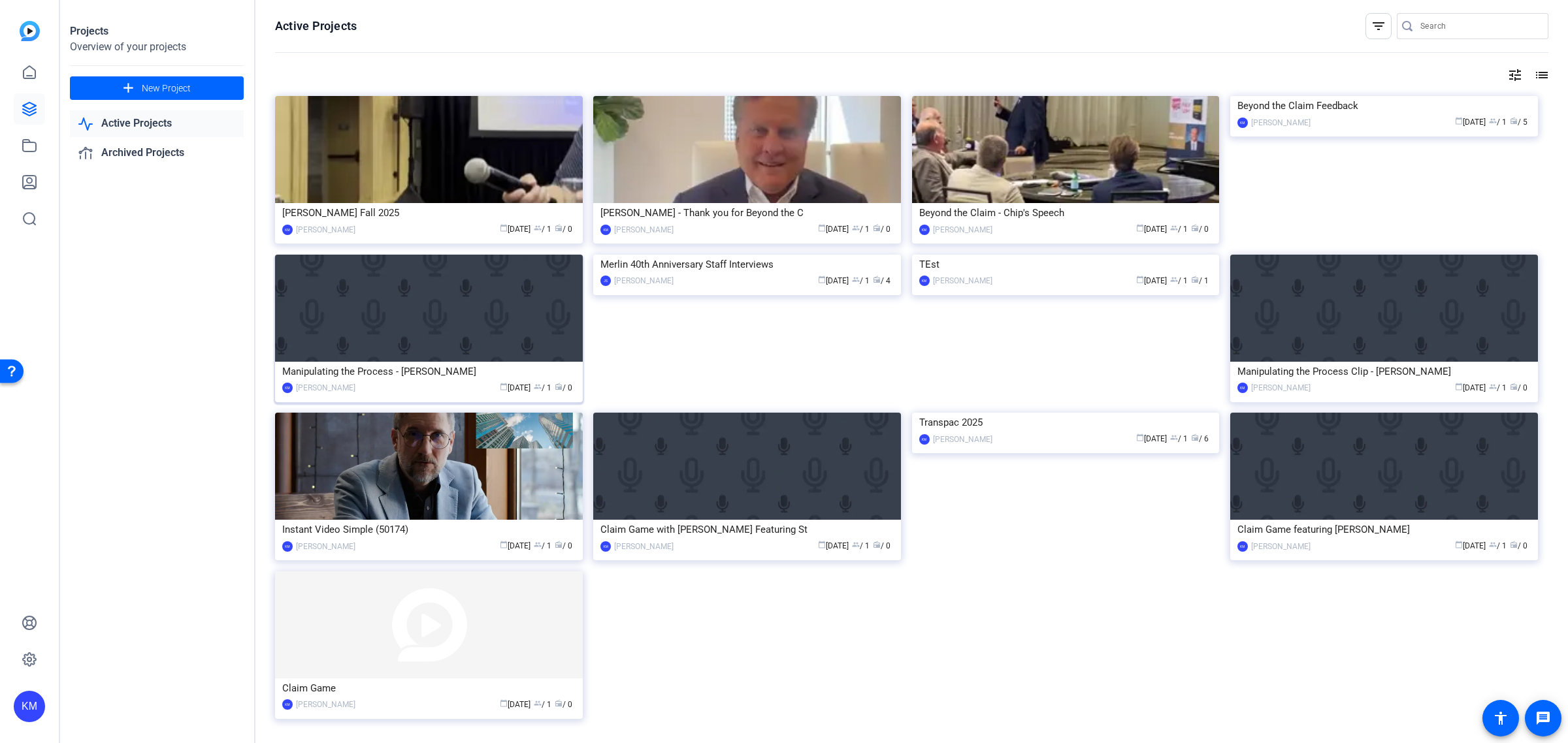
click at [517, 320] on img at bounding box center [428, 308] width 308 height 107
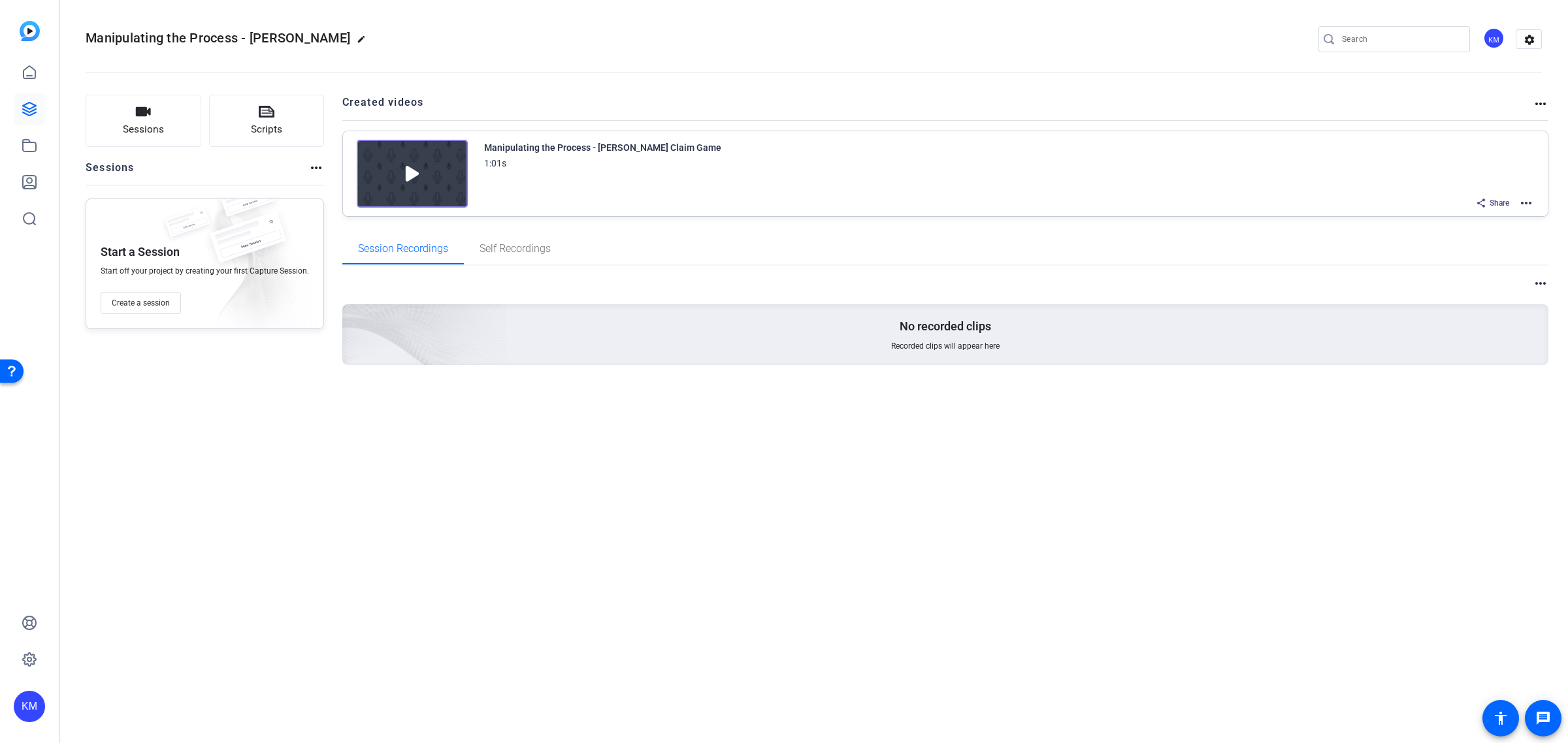
click at [1526, 202] on mat-icon "more_horiz" at bounding box center [1526, 203] width 16 height 16
click at [1493, 236] on span "Duplicate here" at bounding box center [1477, 235] width 91 height 16
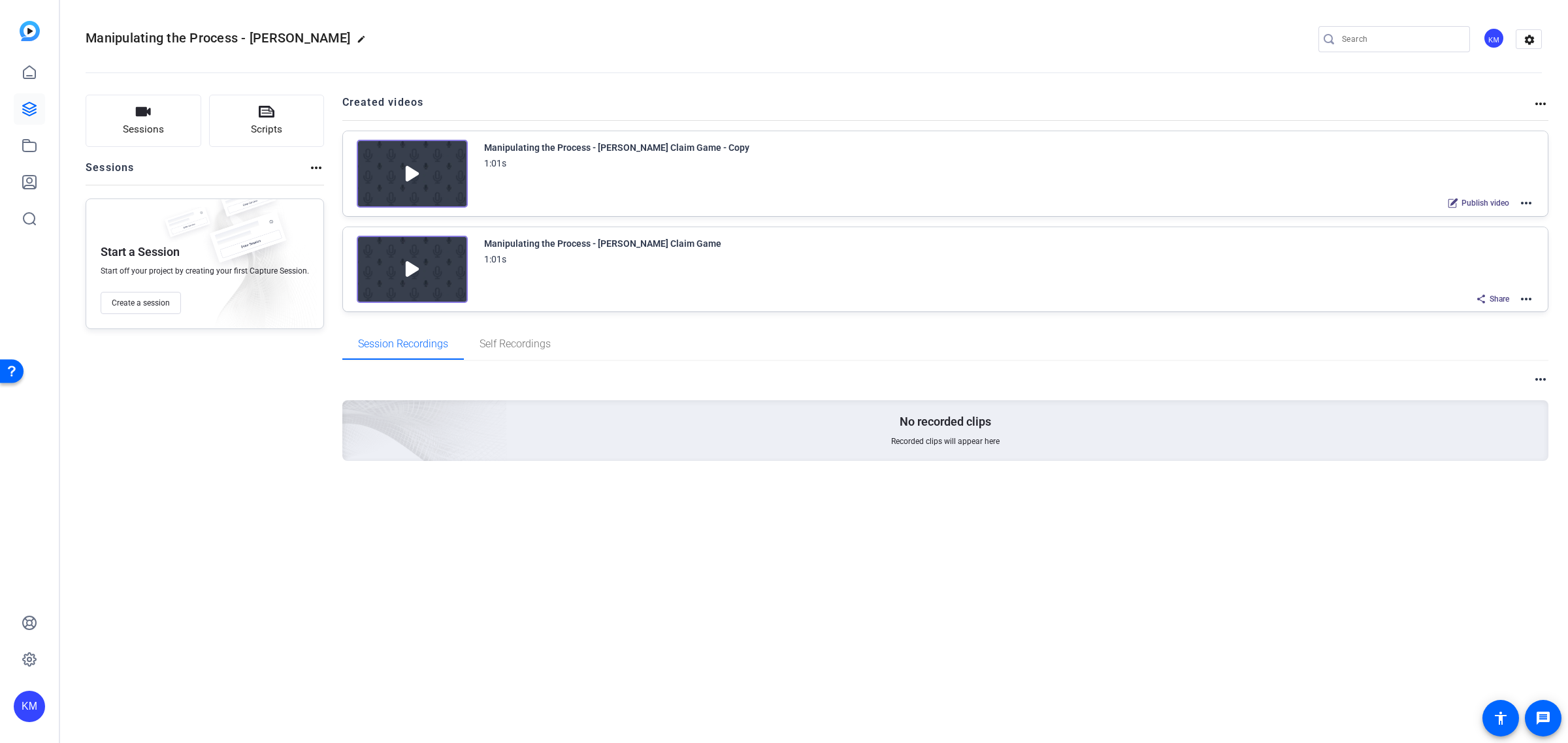
click at [357, 37] on mat-icon "edit" at bounding box center [365, 43] width 16 height 16
click at [190, 34] on div "Manipulating the Process - [PERSON_NAME]" at bounding box center [139, 39] width 107 height 21
click at [186, 34] on div "Manipulating the Process - [PERSON_NAME]" at bounding box center [139, 39] width 107 height 21
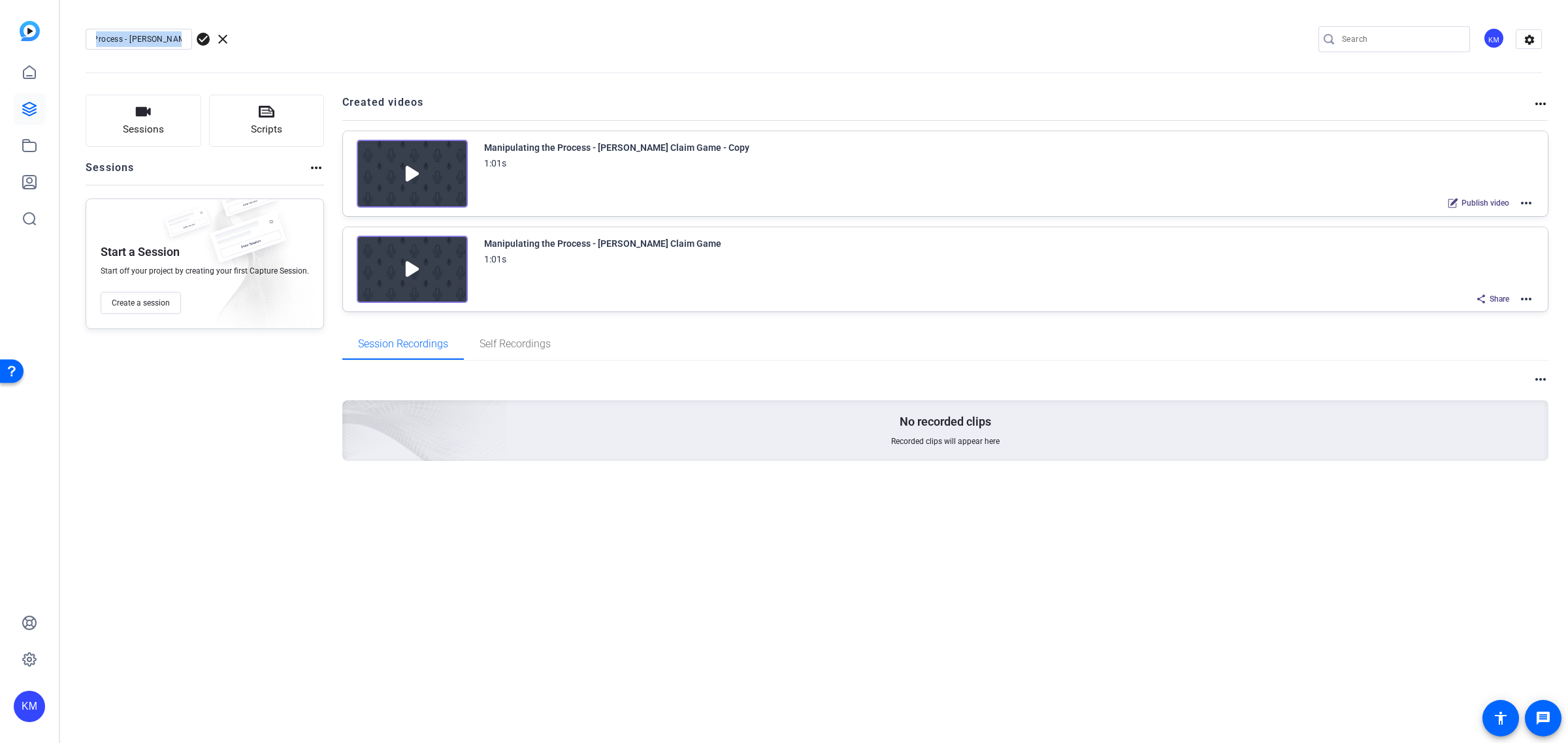
scroll to position [0, 69]
click at [173, 35] on input "Manipulating the Process - [PERSON_NAME]" at bounding box center [139, 39] width 86 height 16
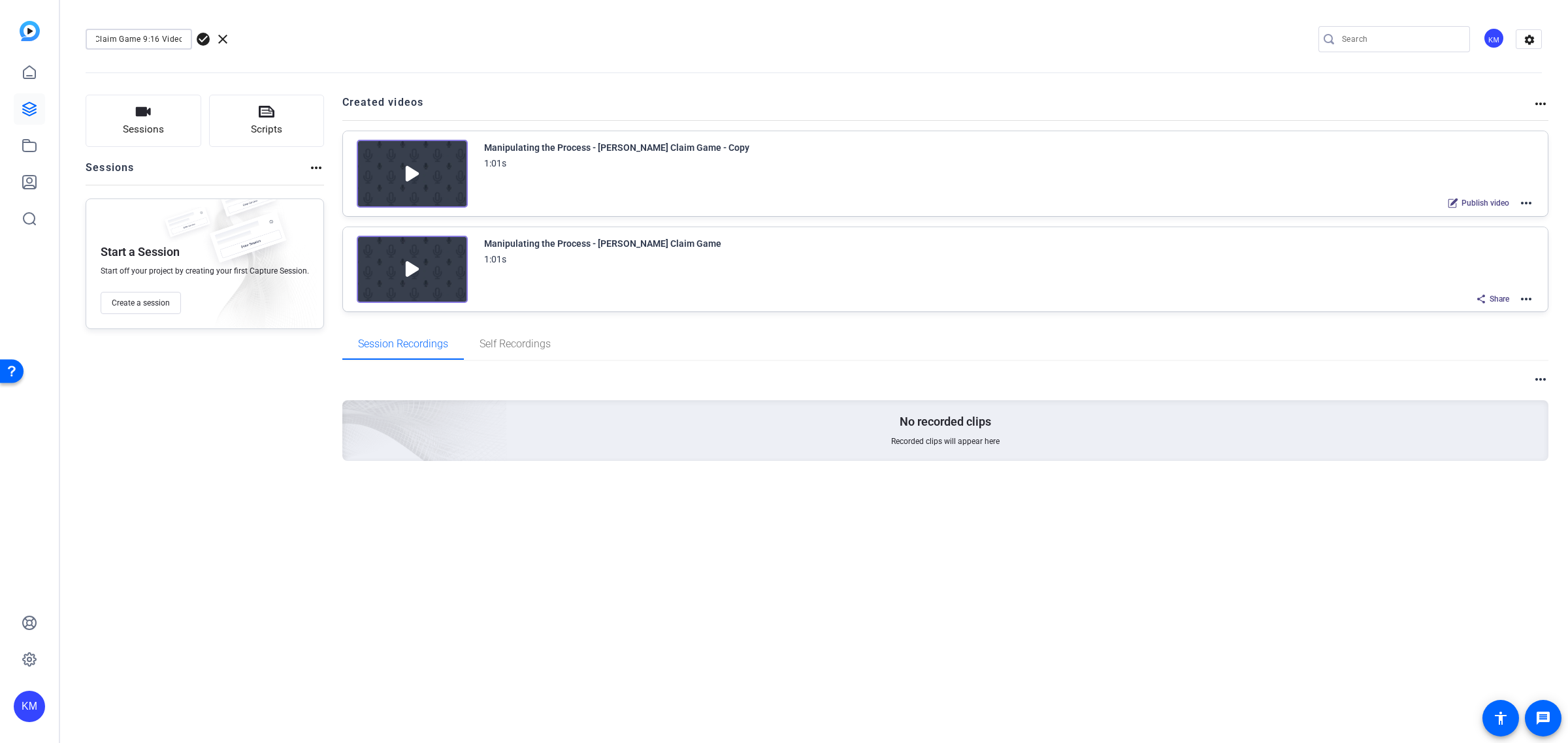
scroll to position [0, 6]
type input "Claim Game 9:16 Videos"
click at [204, 34] on span "check_circle" at bounding box center [203, 39] width 16 height 16
click at [536, 253] on div "1:01s" at bounding box center [602, 259] width 237 height 16
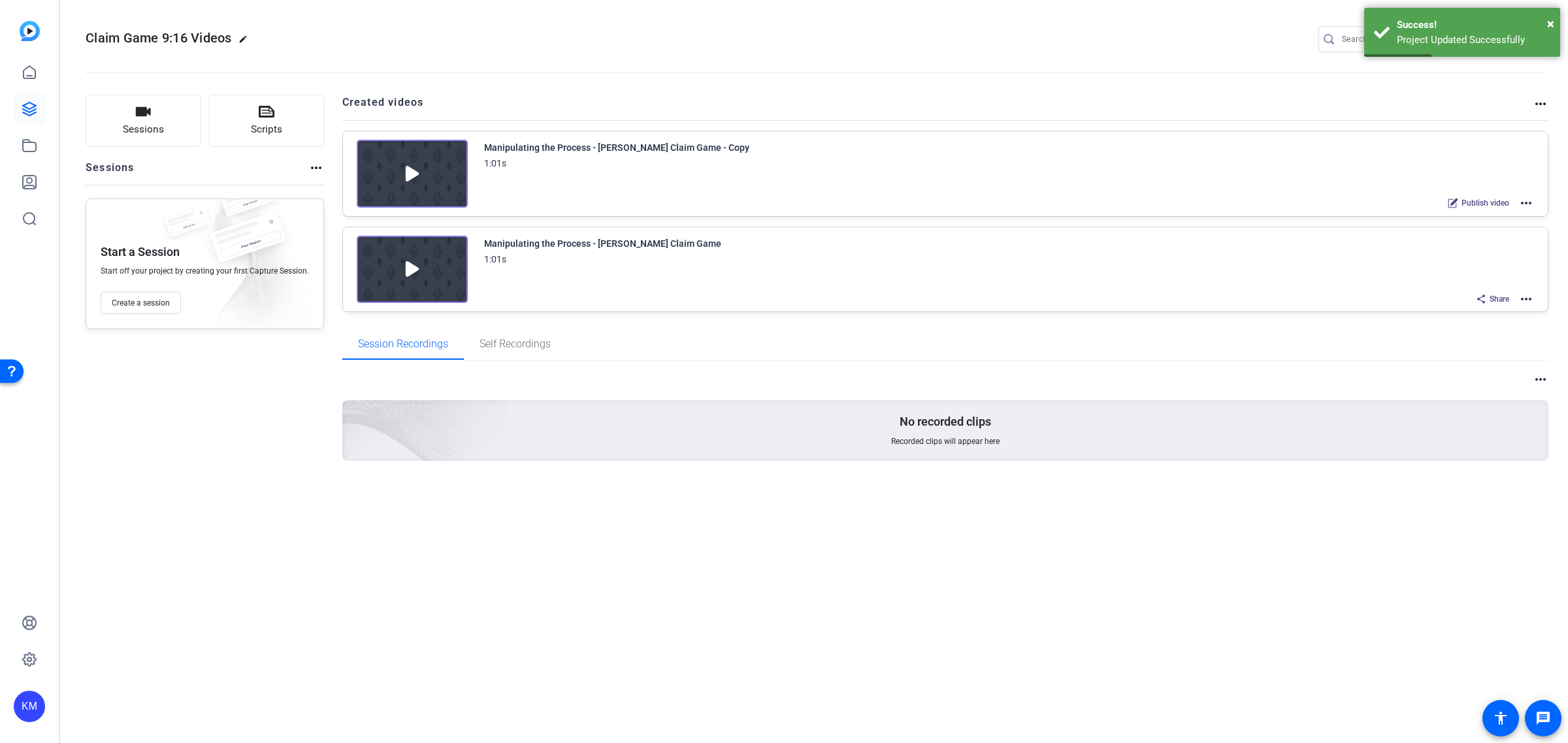
click at [457, 265] on img at bounding box center [412, 270] width 111 height 68
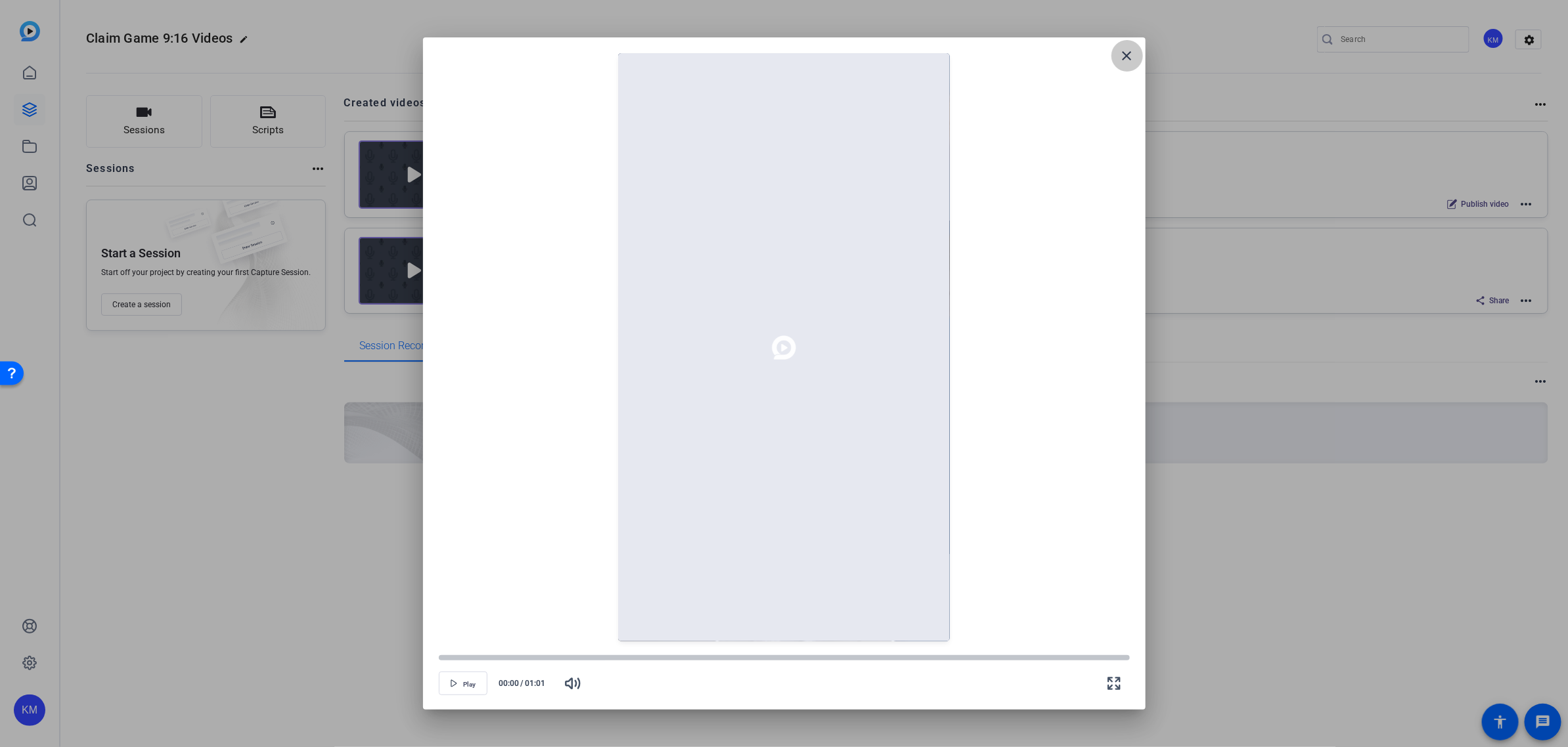
click at [1122, 53] on mat-icon "close" at bounding box center [1128, 56] width 16 height 16
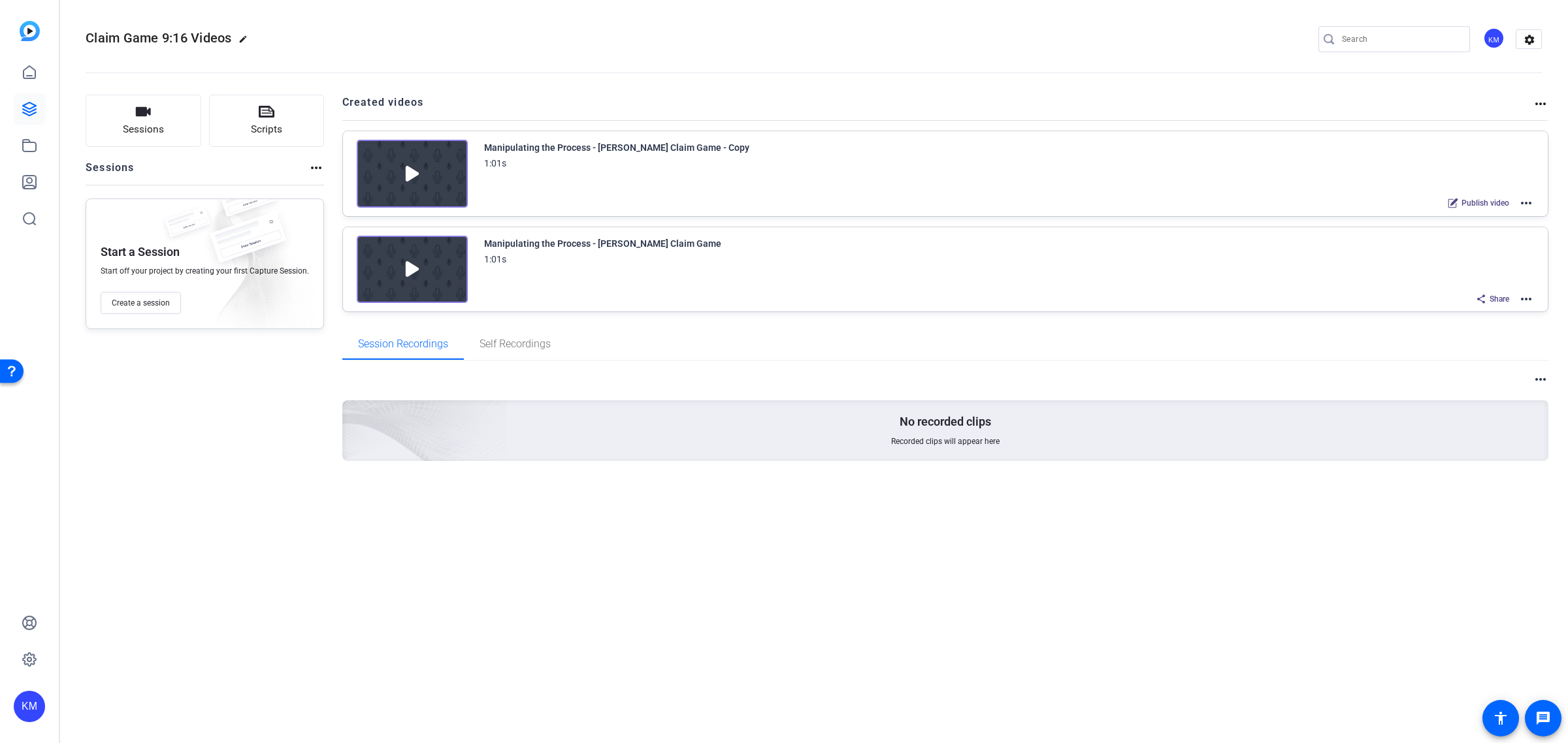
click at [1525, 296] on mat-icon "more_horiz" at bounding box center [1526, 300] width 16 height 16
click at [1496, 313] on span "Edit in Creator" at bounding box center [1477, 314] width 91 height 16
click at [622, 157] on div "1:01s" at bounding box center [617, 164] width 265 height 16
